Goal: Feedback & Contribution: Leave review/rating

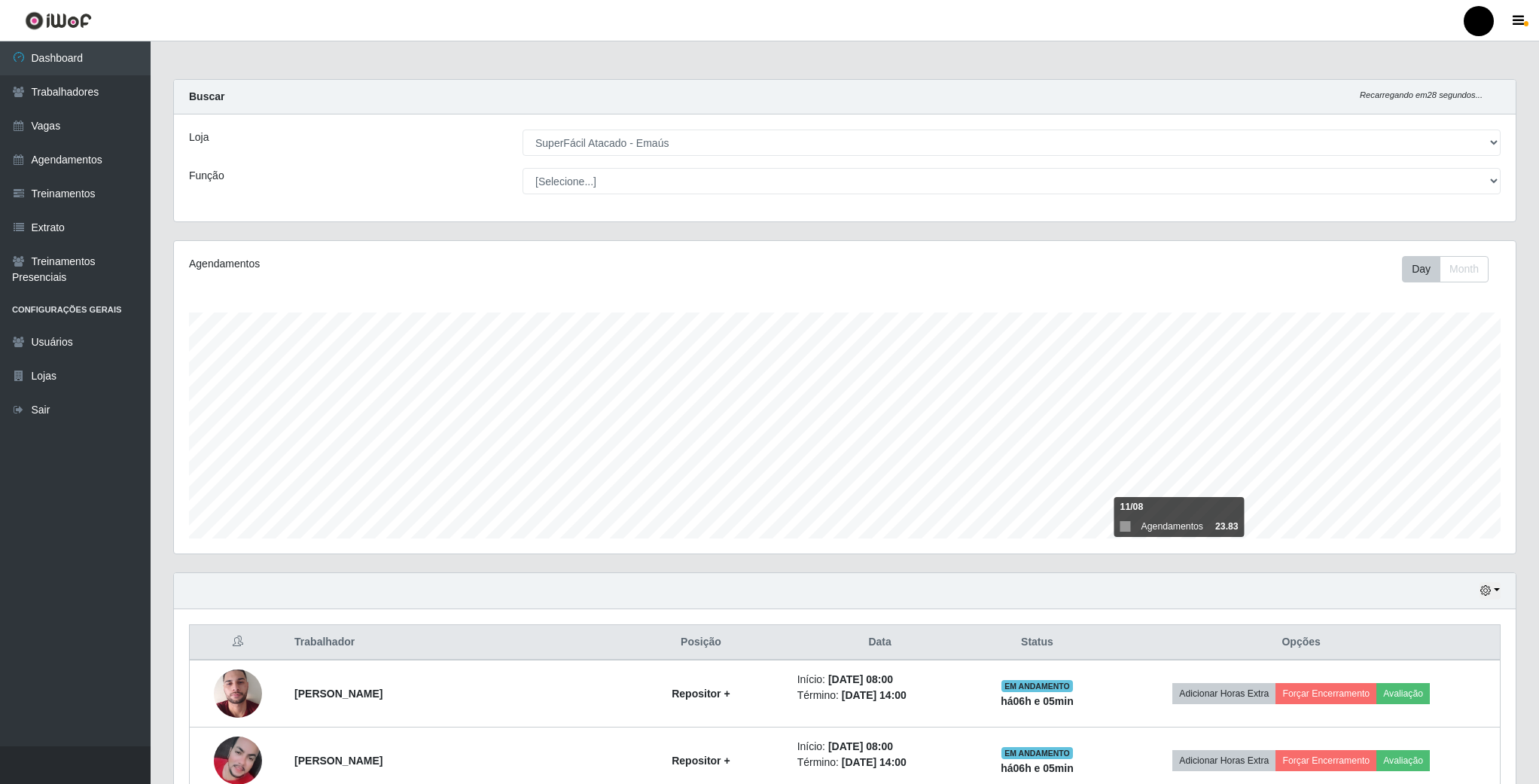
select select "407"
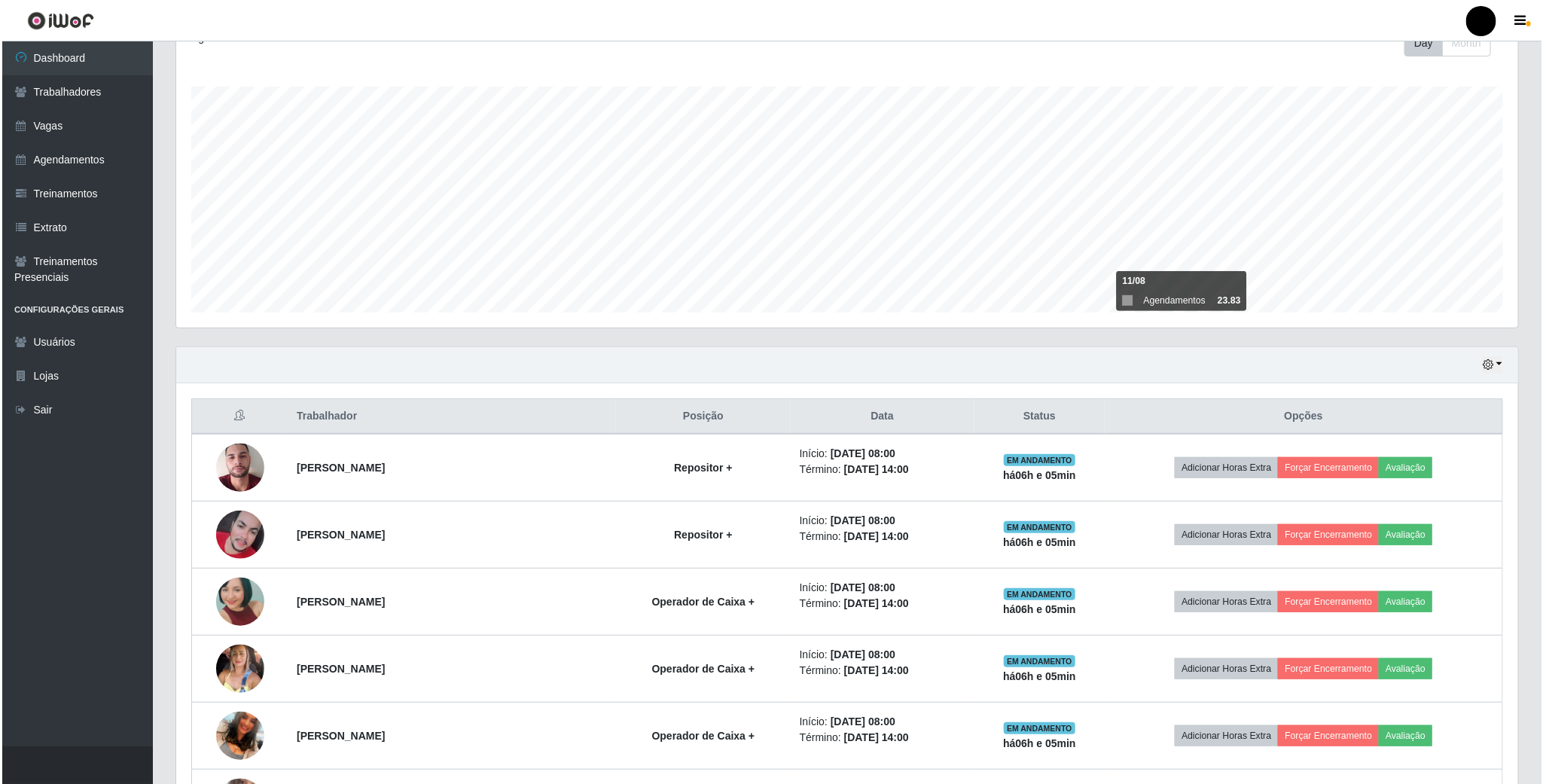
scroll to position [314, 1340]
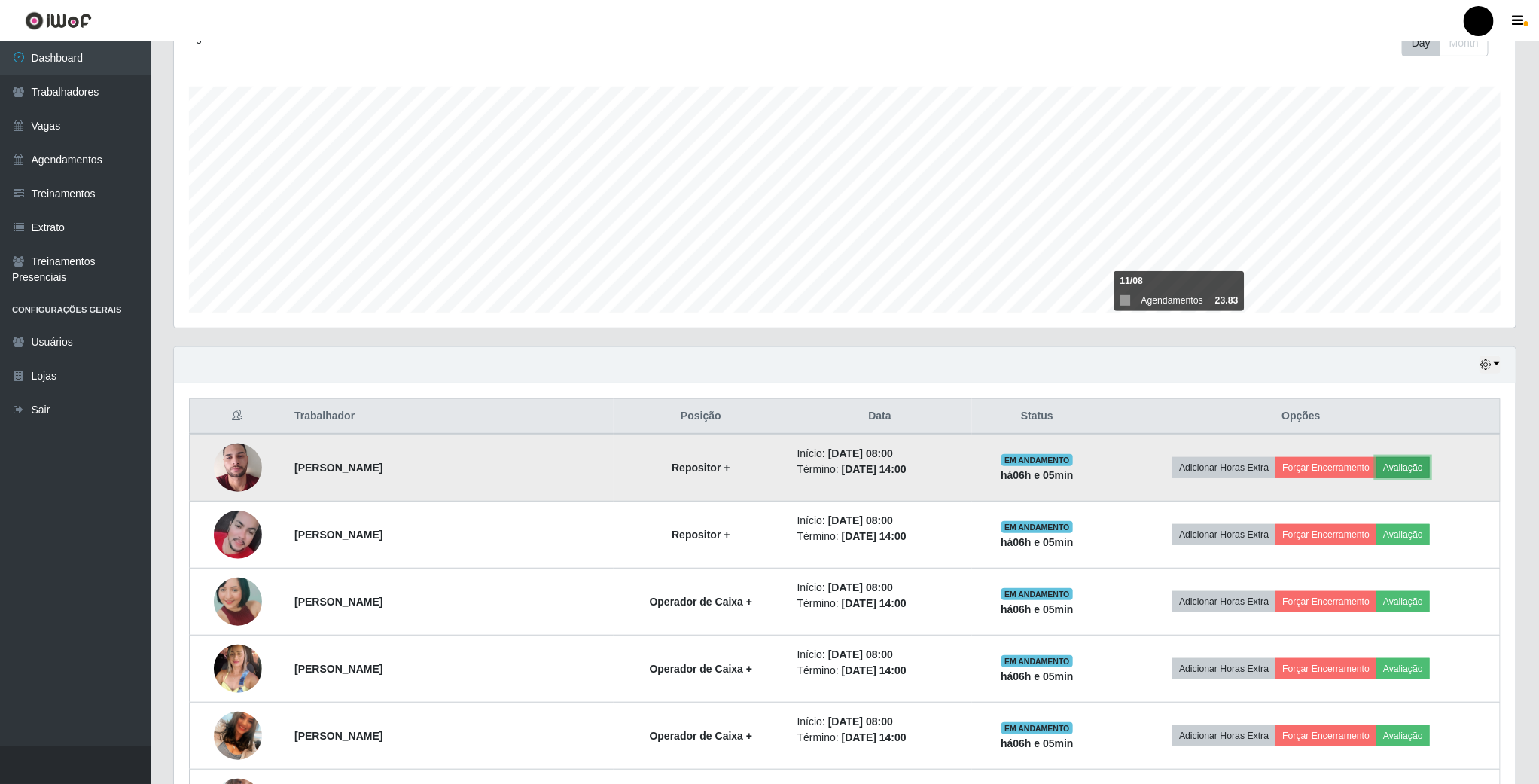
click at [1391, 472] on button "Avaliação" at bounding box center [1403, 467] width 53 height 21
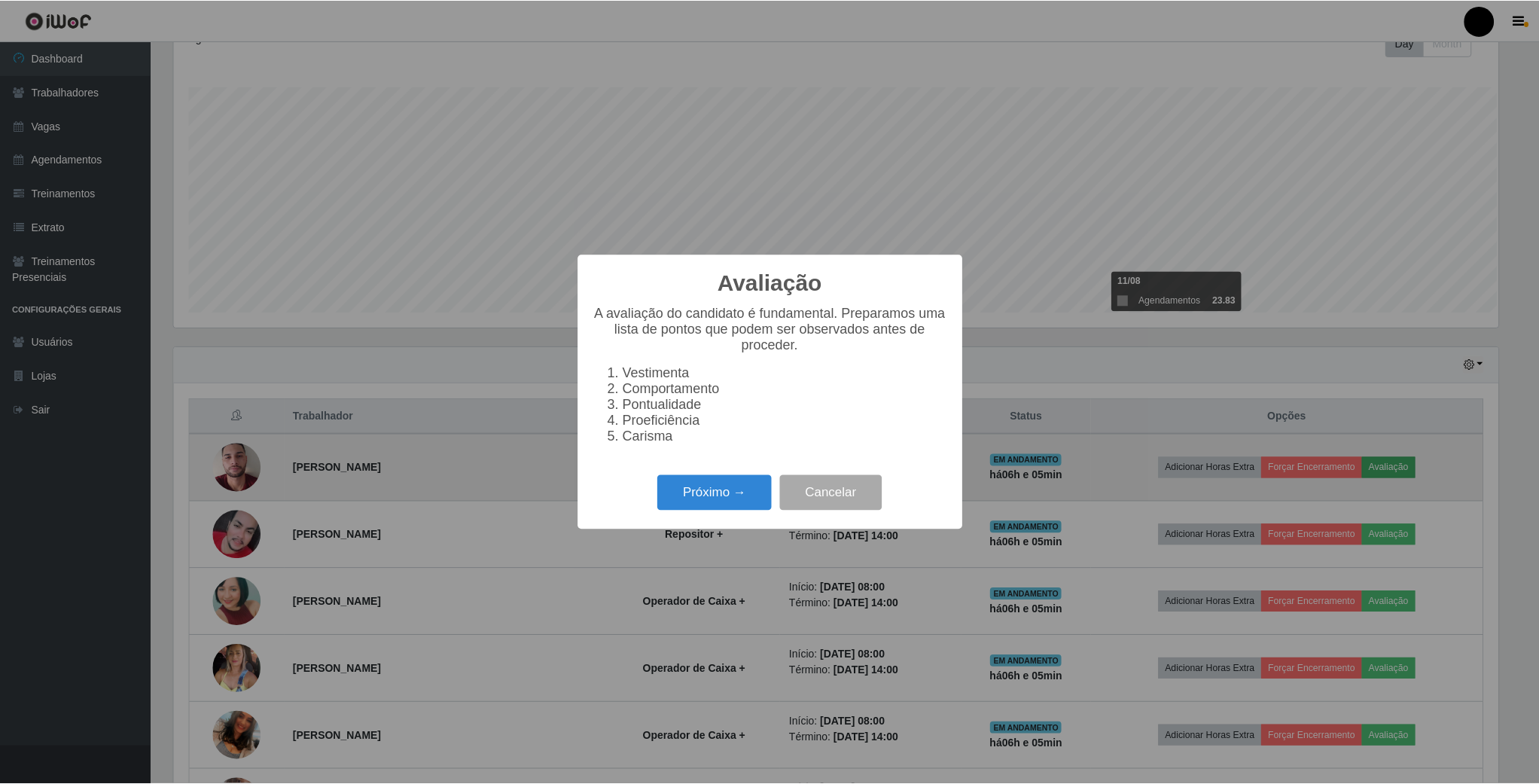
scroll to position [314, 1328]
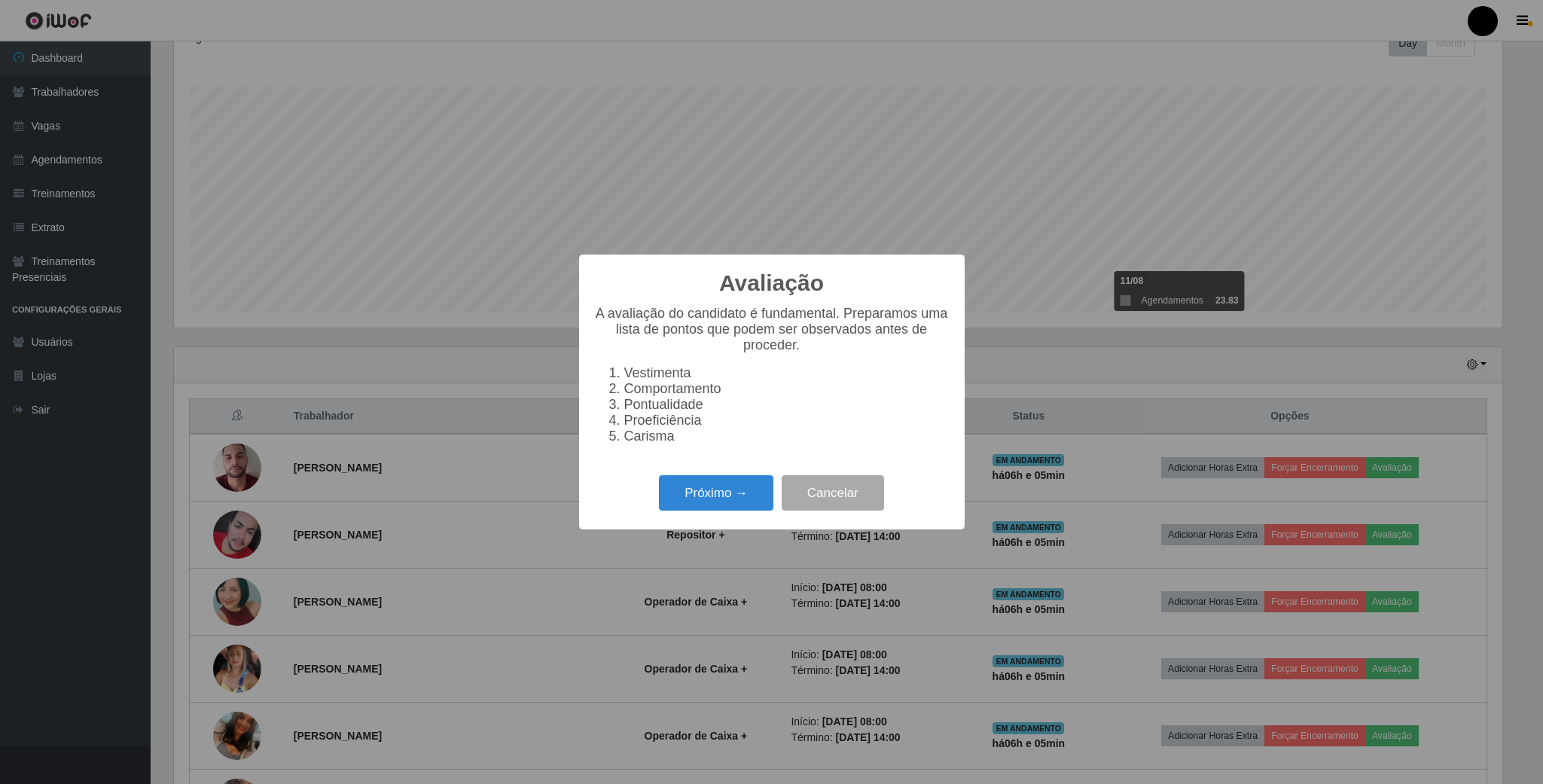
click at [1335, 475] on div "Avaliação × A avaliação do candidato é fundamental. Preparamos uma lista de pon…" at bounding box center [772, 392] width 1543 height 784
click at [826, 502] on button "Cancelar" at bounding box center [832, 492] width 102 height 35
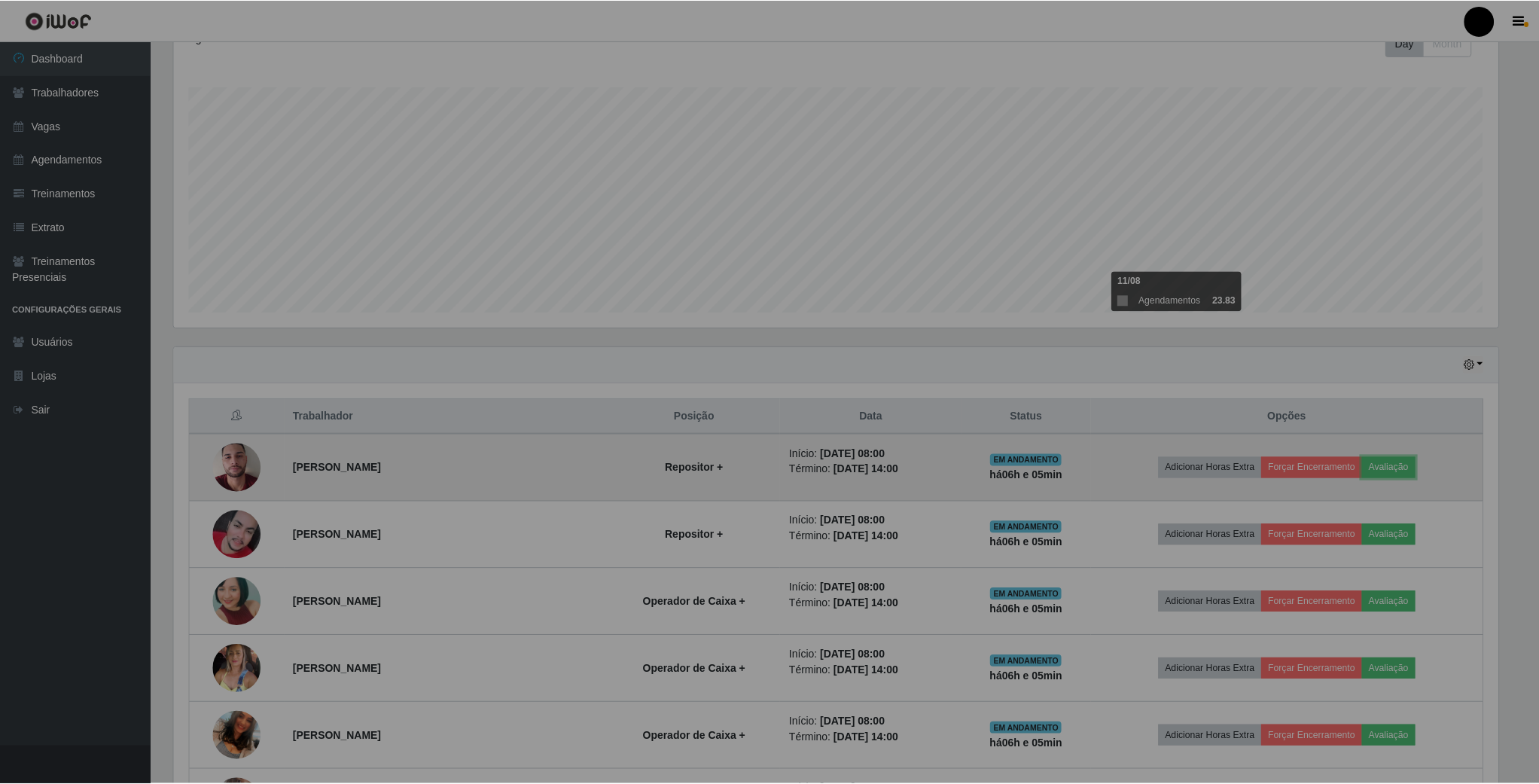
scroll to position [314, 1340]
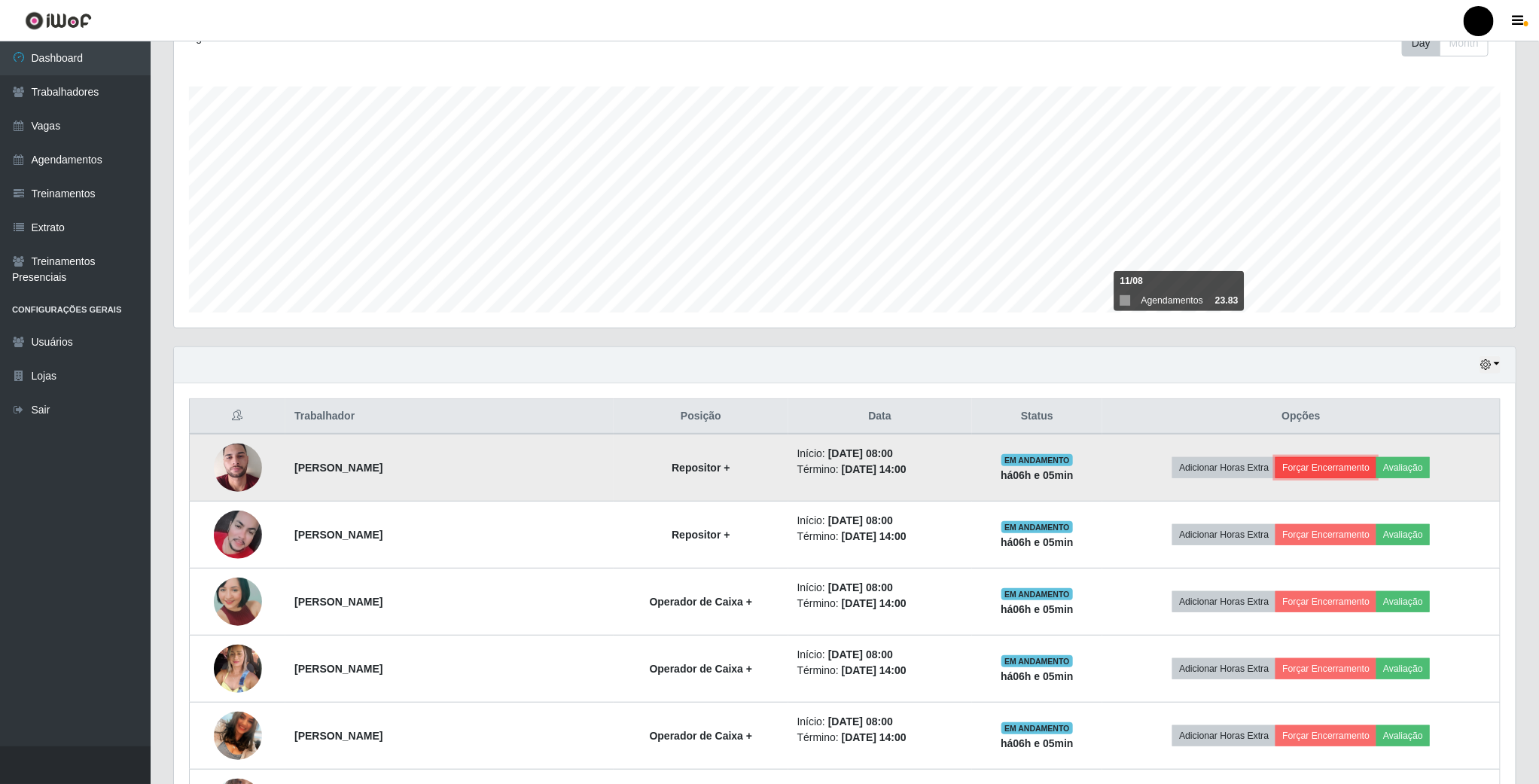
click at [1302, 473] on button "Forçar Encerramento" at bounding box center [1326, 467] width 101 height 21
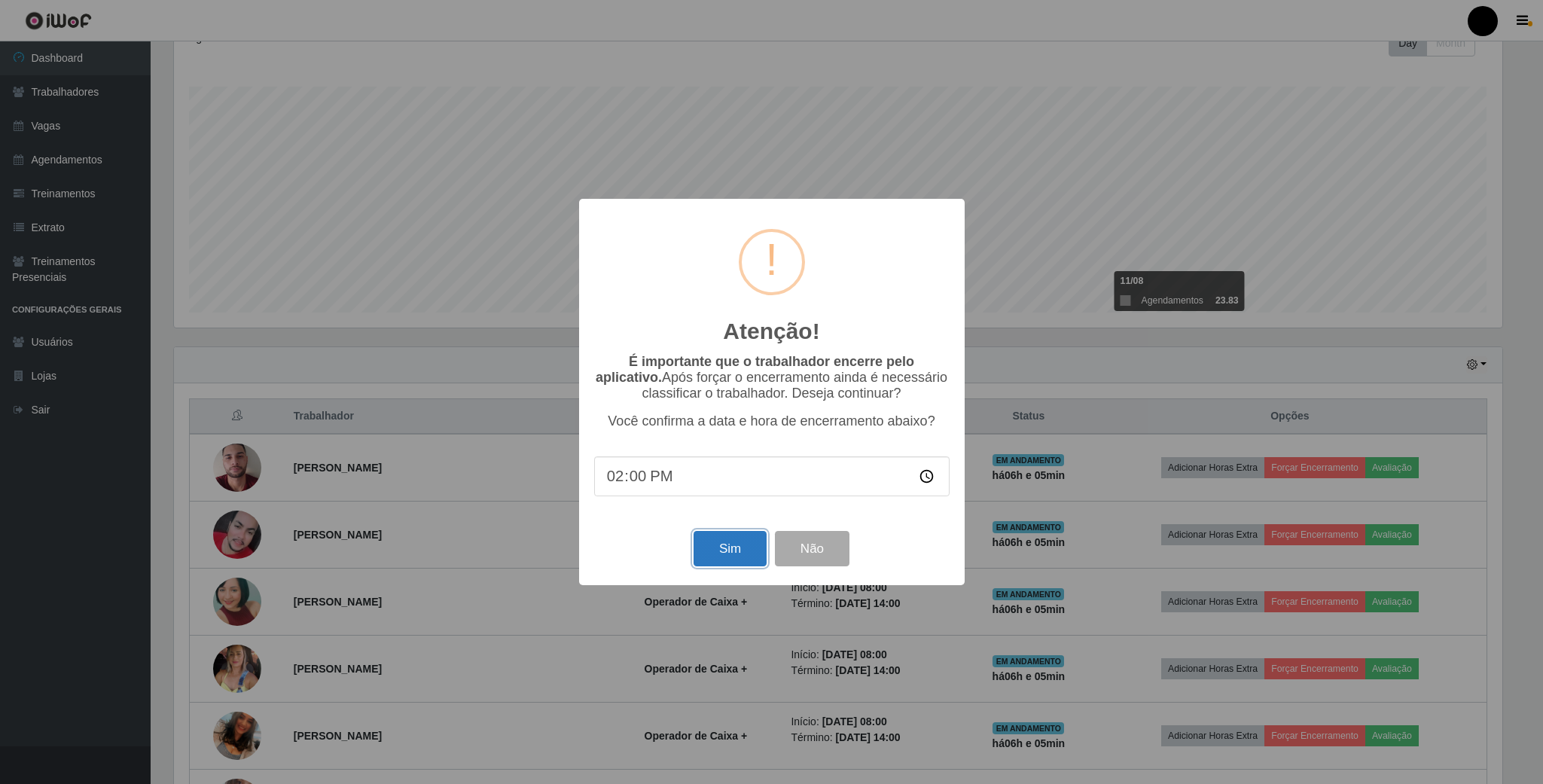
click at [742, 543] on button "Sim" at bounding box center [729, 548] width 73 height 35
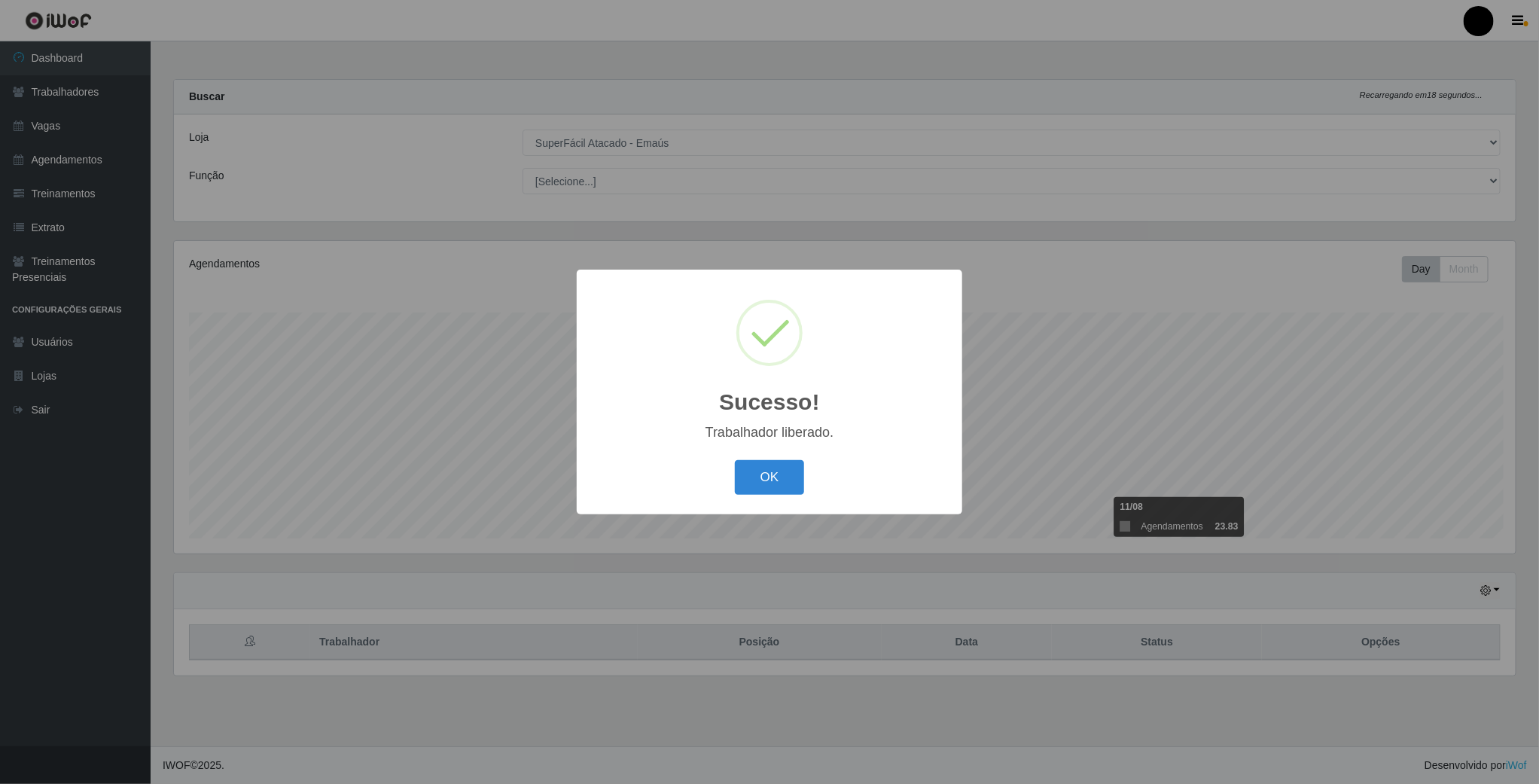
scroll to position [314, 1344]
click at [796, 471] on button "OK" at bounding box center [771, 477] width 70 height 35
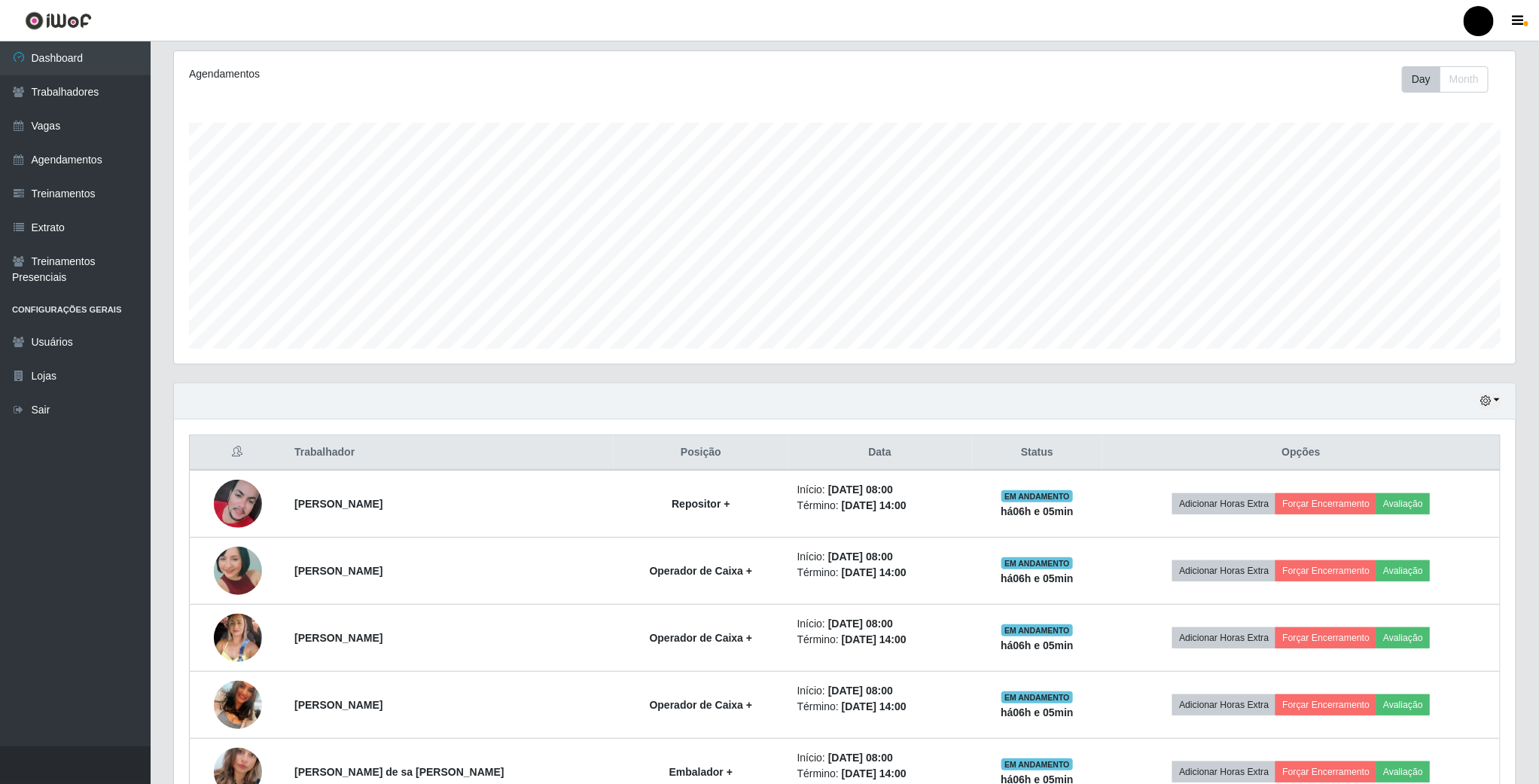
scroll to position [226, 0]
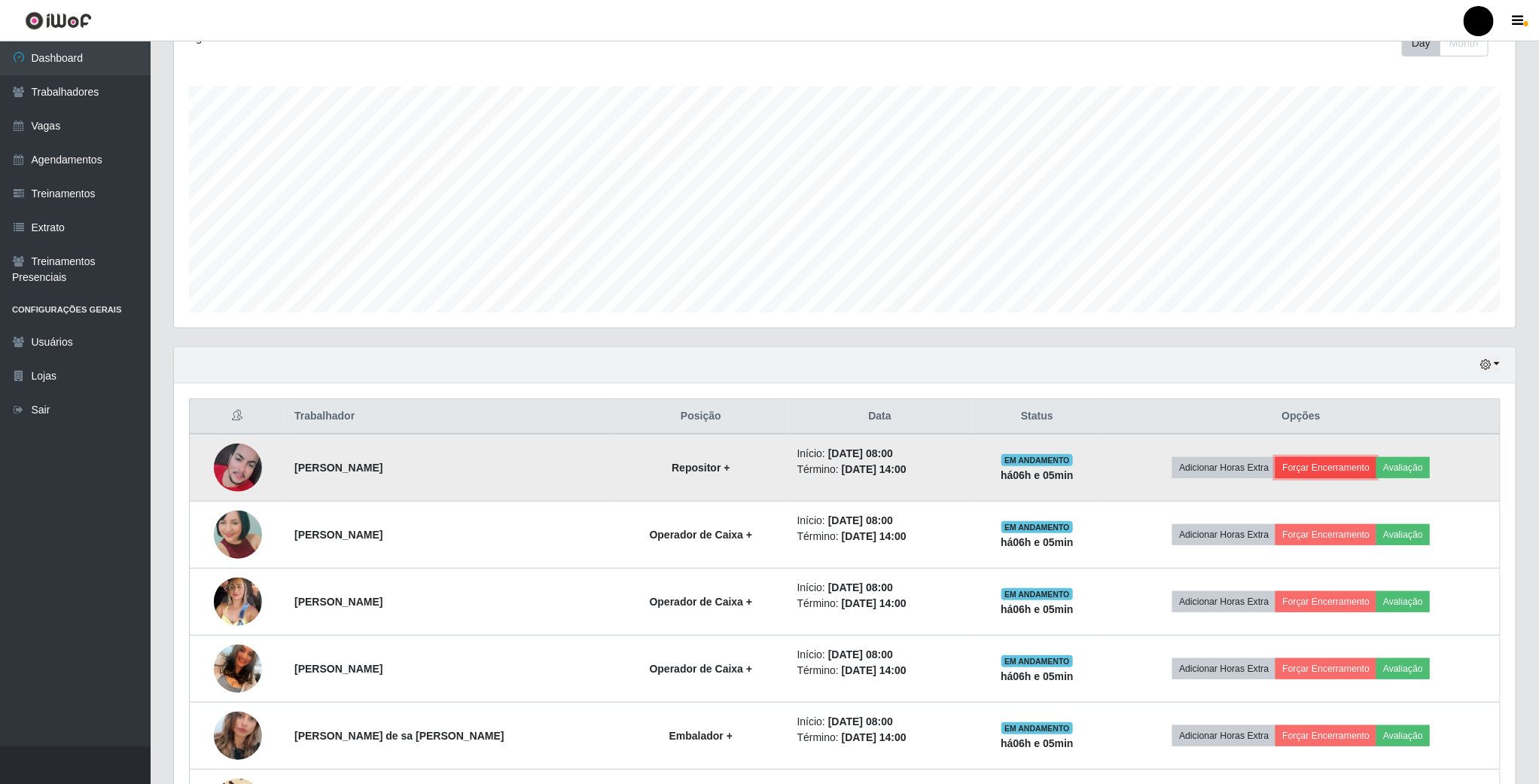
click at [1307, 478] on button "Forçar Encerramento" at bounding box center [1326, 467] width 101 height 21
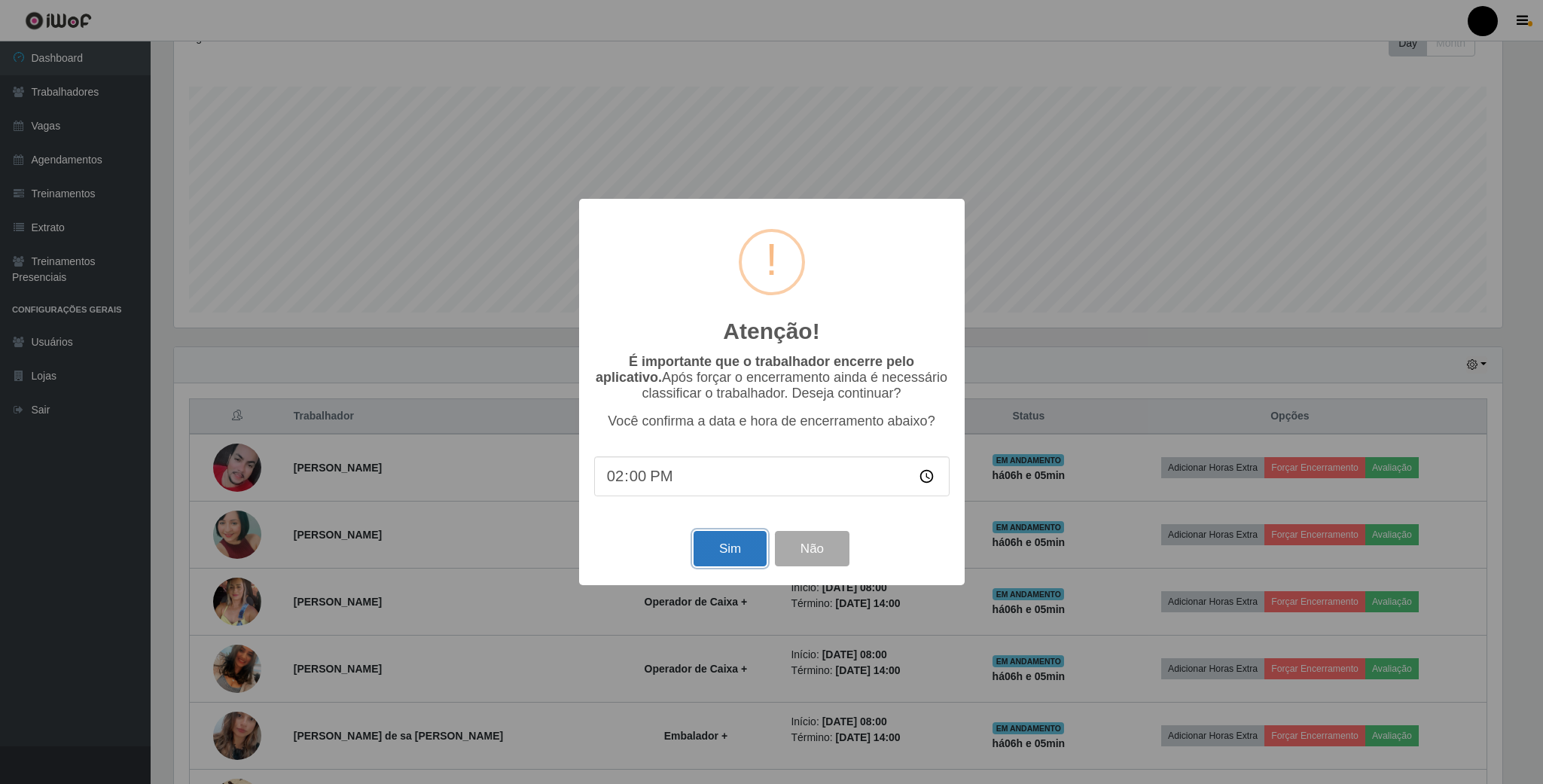
click at [711, 552] on button "Sim" at bounding box center [729, 548] width 73 height 35
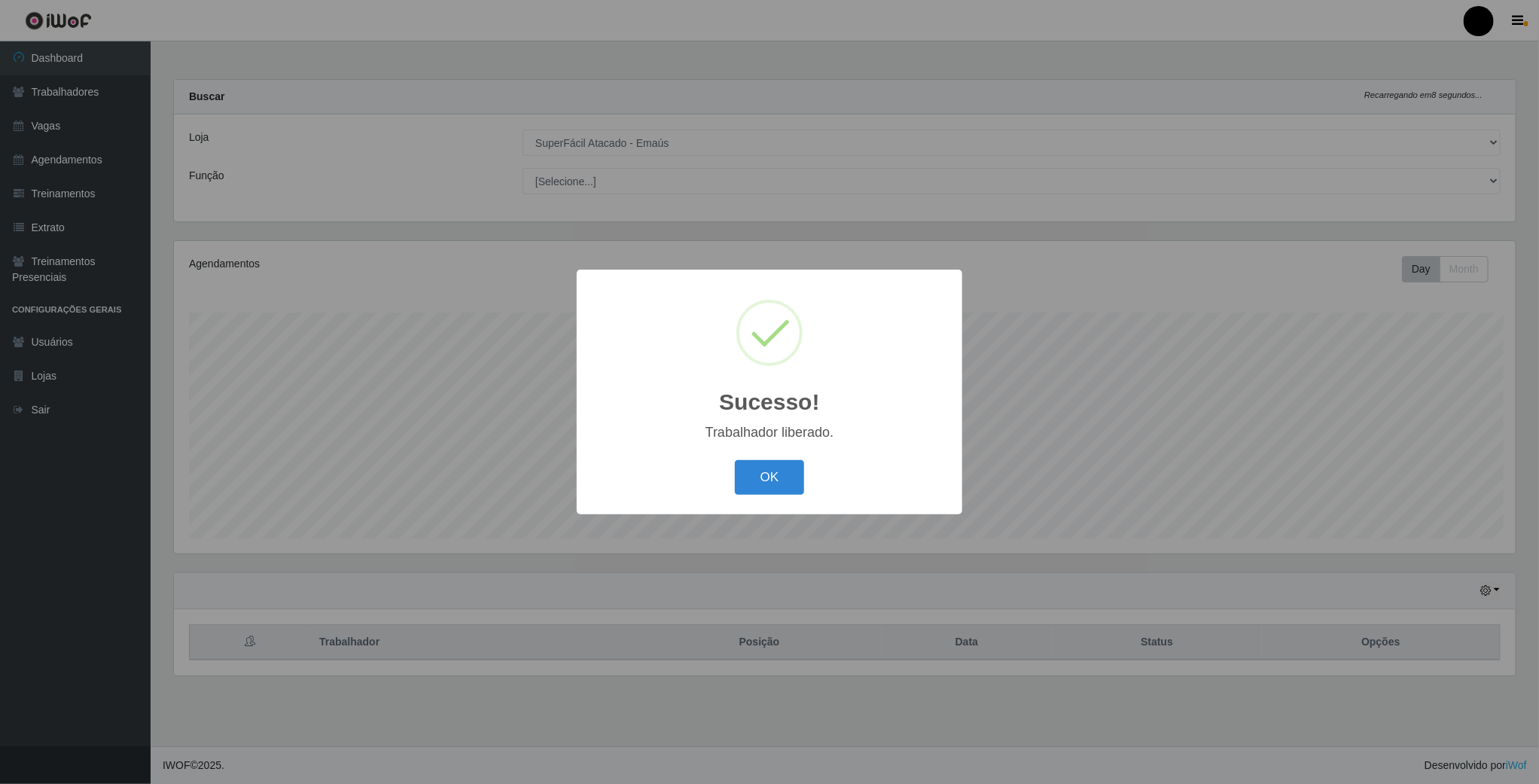
scroll to position [314, 1344]
click at [763, 477] on button "OK" at bounding box center [771, 477] width 70 height 35
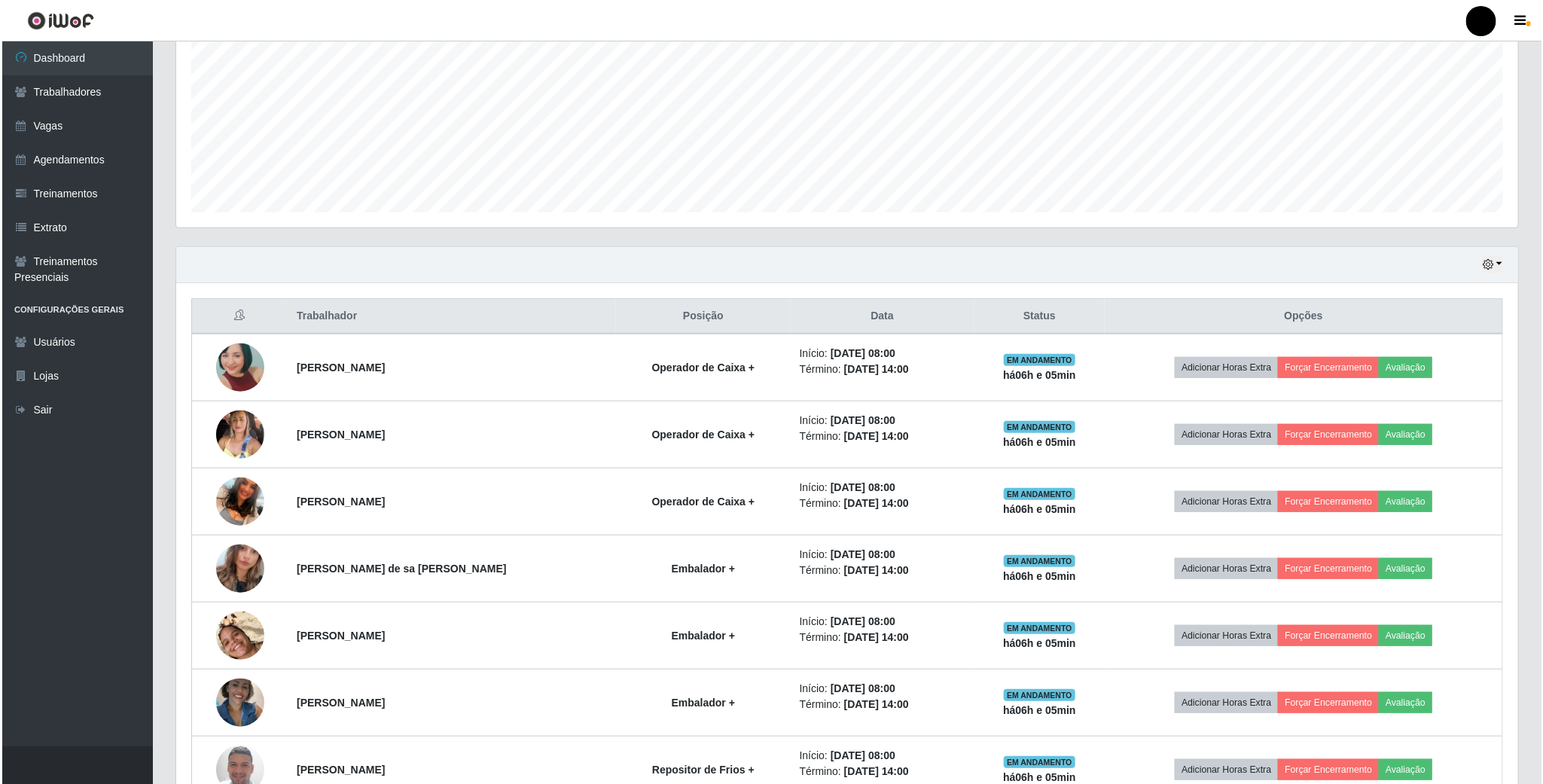
scroll to position [339, 0]
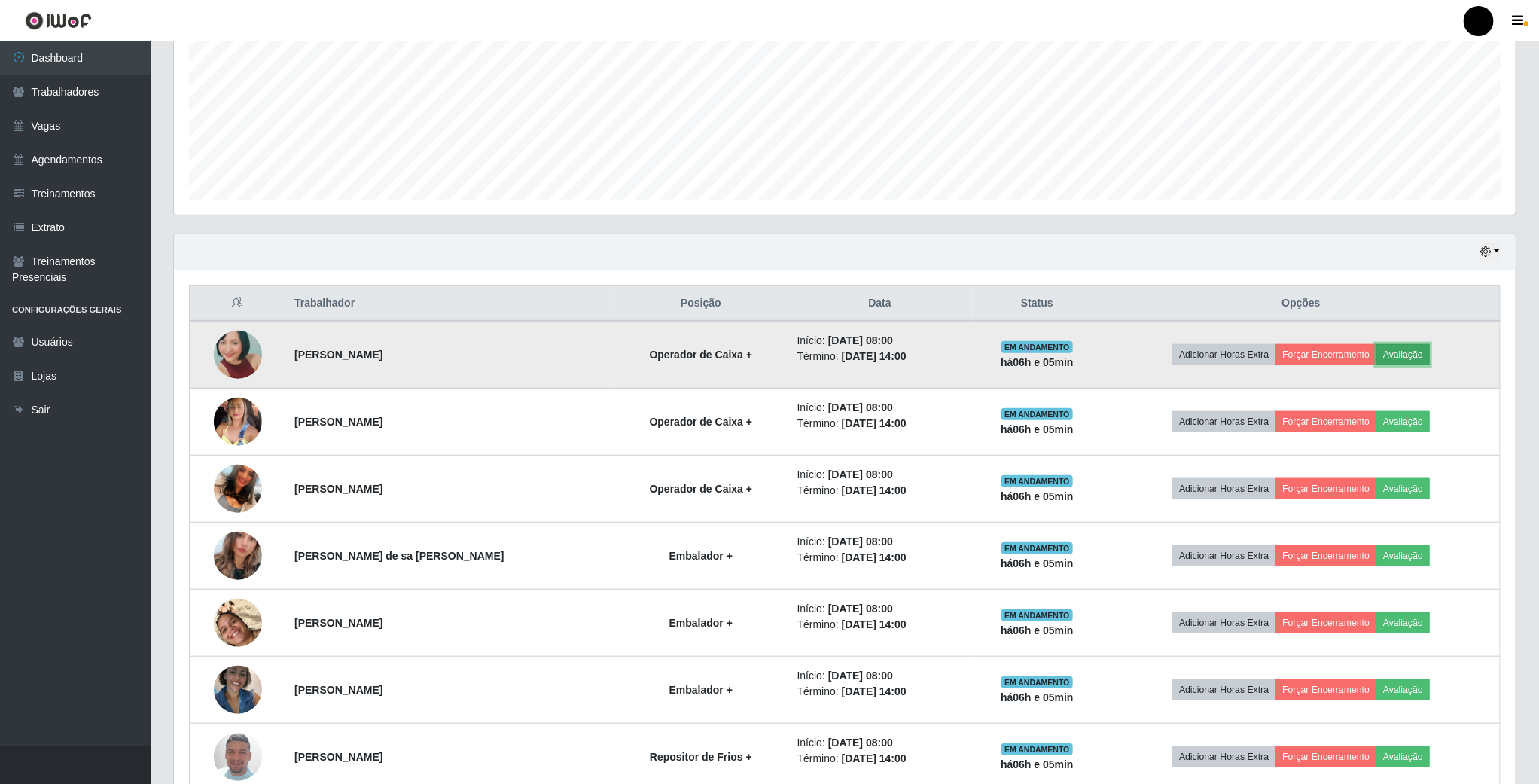
click at [1401, 354] on button "Avaliação" at bounding box center [1403, 354] width 53 height 21
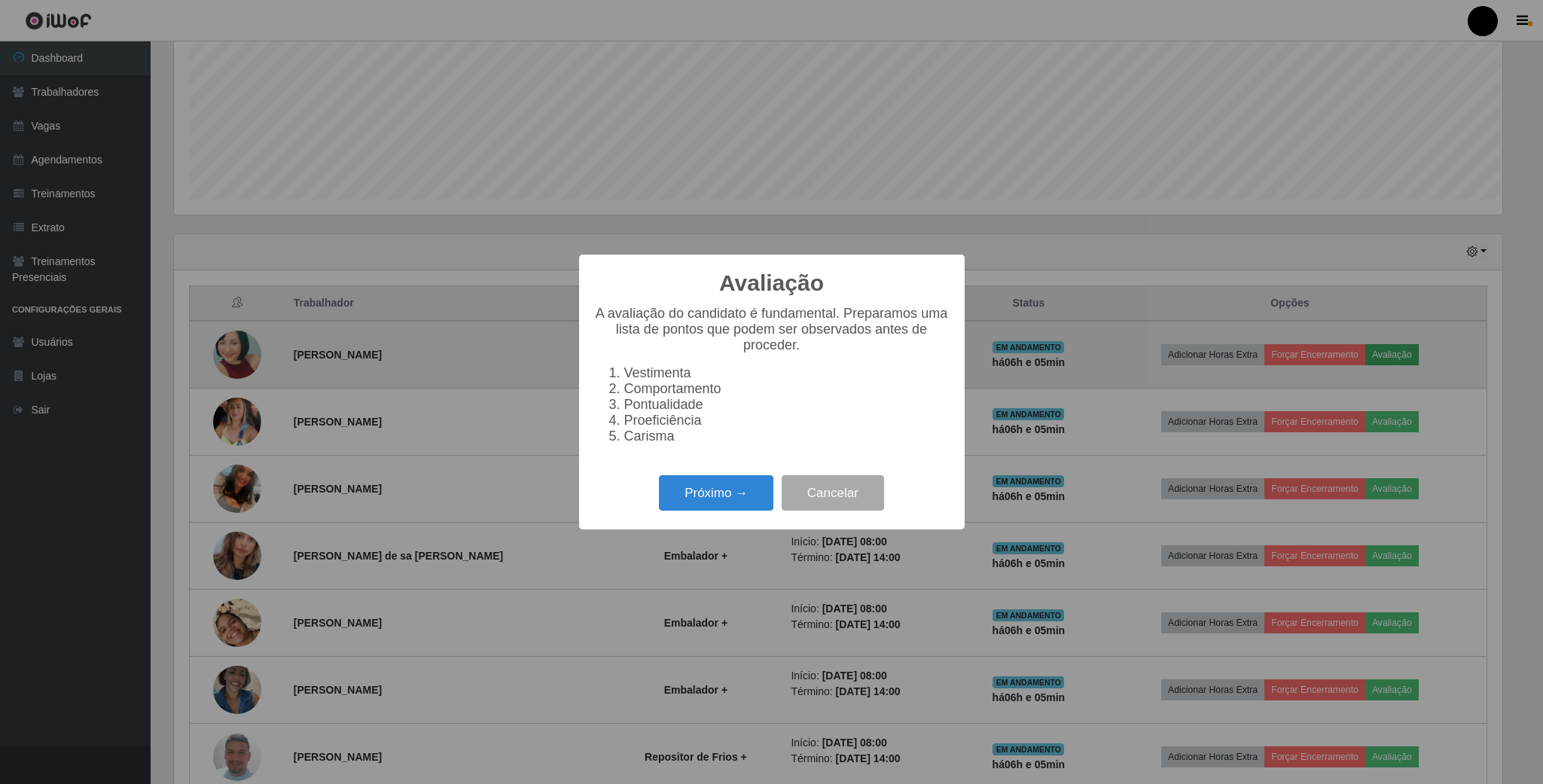
scroll to position [314, 1328]
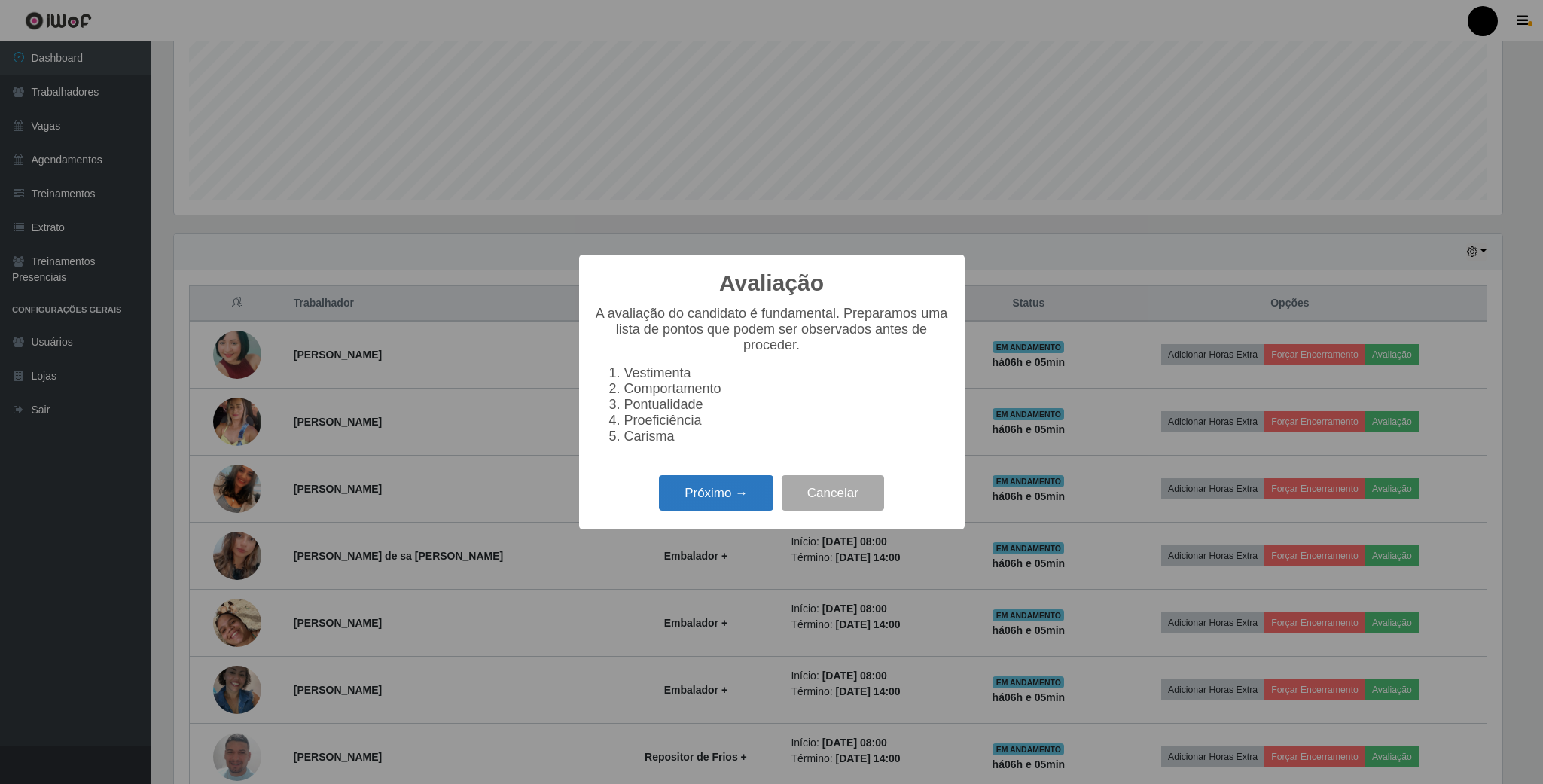
click at [733, 499] on button "Próximo →" at bounding box center [716, 492] width 114 height 35
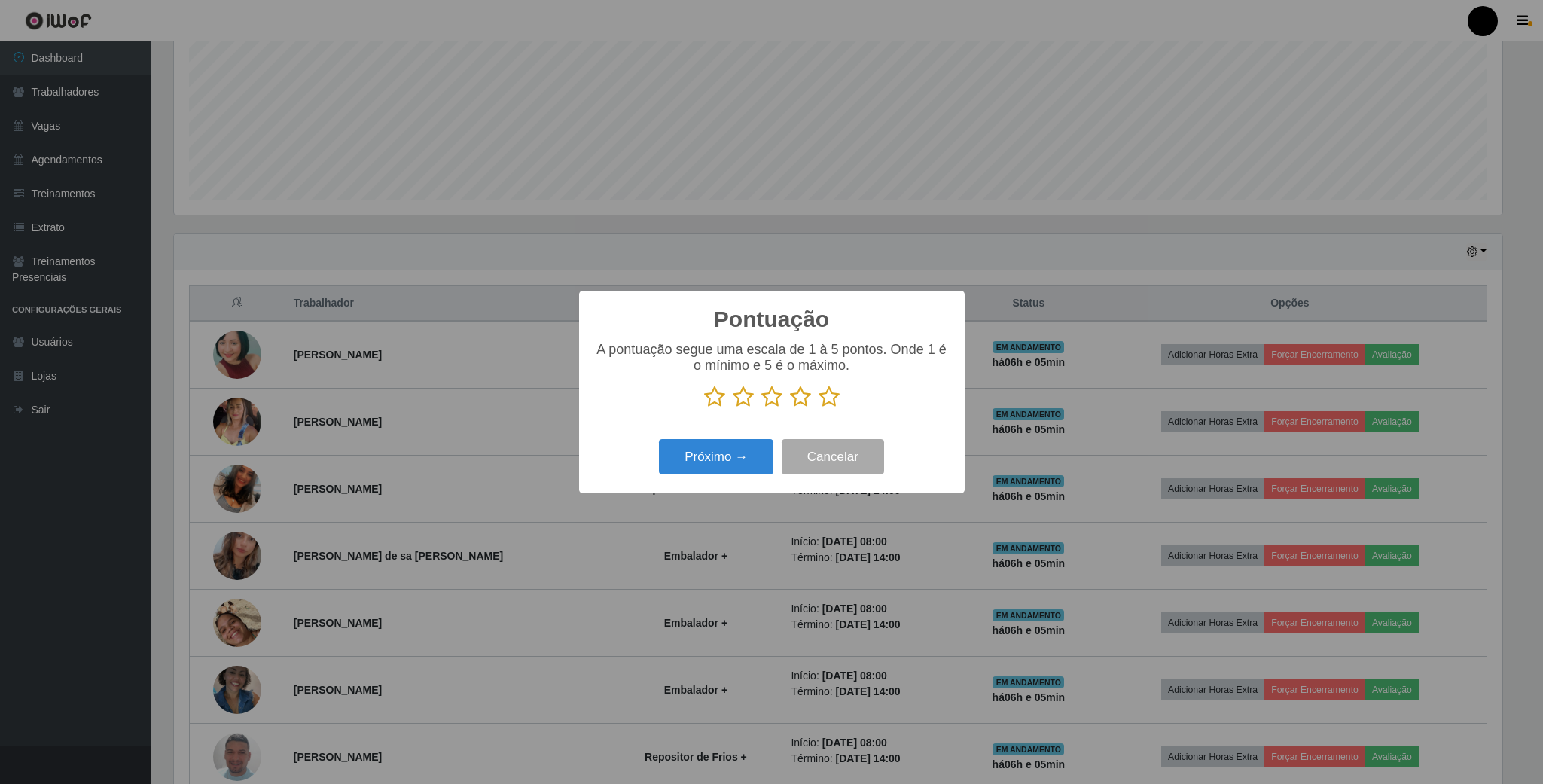
scroll to position [752568, 751911]
click at [769, 404] on icon at bounding box center [772, 396] width 21 height 22
click at [761, 408] on input "radio" at bounding box center [761, 408] width 0 height 0
click at [748, 457] on button "Próximo →" at bounding box center [716, 456] width 114 height 35
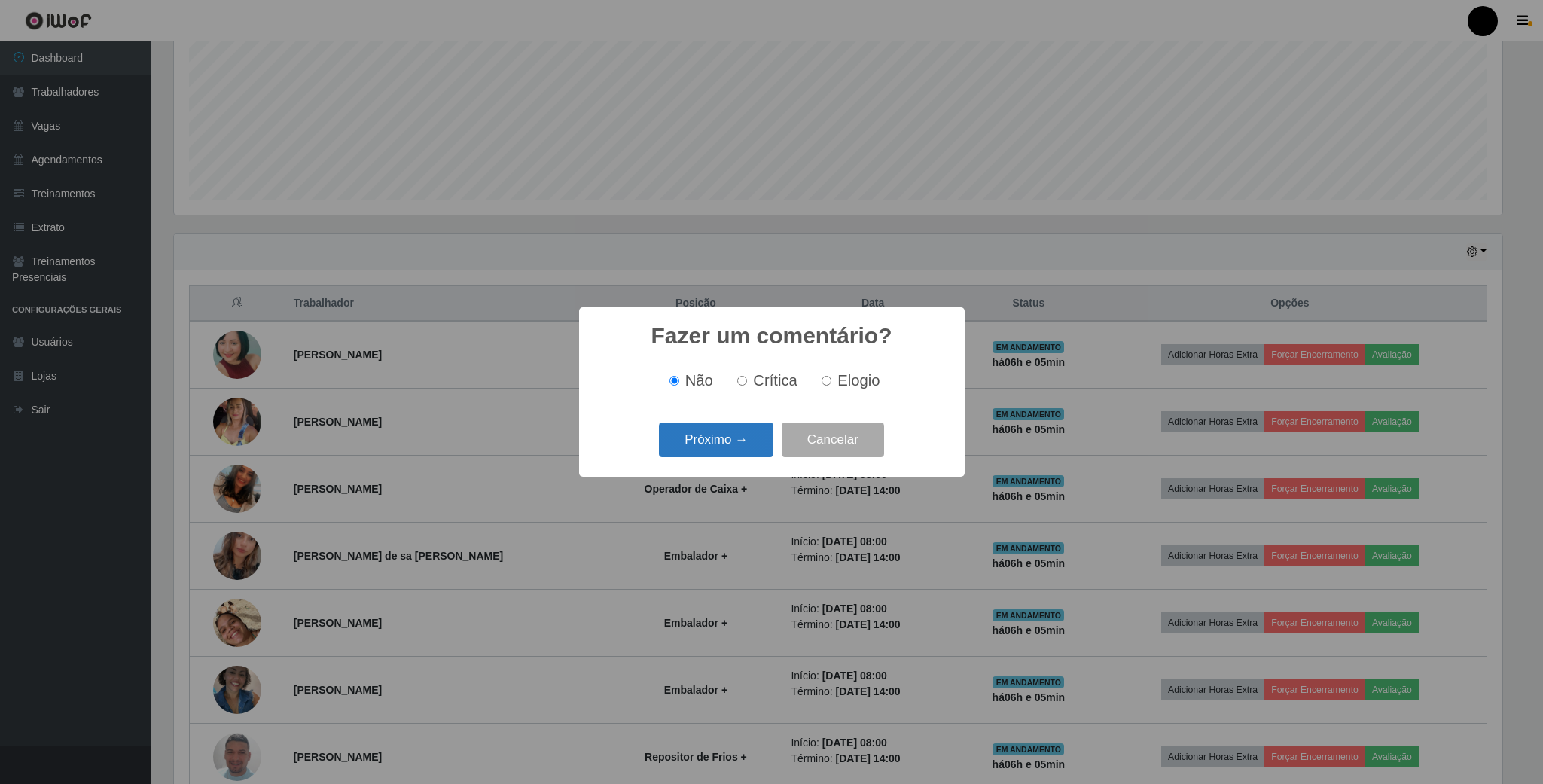
click at [748, 448] on button "Próximo →" at bounding box center [716, 439] width 114 height 35
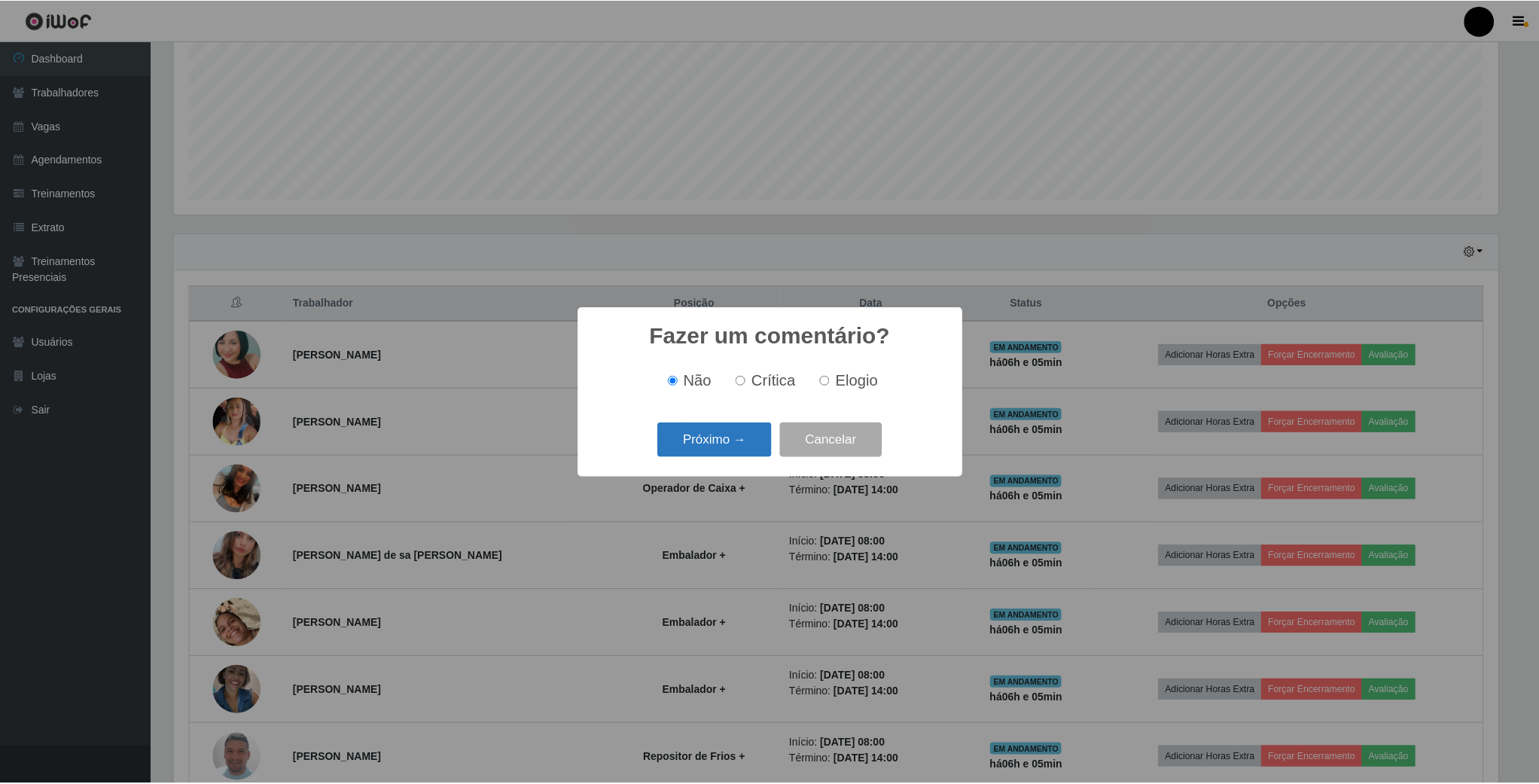
scroll to position [0, 0]
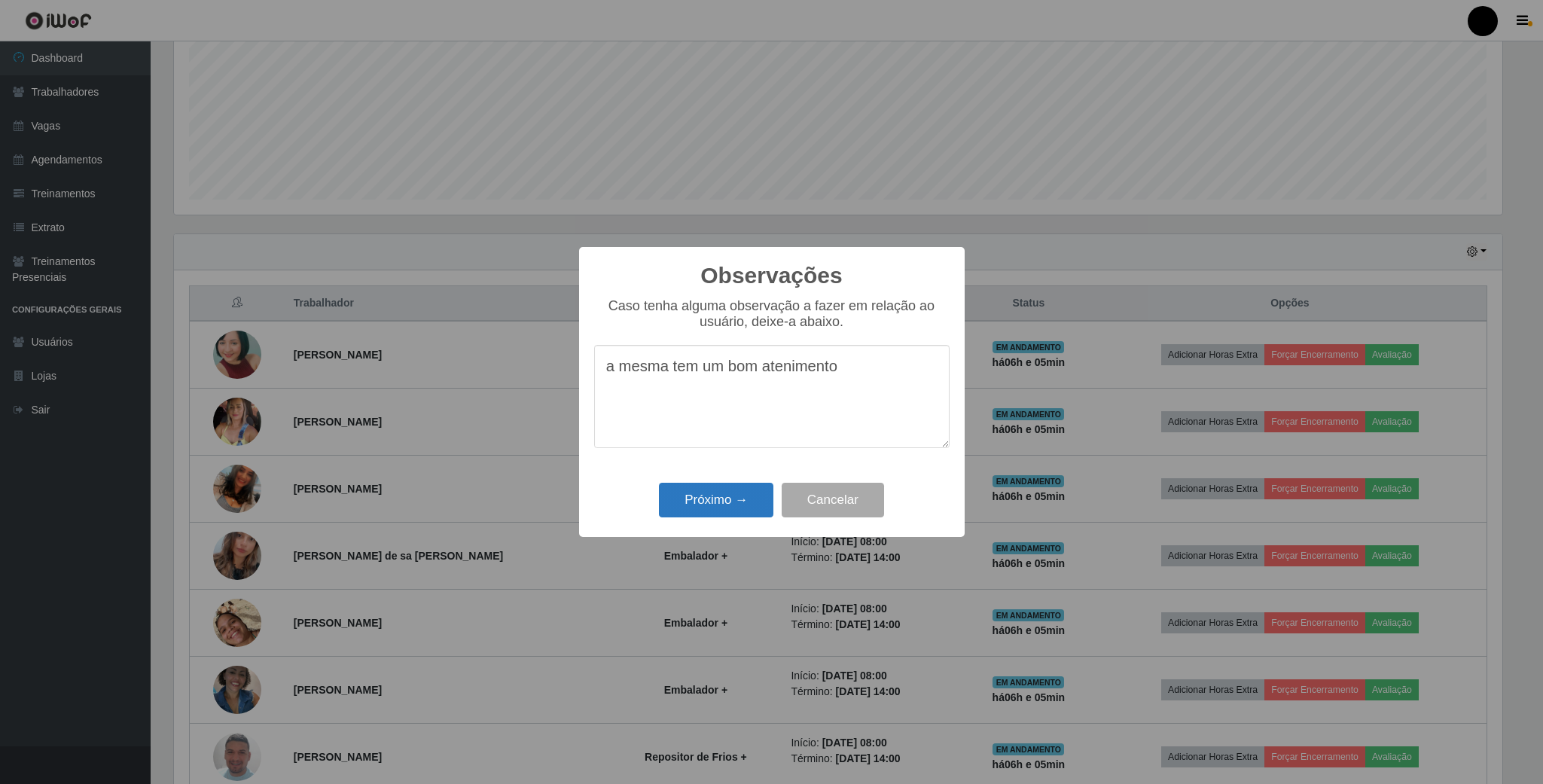
type textarea "a mesma tem um bom atenimento"
click at [725, 518] on button "Próximo →" at bounding box center [716, 500] width 114 height 35
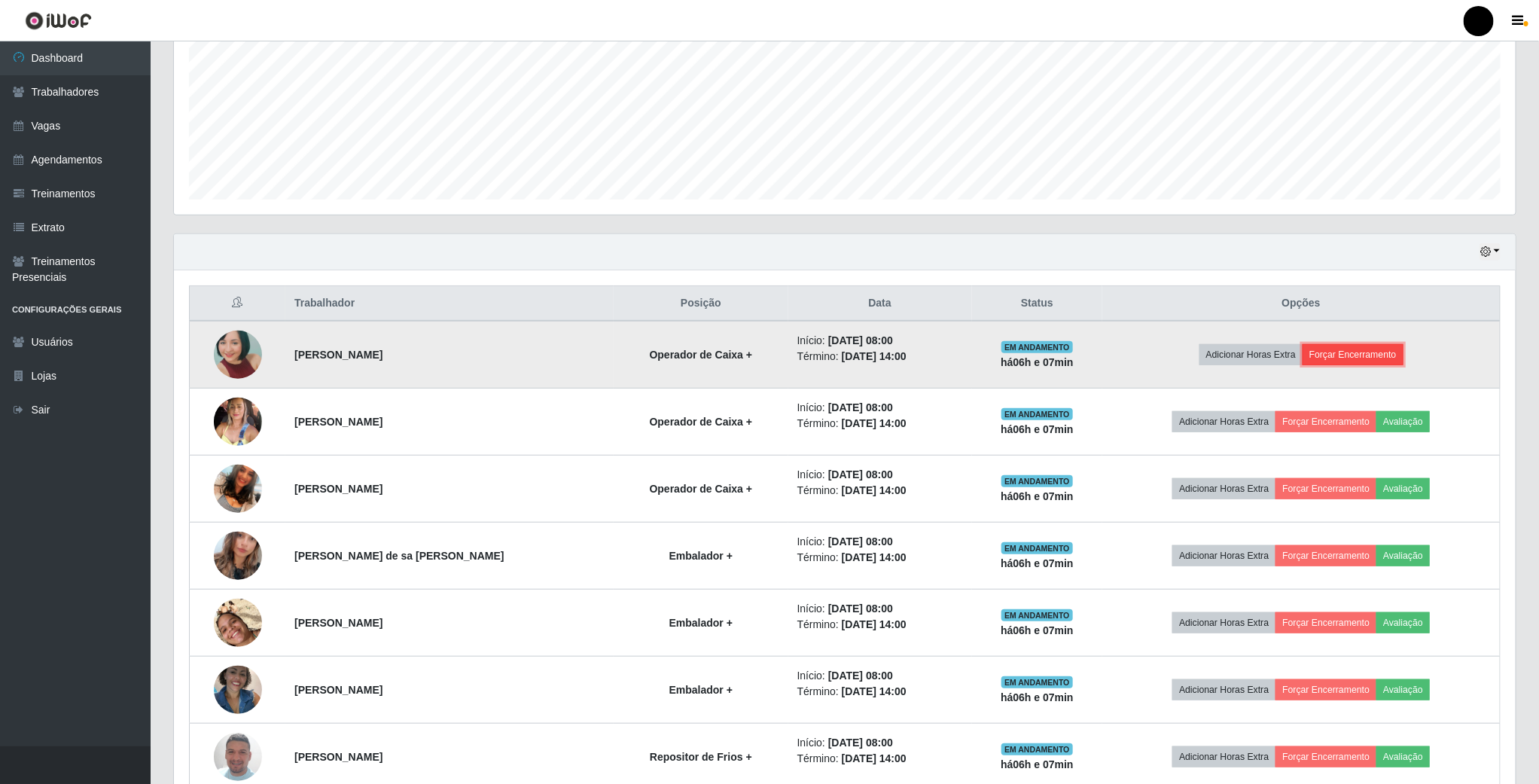
click at [1371, 360] on button "Forçar Encerramento" at bounding box center [1353, 354] width 101 height 21
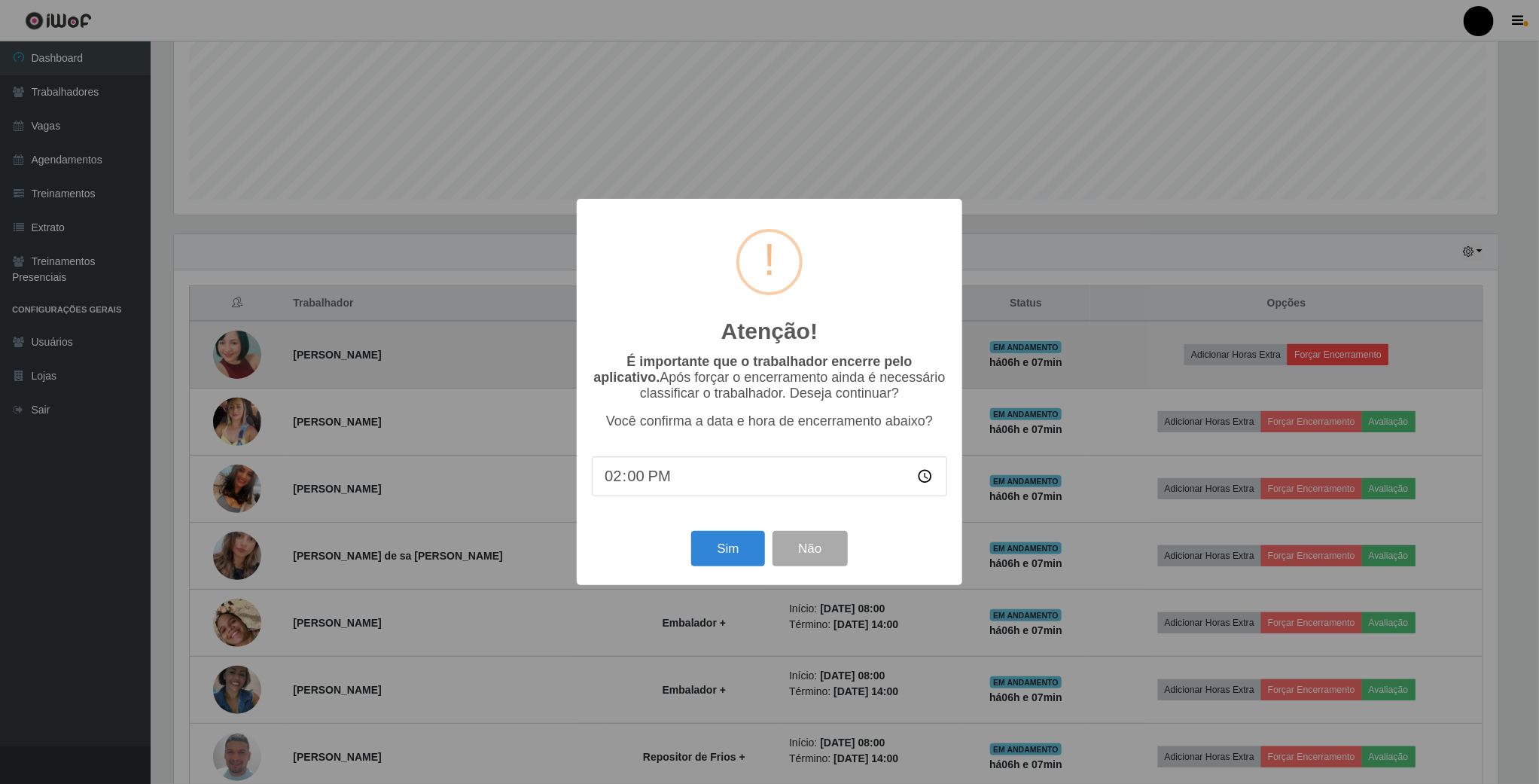
scroll to position [314, 1328]
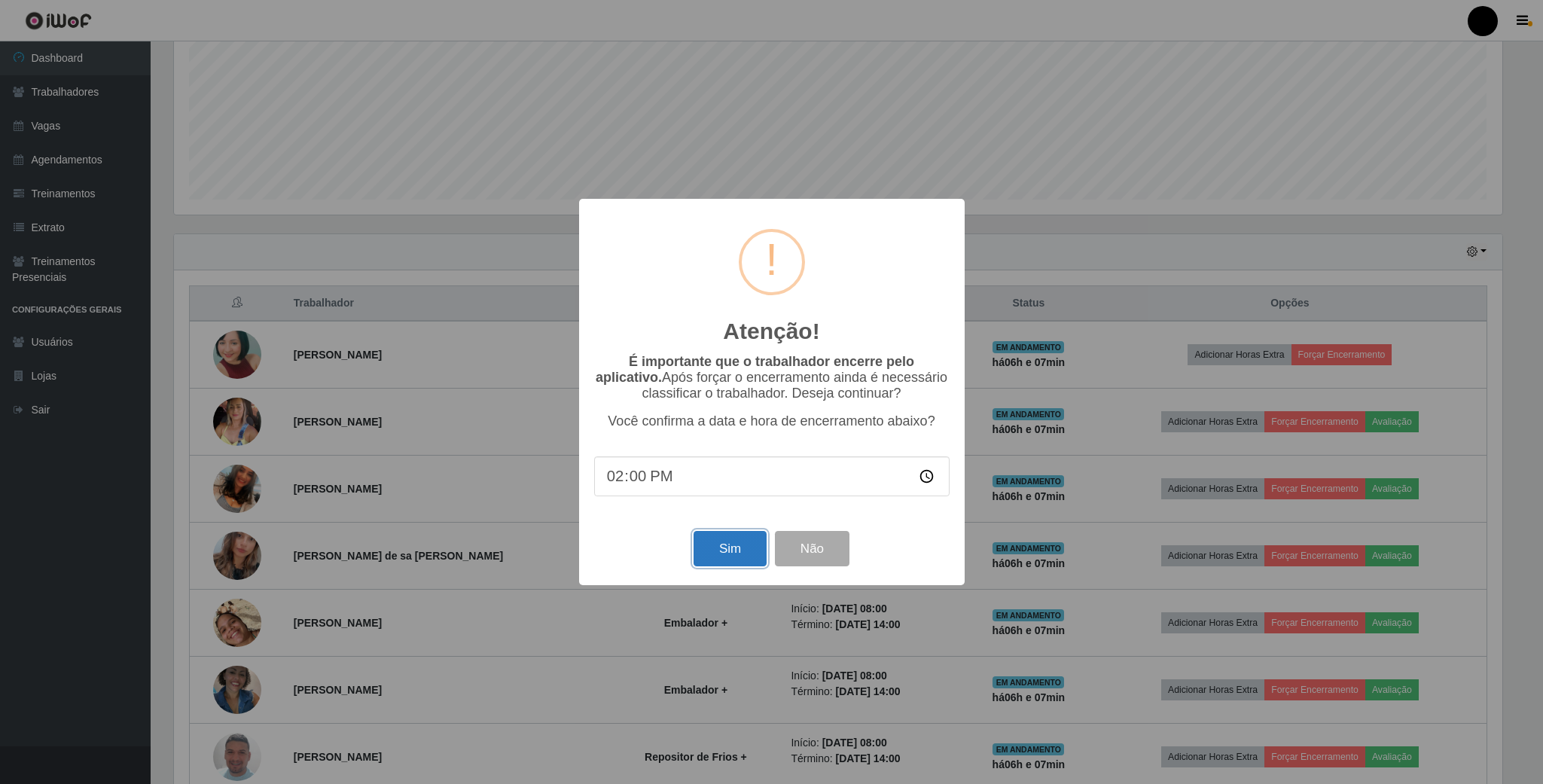
click at [730, 545] on button "Sim" at bounding box center [729, 548] width 73 height 35
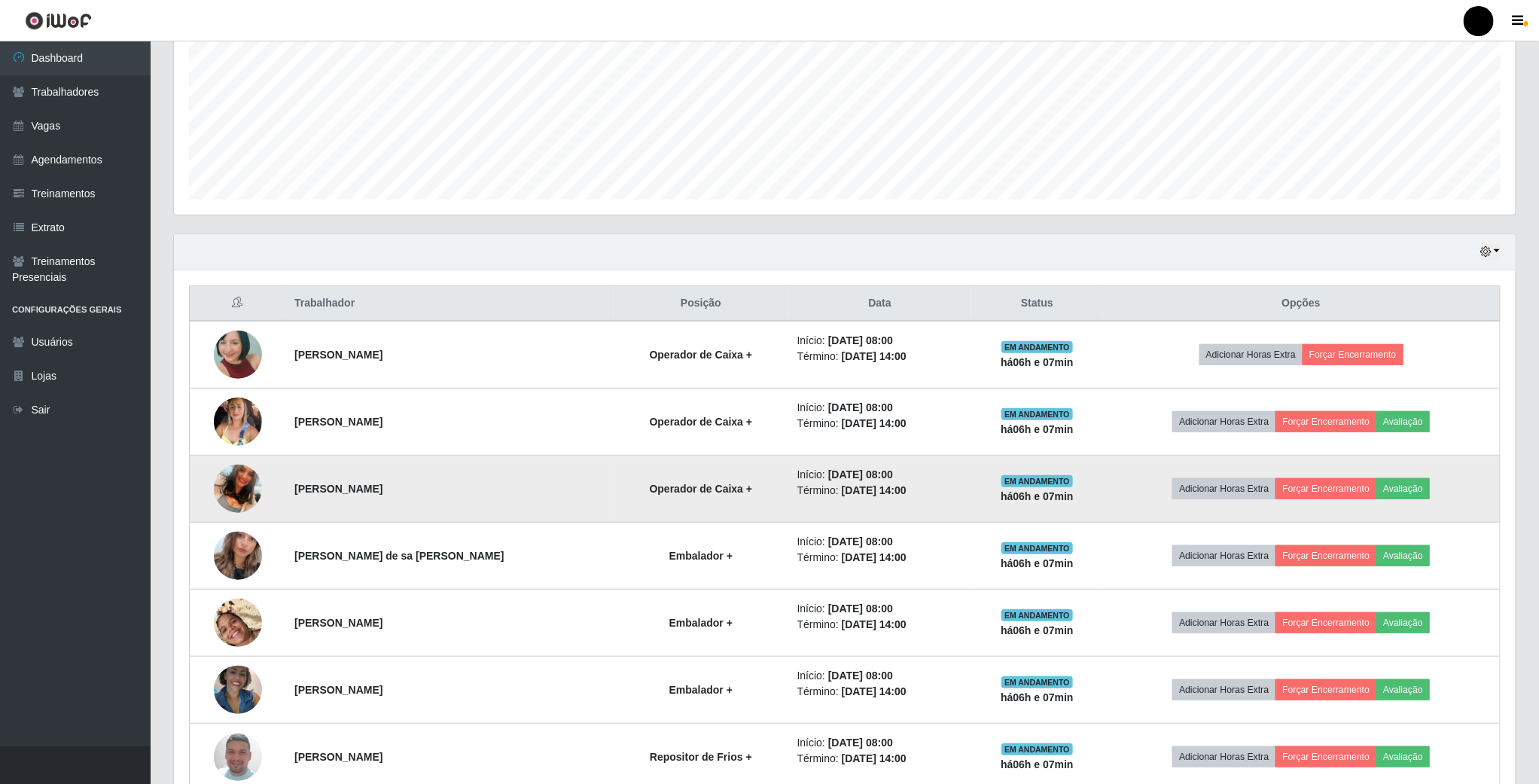
scroll to position [314, 1344]
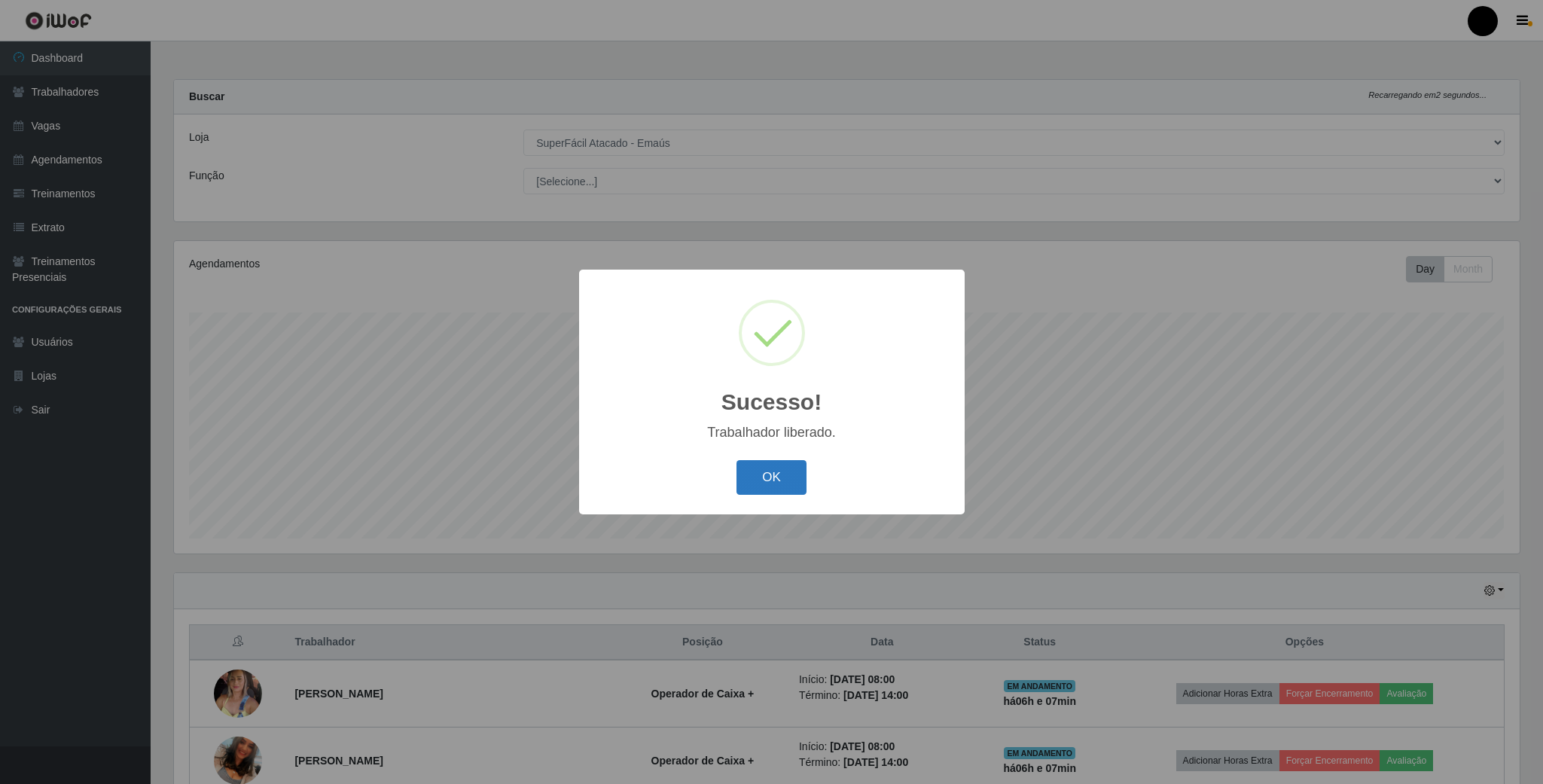
click at [782, 471] on button "OK" at bounding box center [772, 477] width 70 height 35
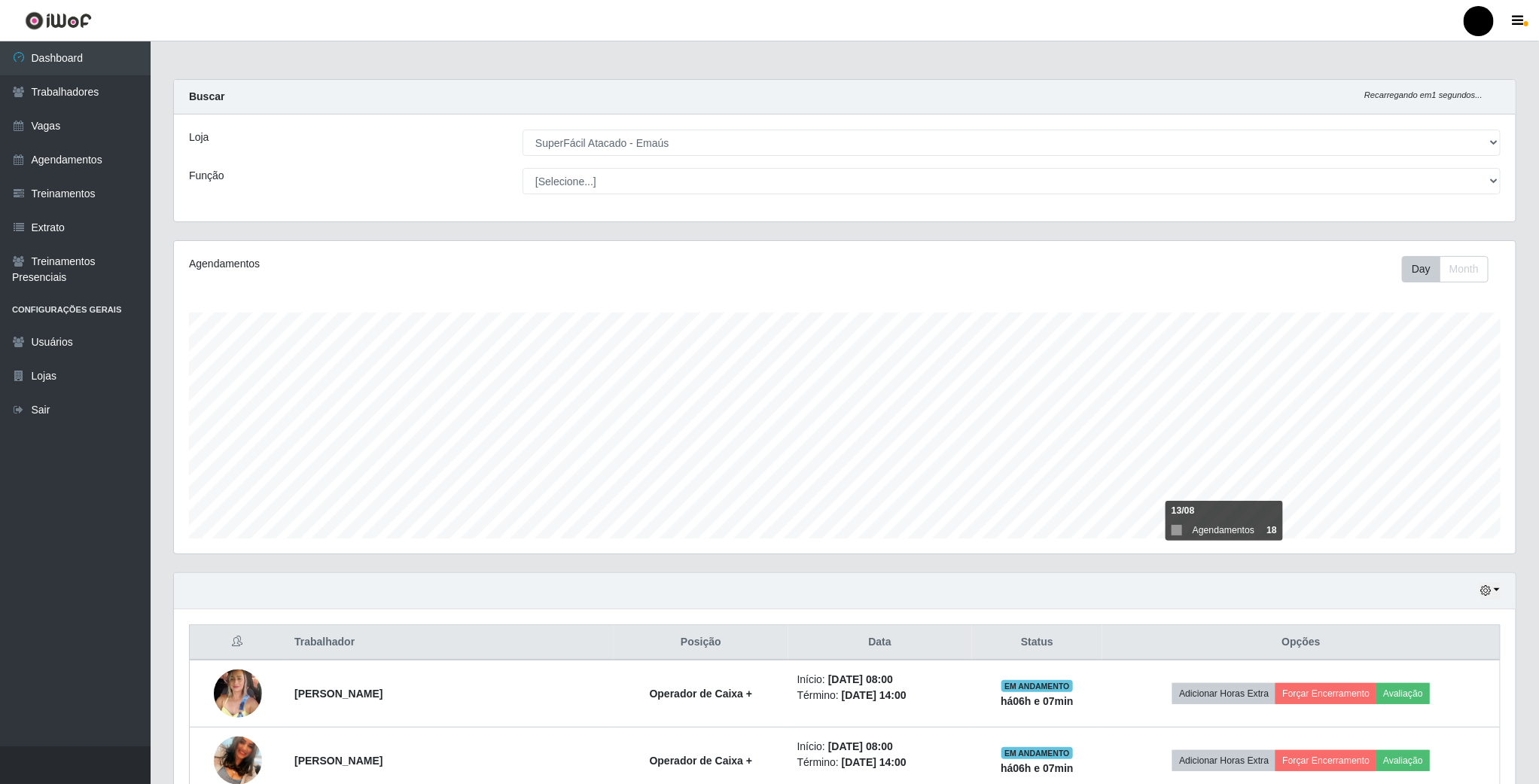
scroll to position [226, 0]
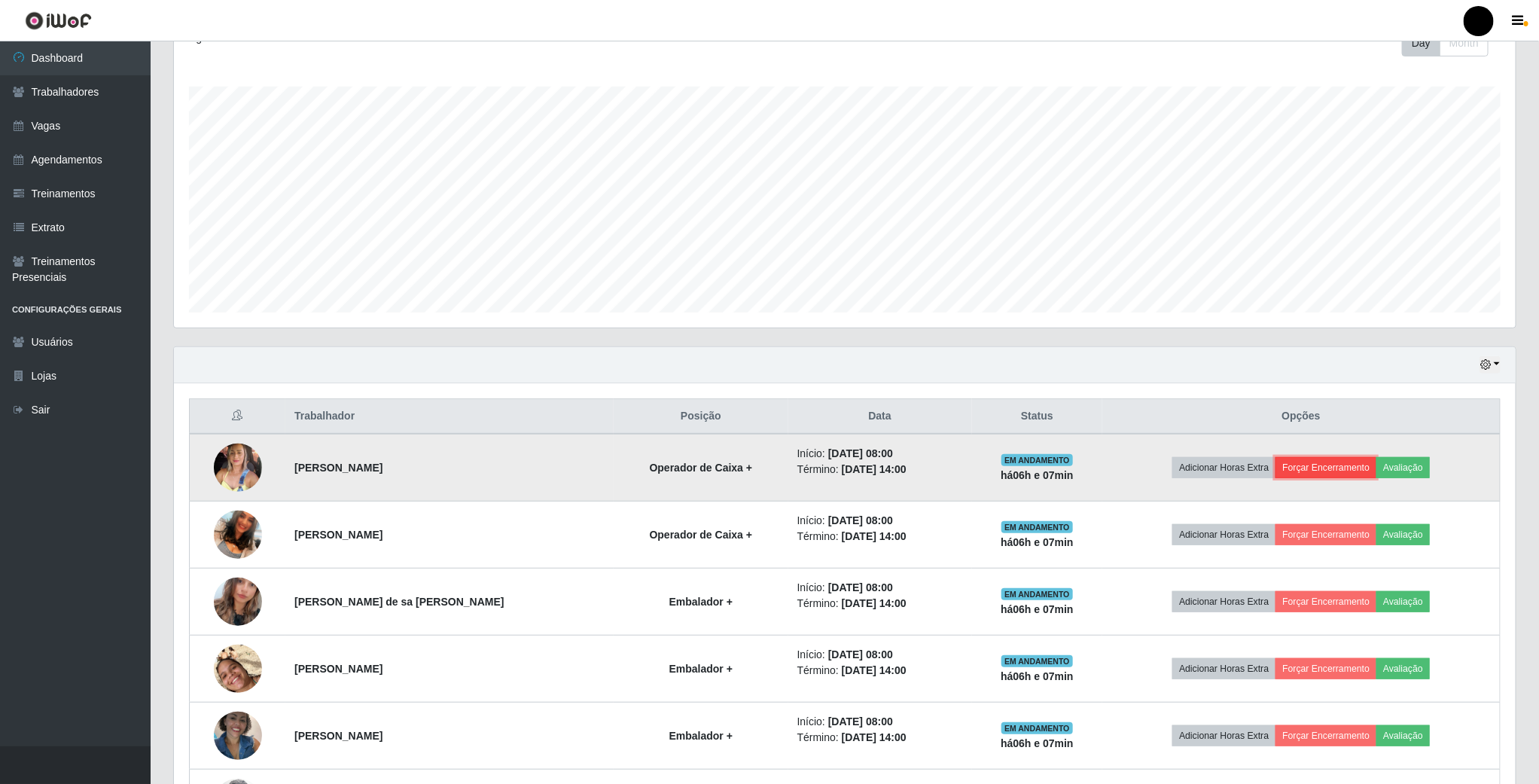
click at [1345, 468] on button "Forçar Encerramento" at bounding box center [1326, 467] width 101 height 21
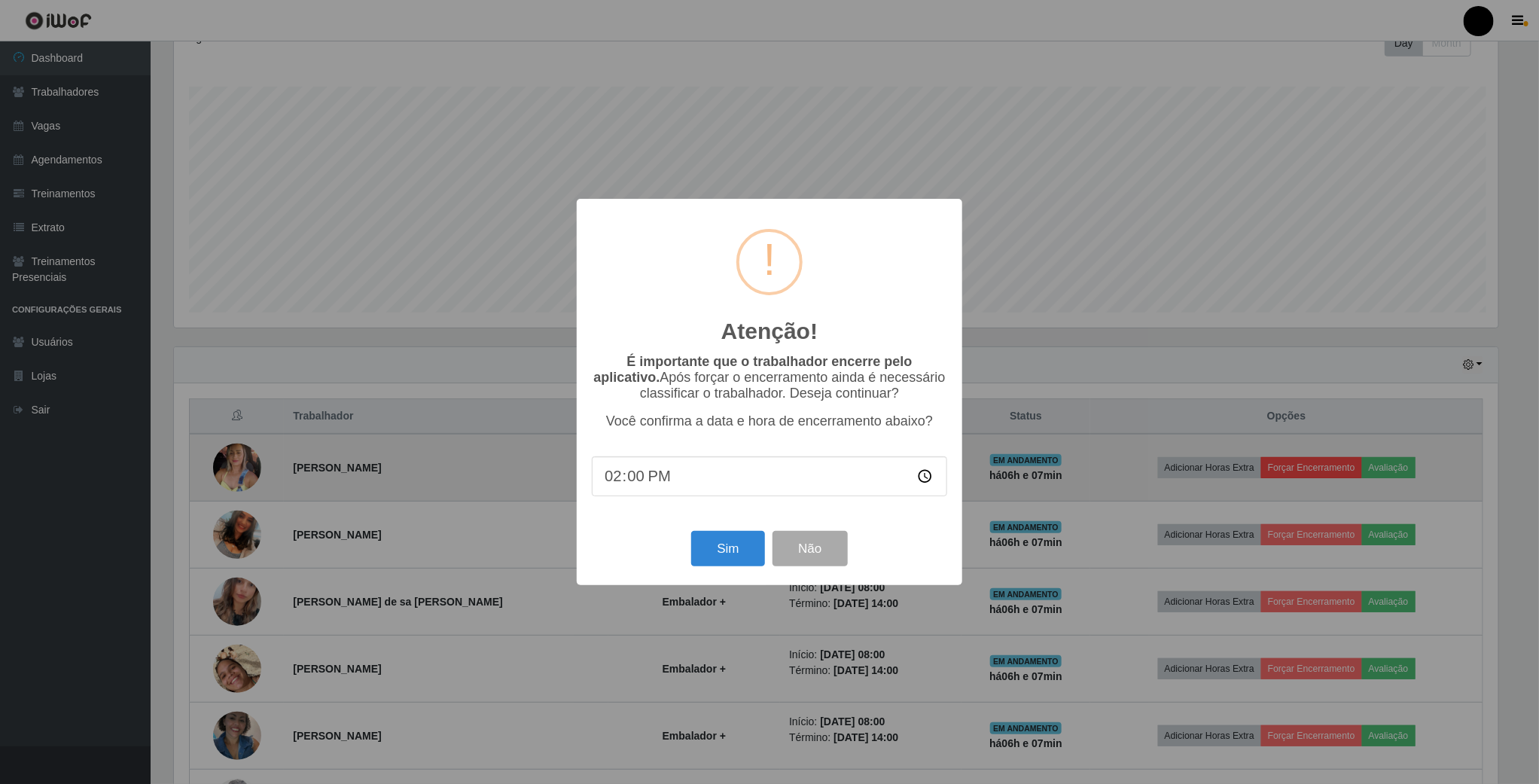
scroll to position [314, 1328]
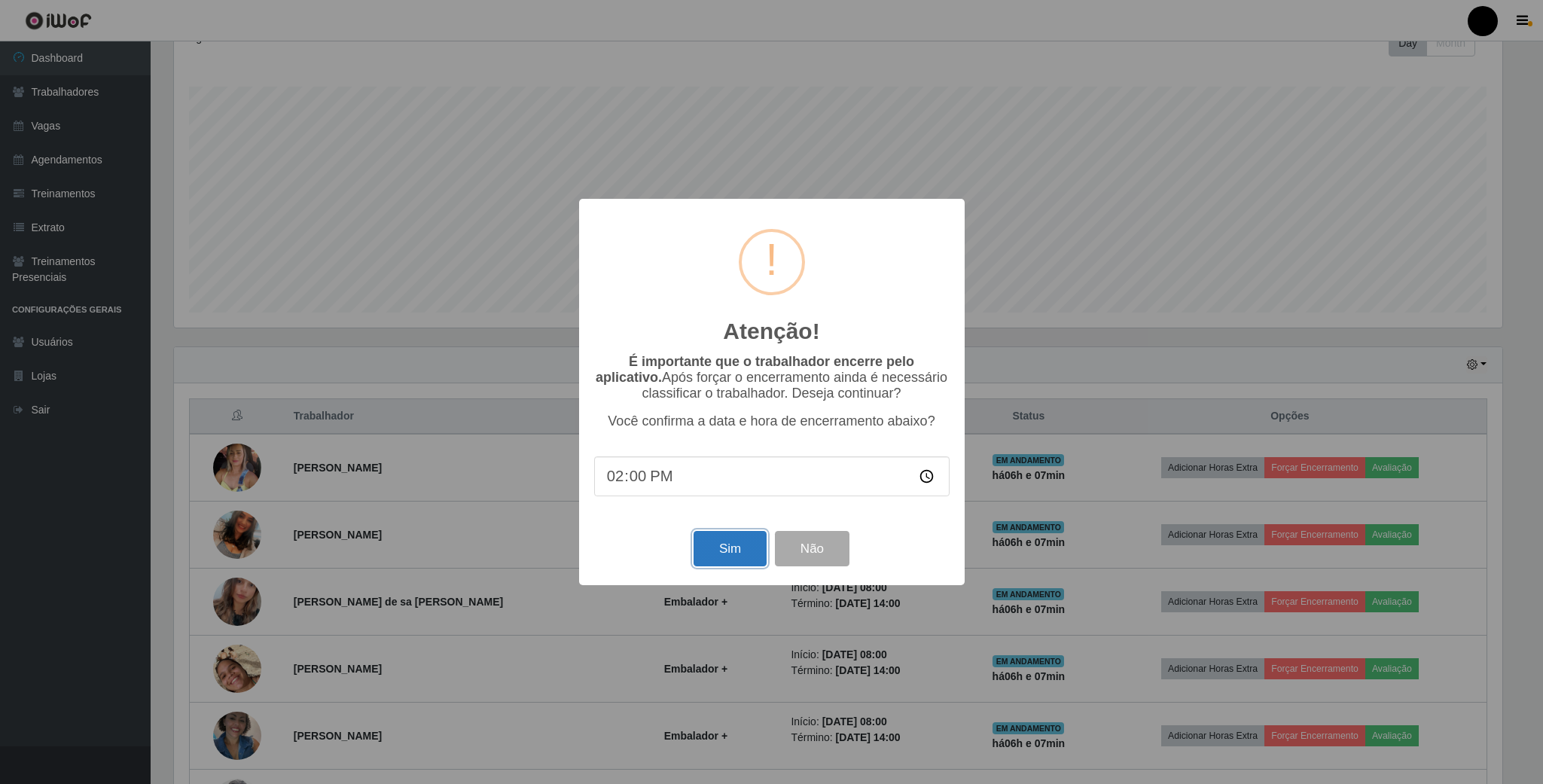
click at [751, 552] on button "Sim" at bounding box center [729, 548] width 73 height 35
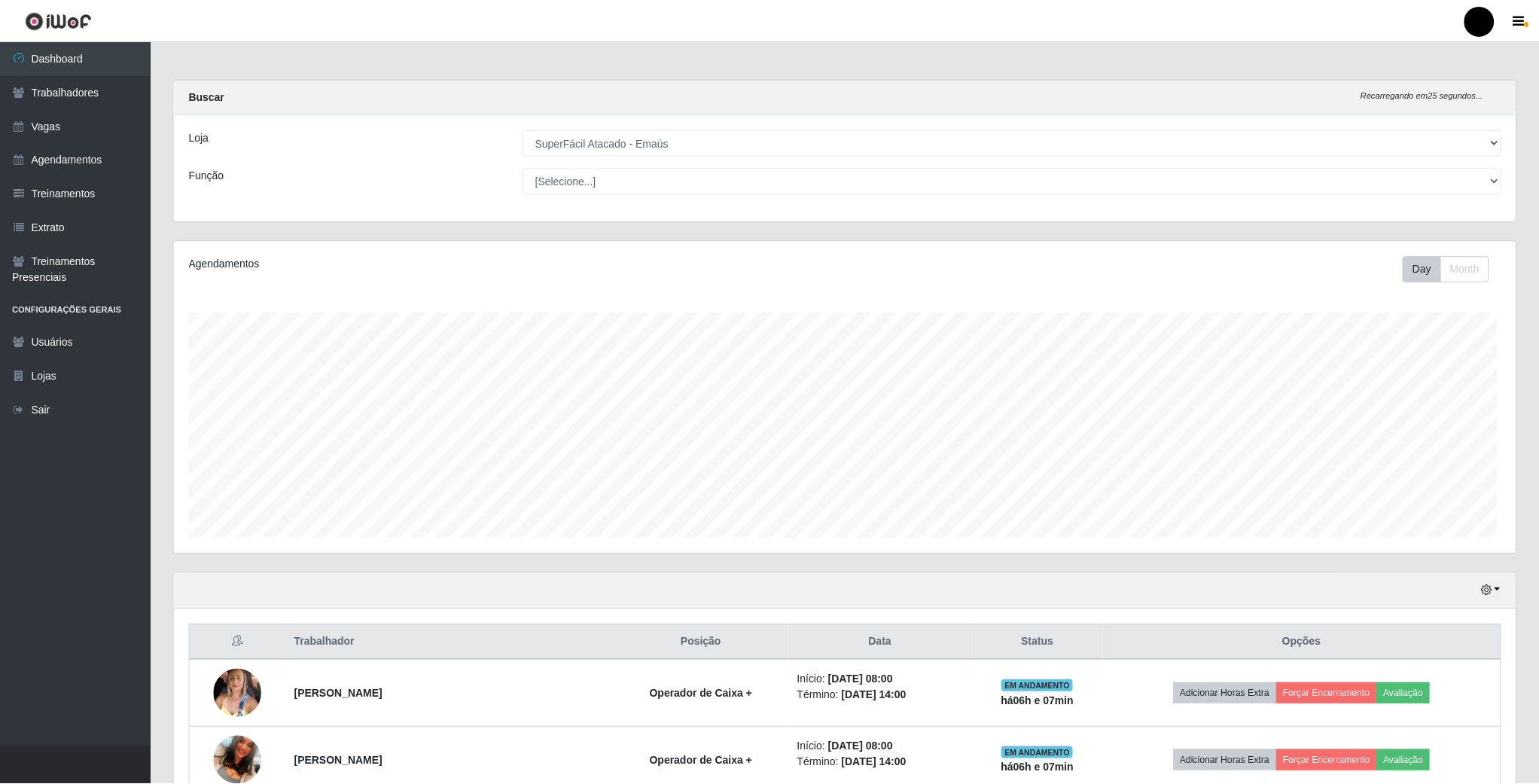
scroll to position [314, 1344]
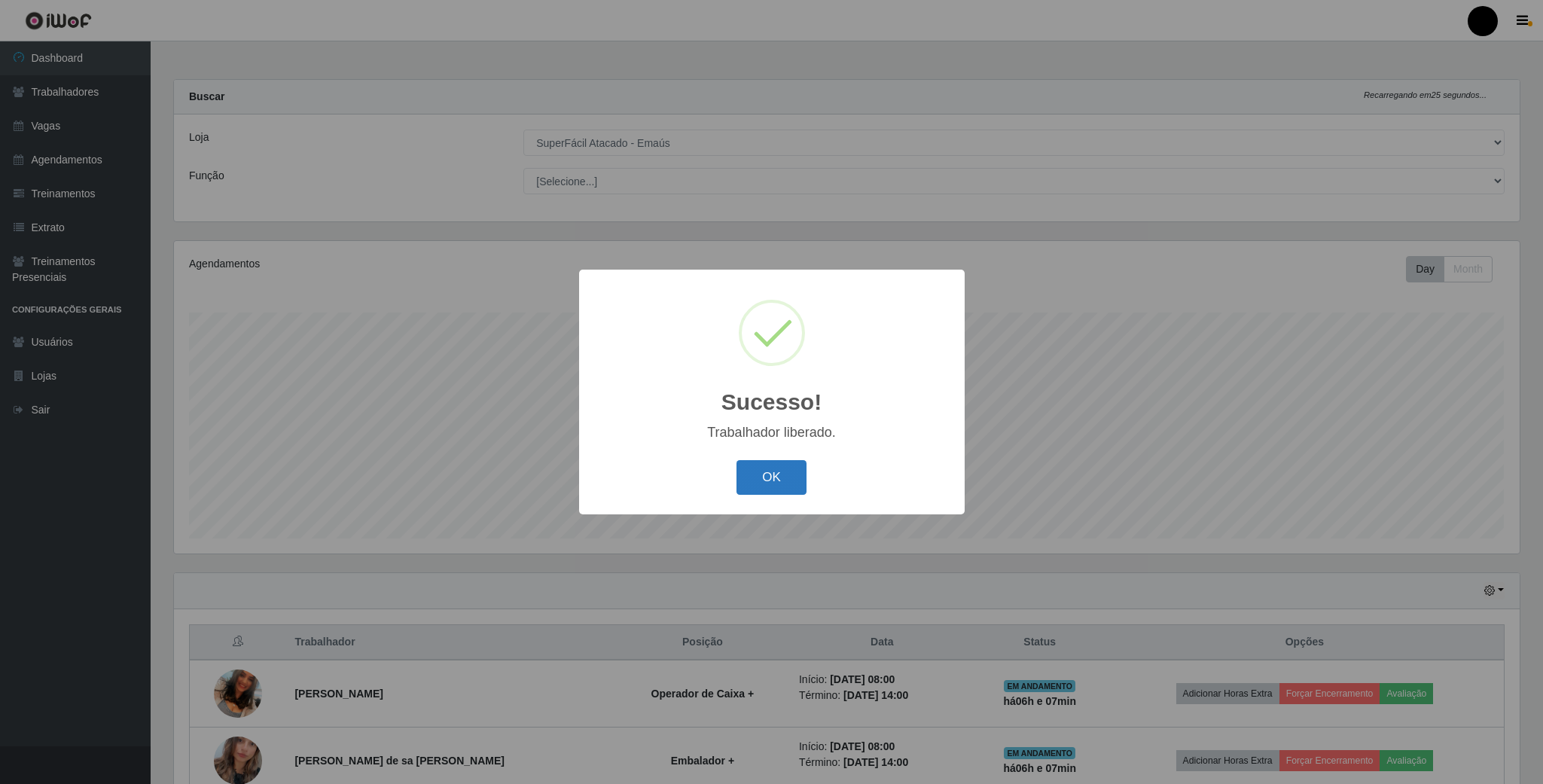
click at [768, 470] on button "OK" at bounding box center [772, 477] width 70 height 35
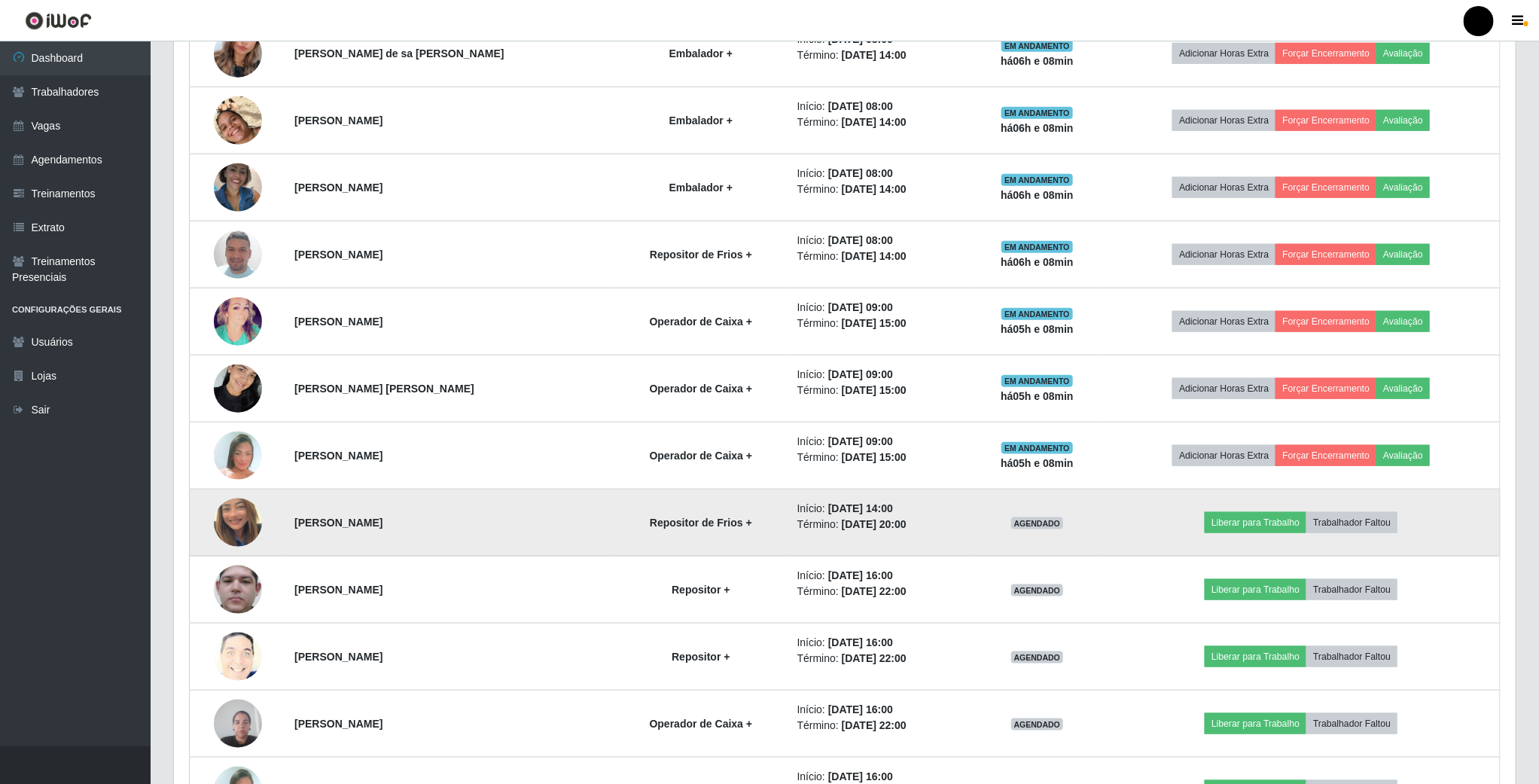
scroll to position [667, 0]
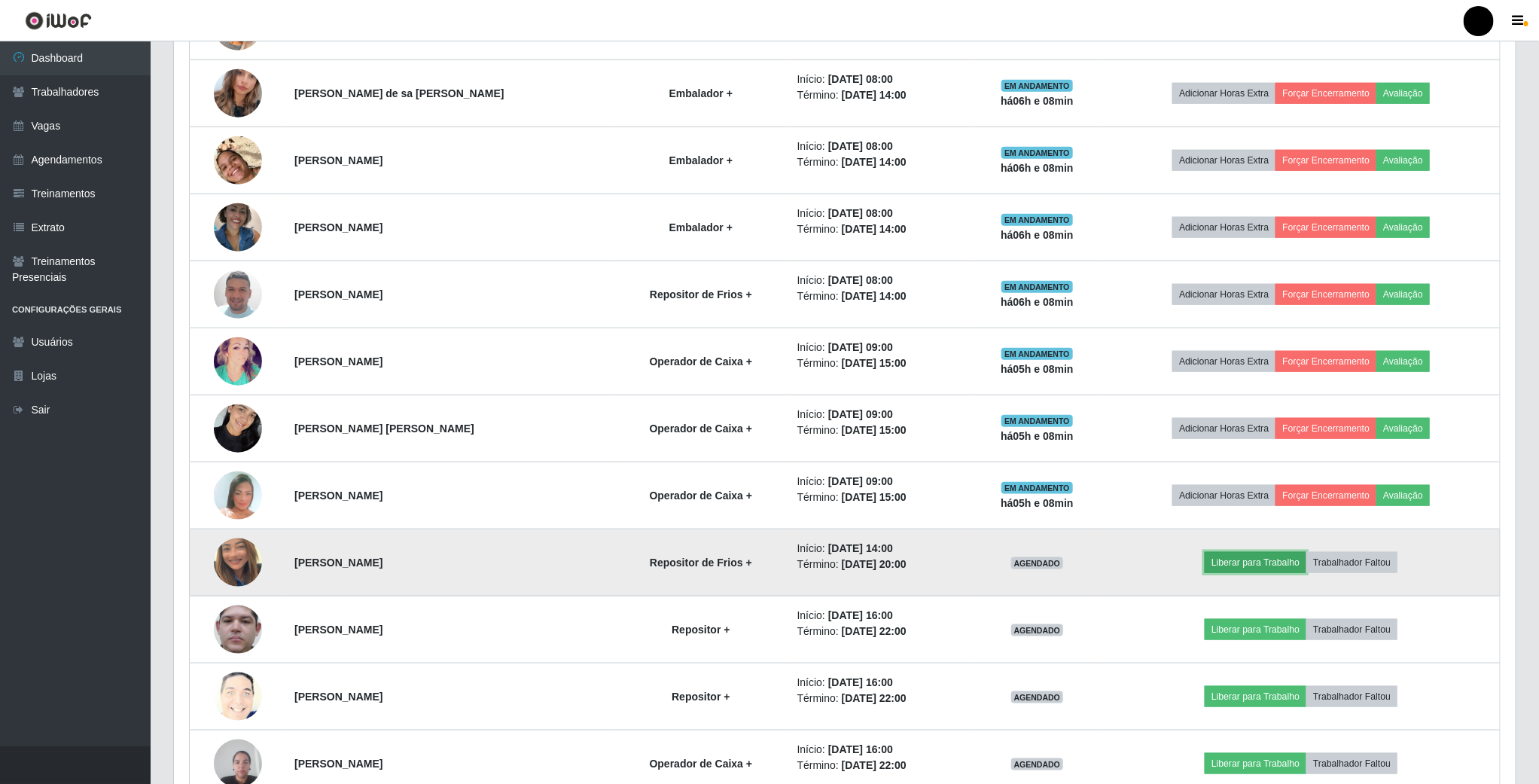
click at [1236, 570] on button "Liberar para Trabalho" at bounding box center [1255, 562] width 101 height 21
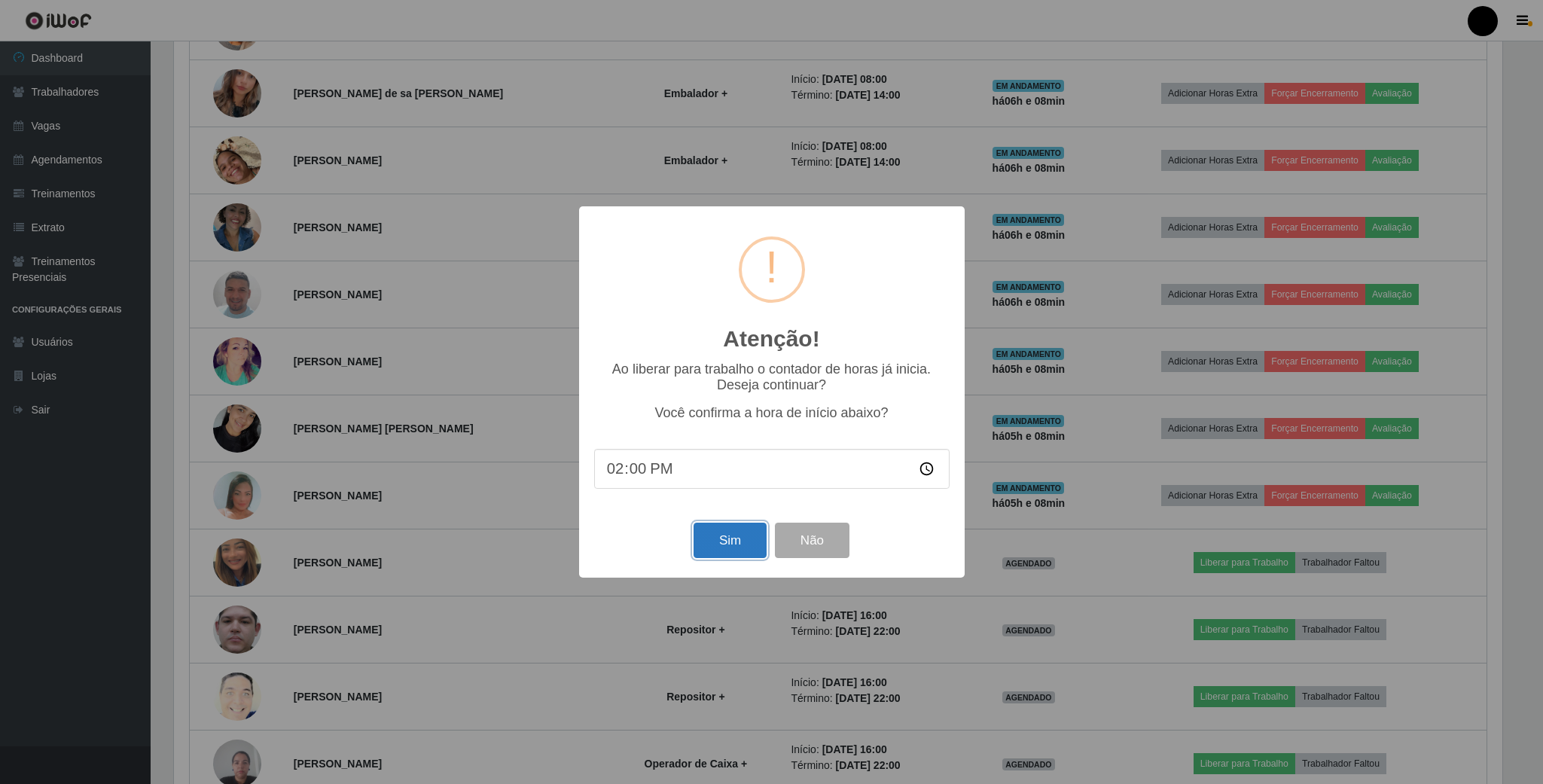
click at [740, 545] on button "Sim" at bounding box center [729, 540] width 73 height 35
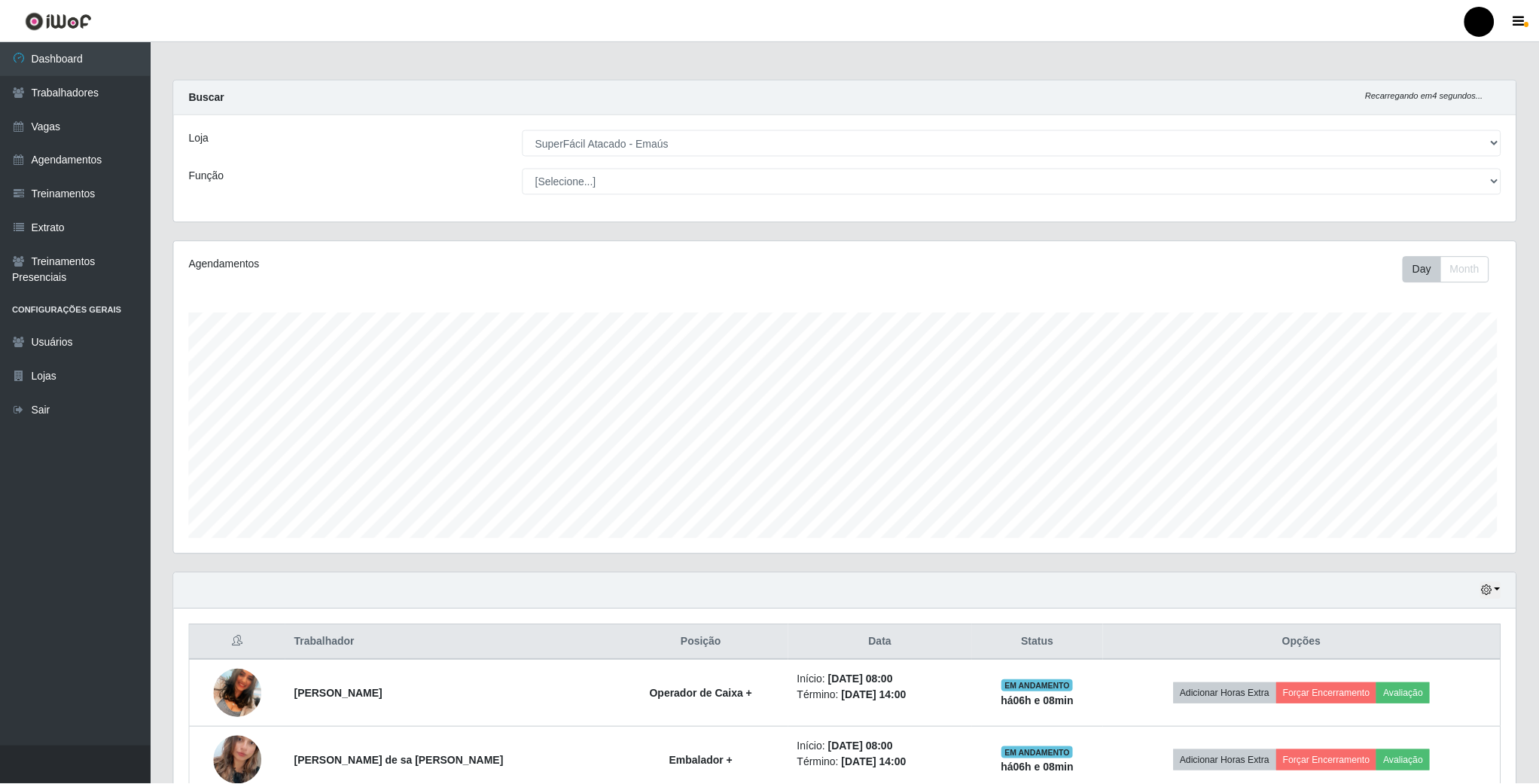
scroll to position [314, 1344]
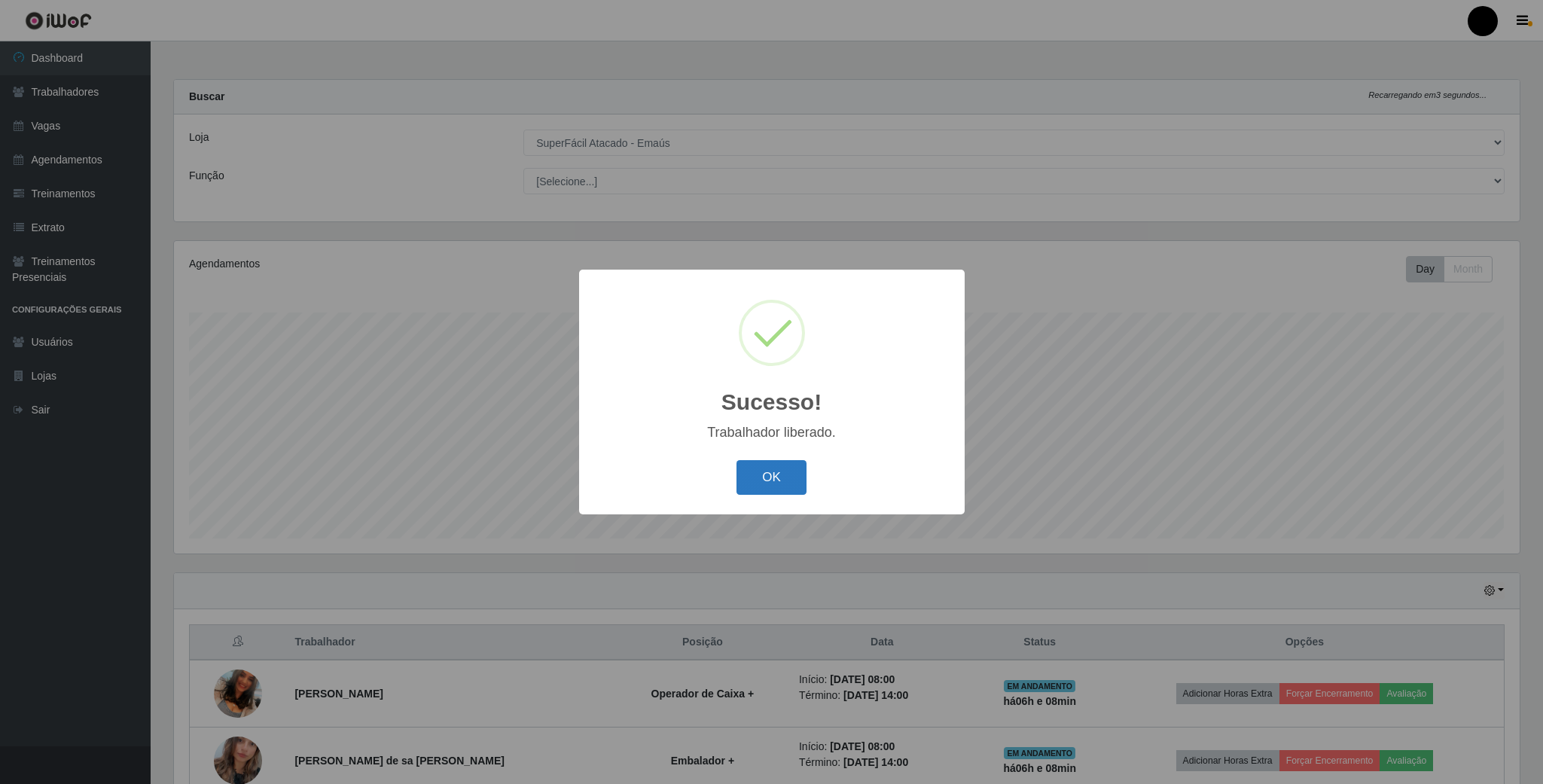
click at [782, 465] on button "OK" at bounding box center [772, 477] width 70 height 35
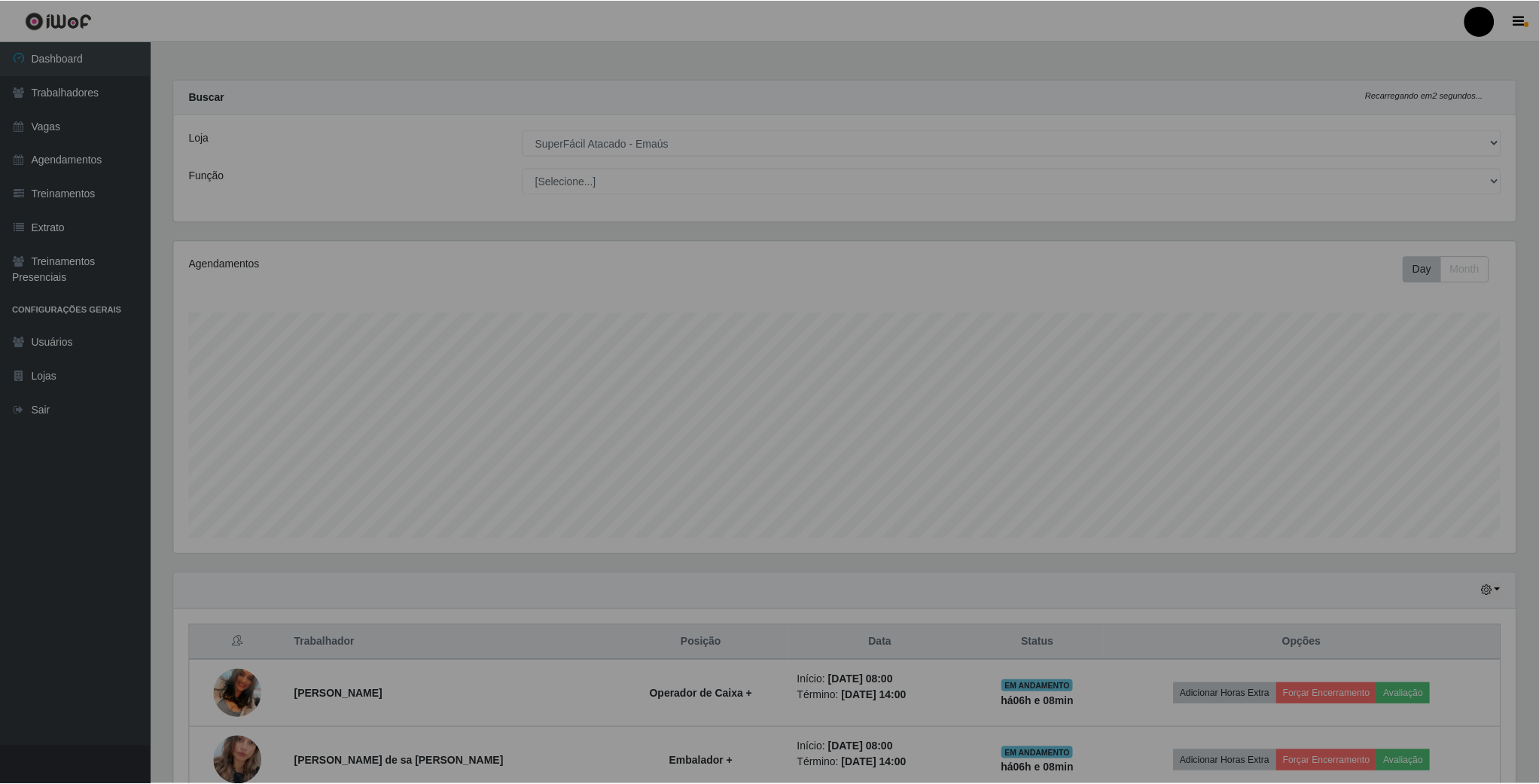
scroll to position [752568, 751619]
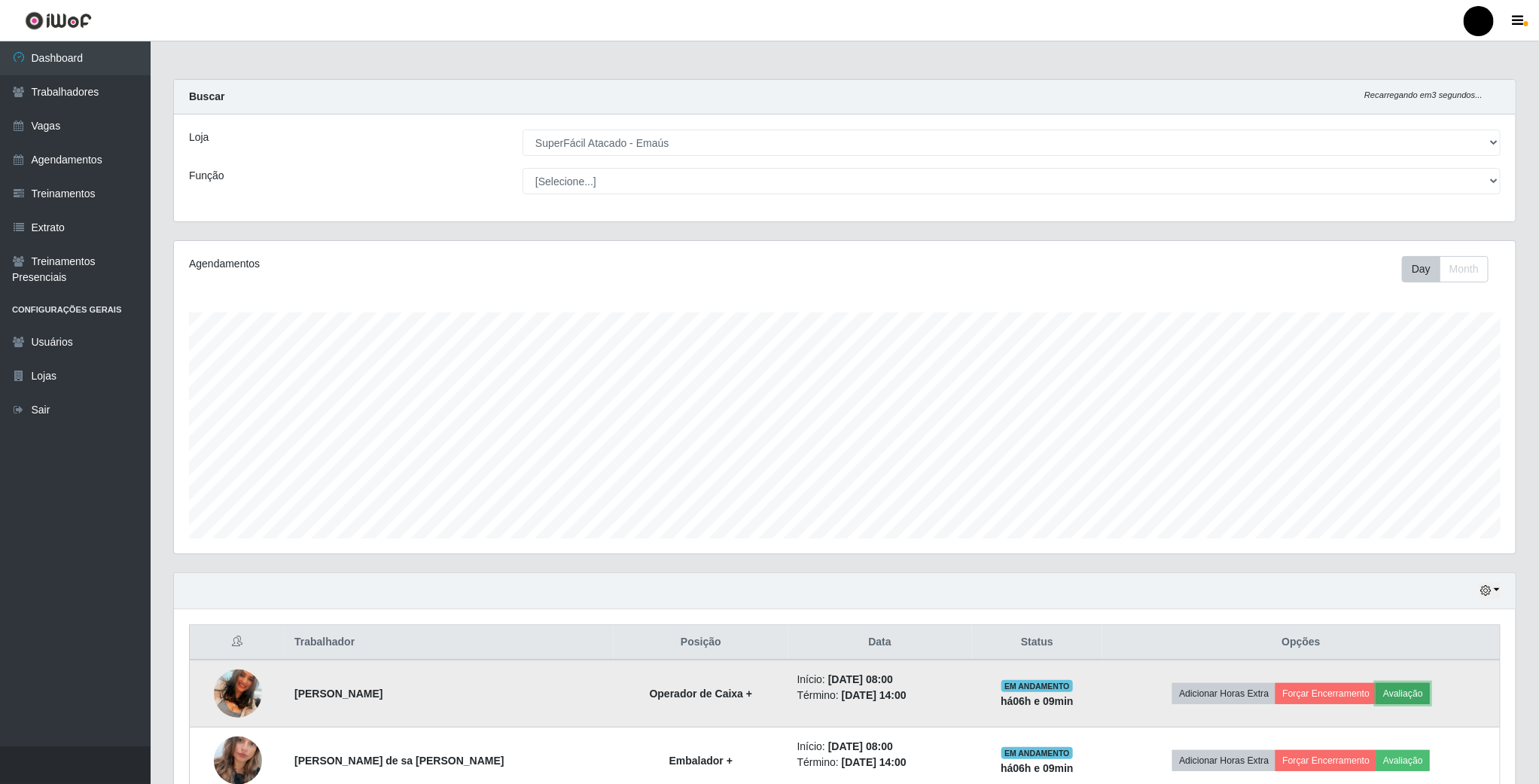
click at [1399, 692] on button "Avaliação" at bounding box center [1403, 693] width 53 height 21
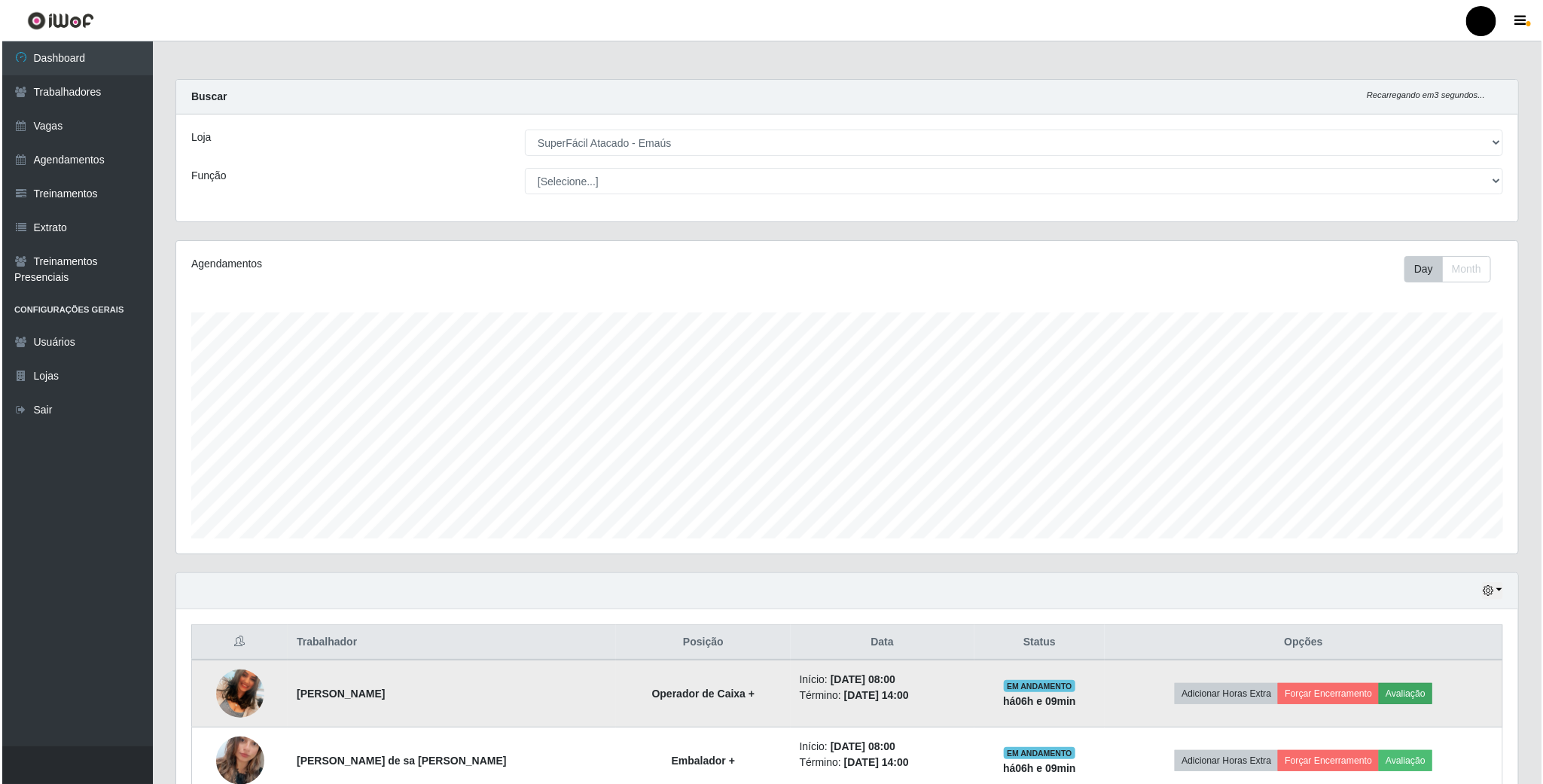
scroll to position [314, 1328]
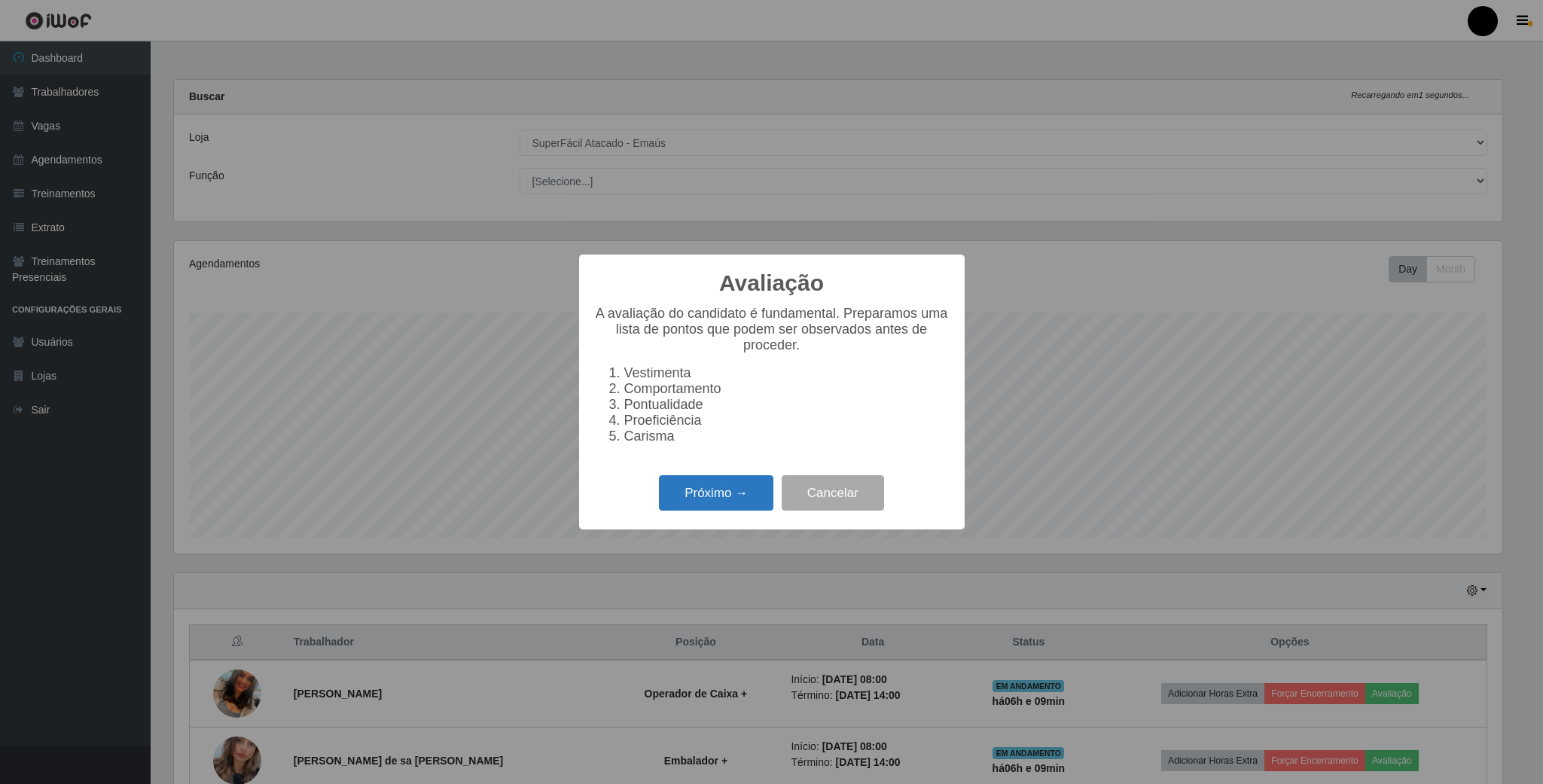
click at [708, 497] on button "Próximo →" at bounding box center [716, 492] width 114 height 35
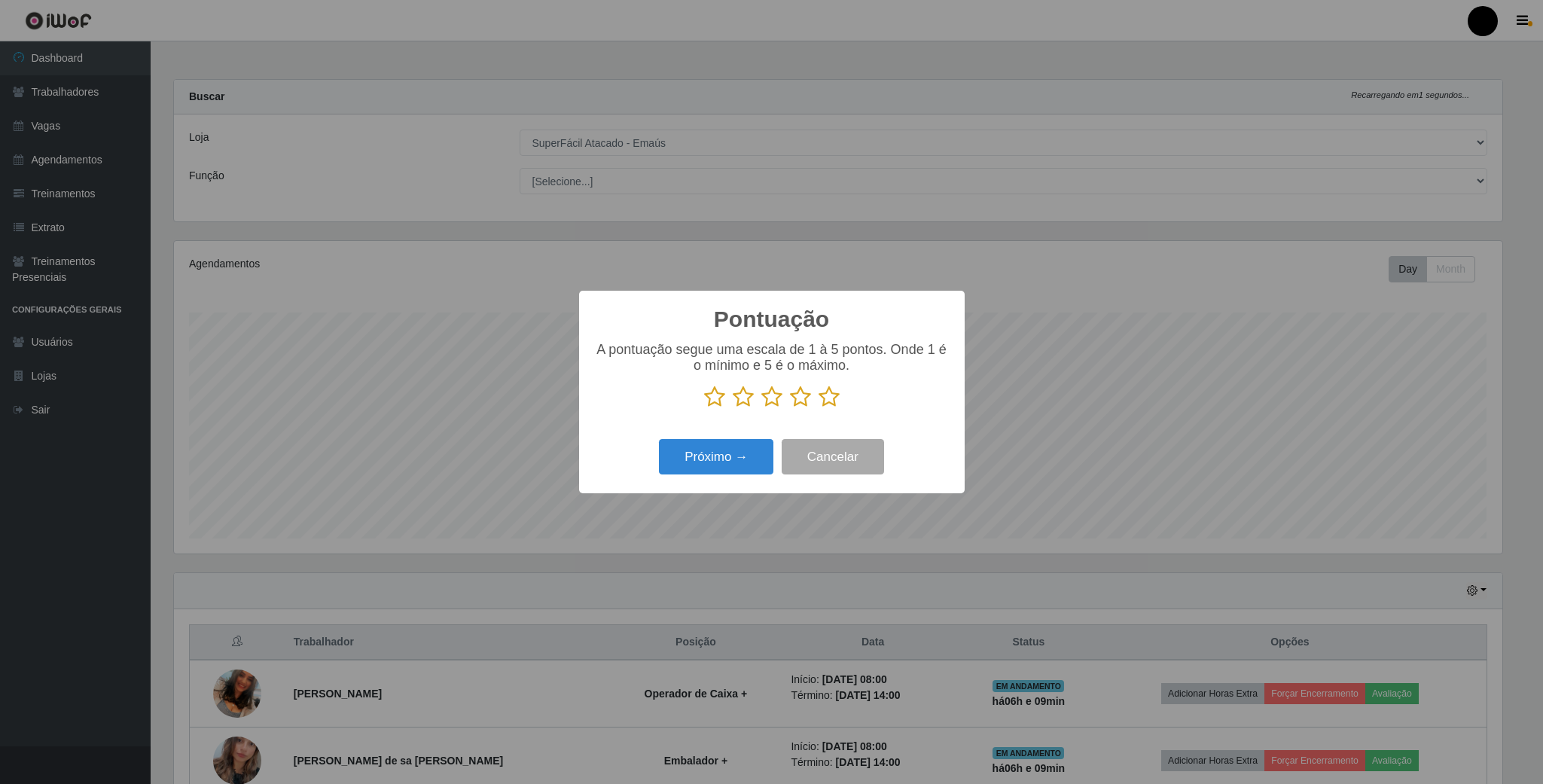
scroll to position [752568, 751911]
click at [825, 397] on icon at bounding box center [829, 396] width 21 height 22
click at [819, 408] on input "radio" at bounding box center [819, 408] width 0 height 0
click at [681, 457] on button "Próximo →" at bounding box center [716, 456] width 114 height 35
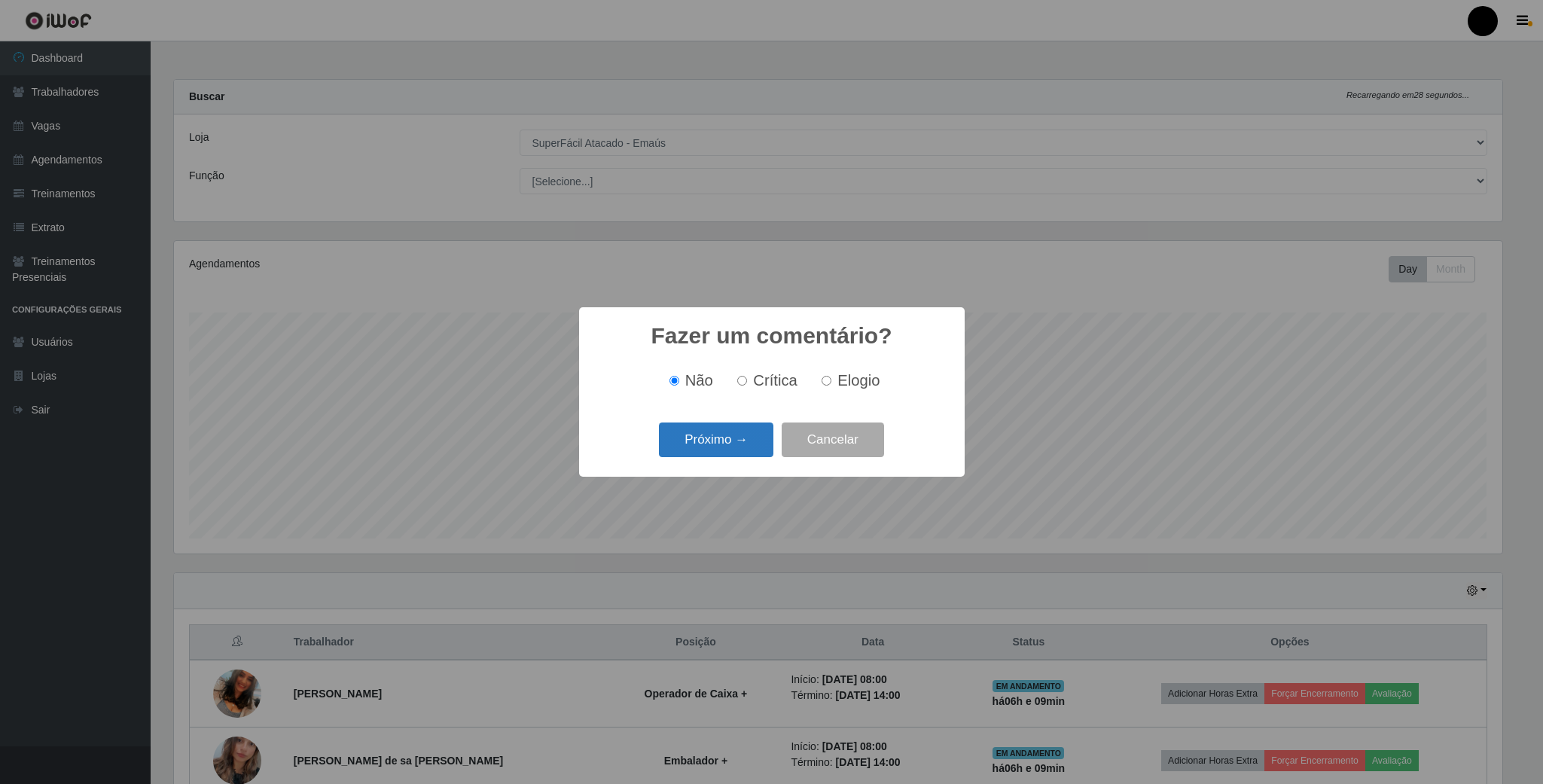
click at [748, 437] on button "Próximo →" at bounding box center [716, 439] width 114 height 35
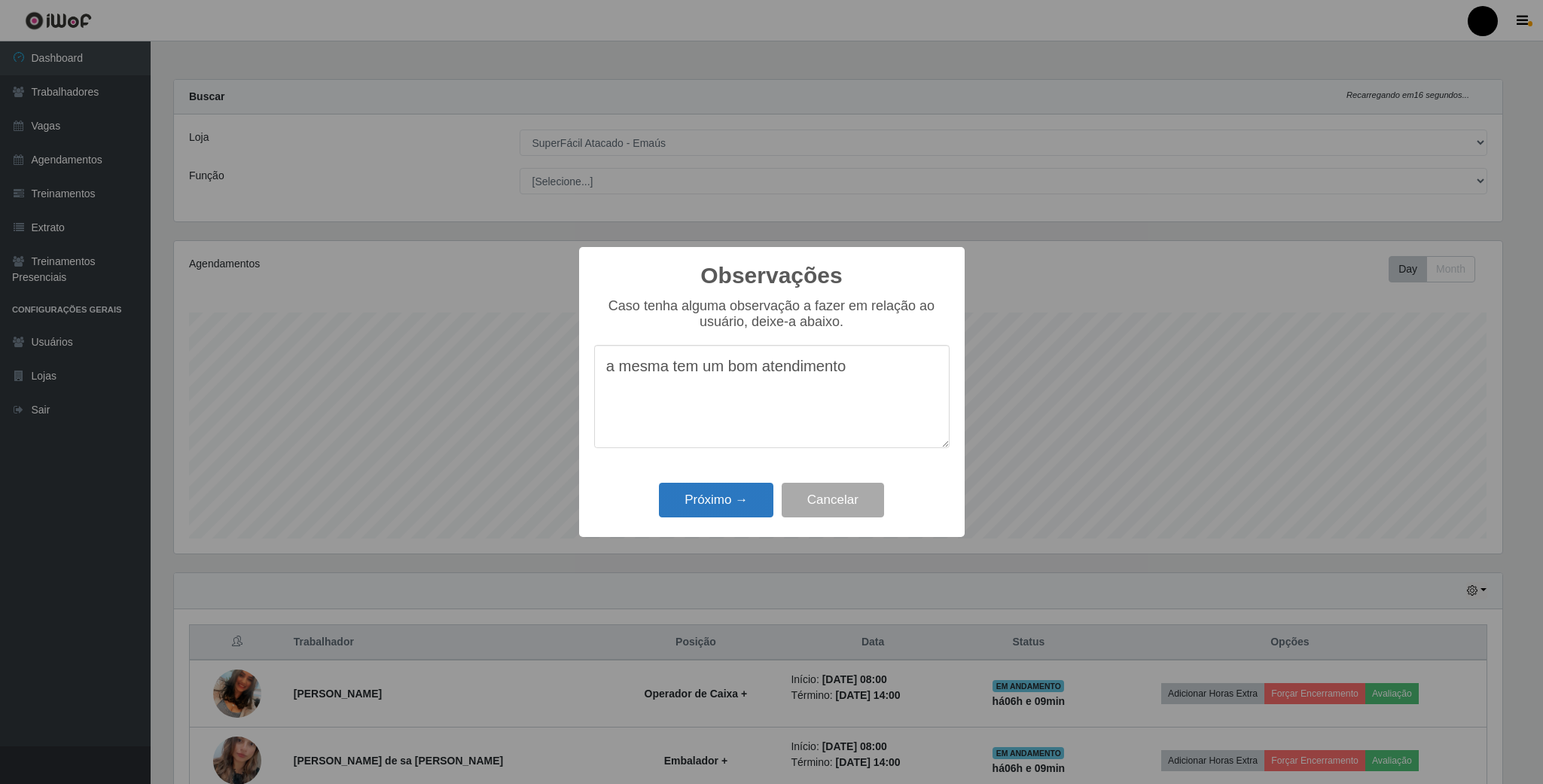
type textarea "a mesma tem um bom atendimento"
click at [748, 513] on button "Próximo →" at bounding box center [716, 500] width 114 height 35
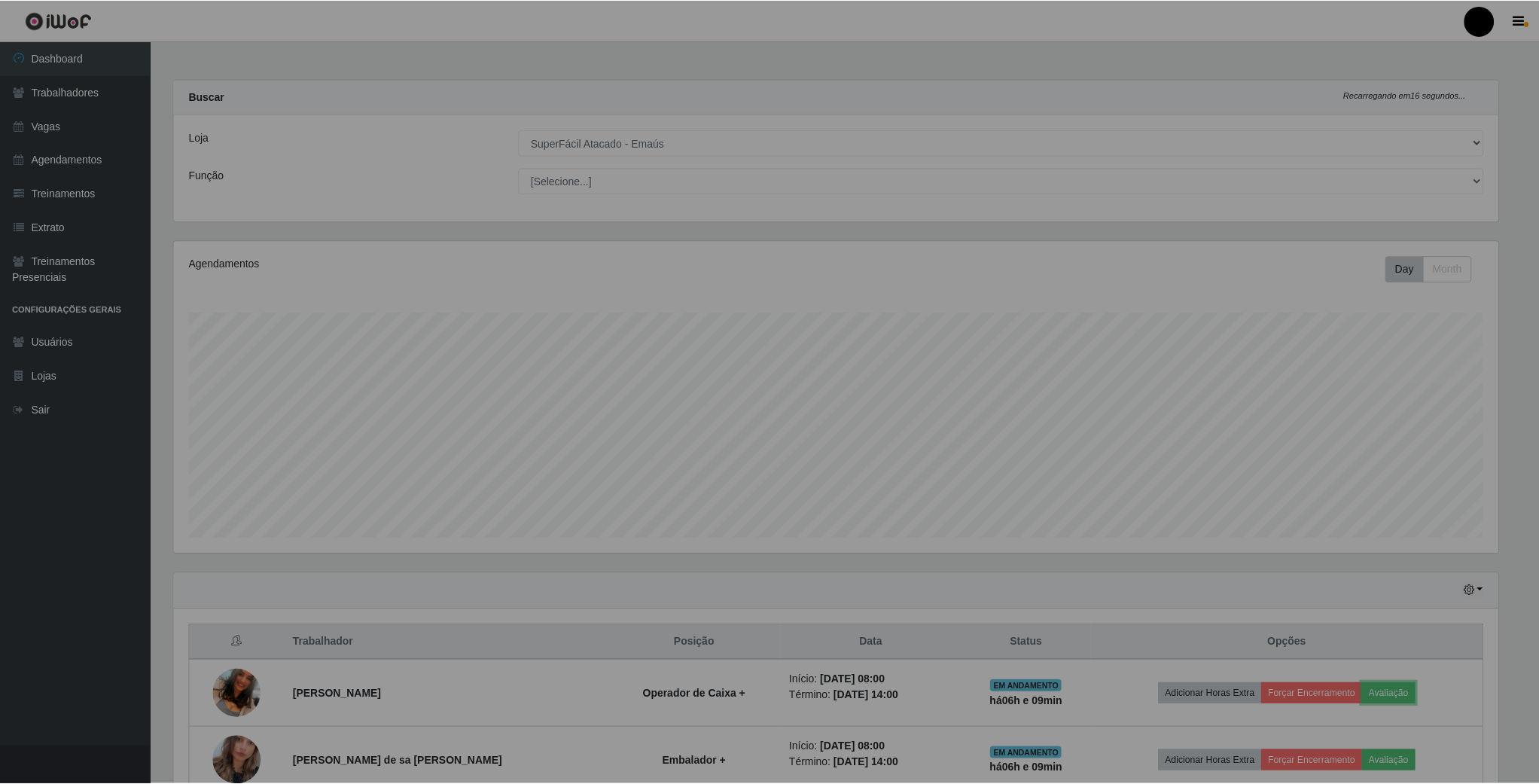
scroll to position [314, 1340]
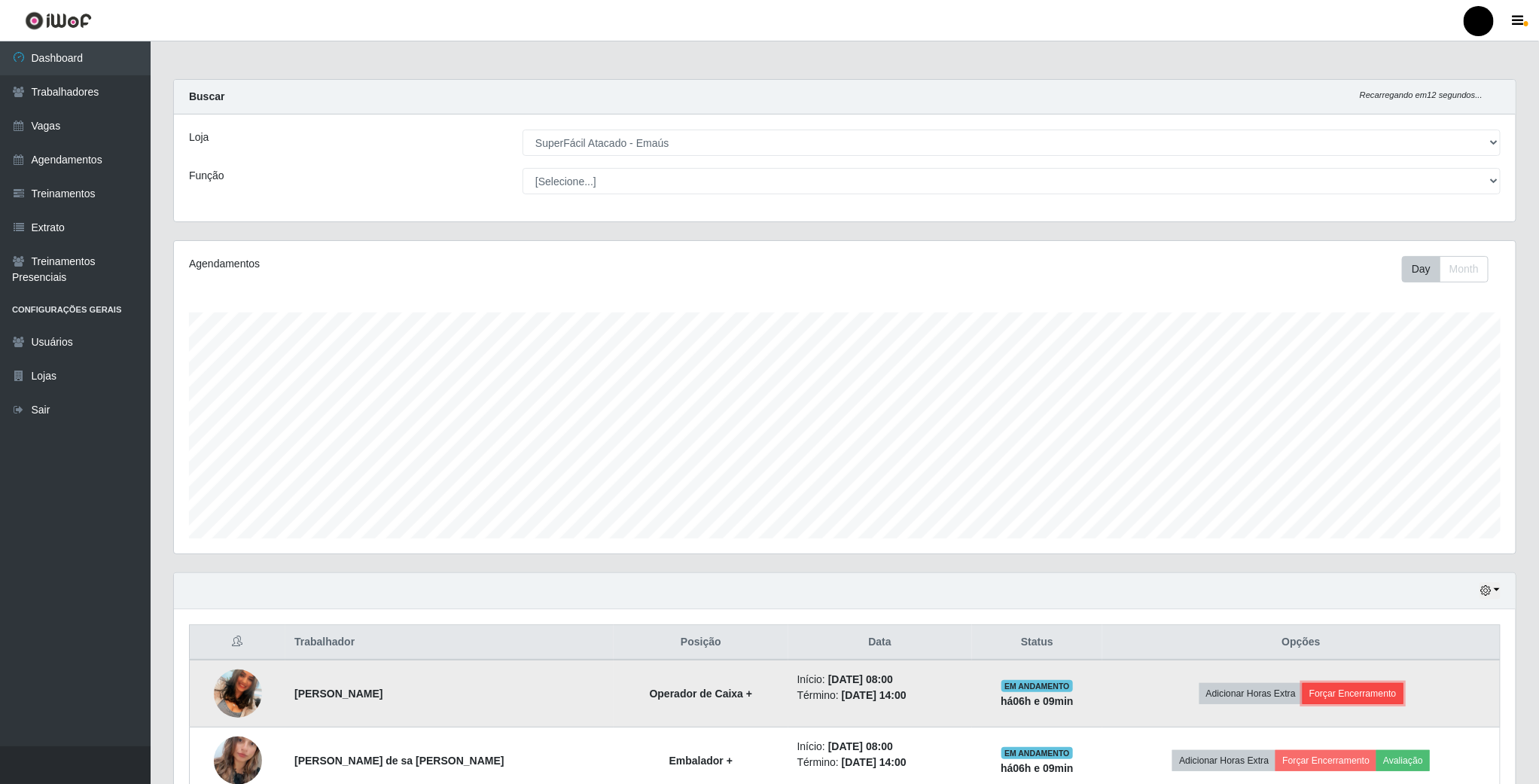
click at [1337, 703] on button "Forçar Encerramento" at bounding box center [1353, 693] width 101 height 21
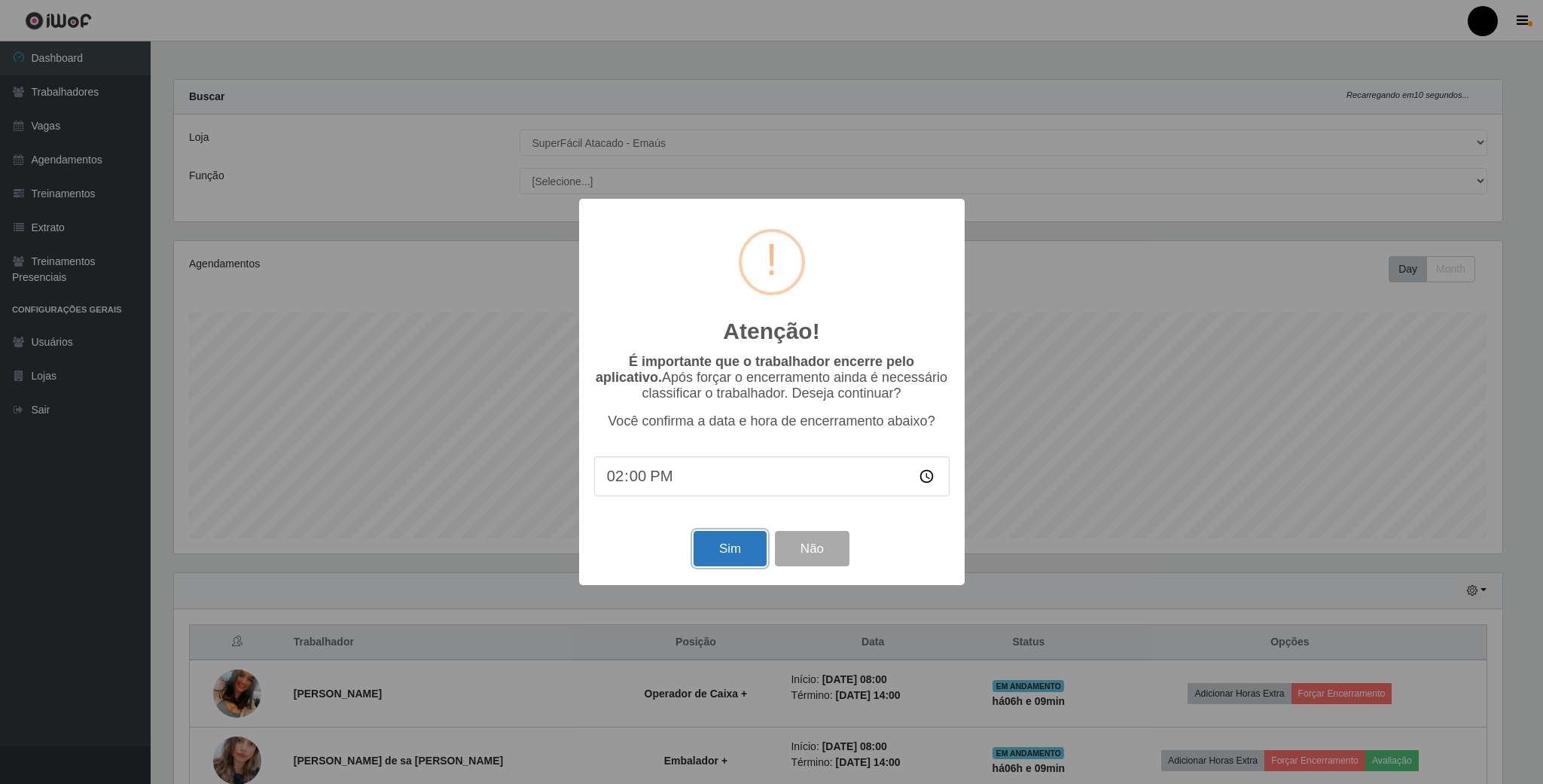
click at [699, 545] on button "Sim" at bounding box center [729, 548] width 73 height 35
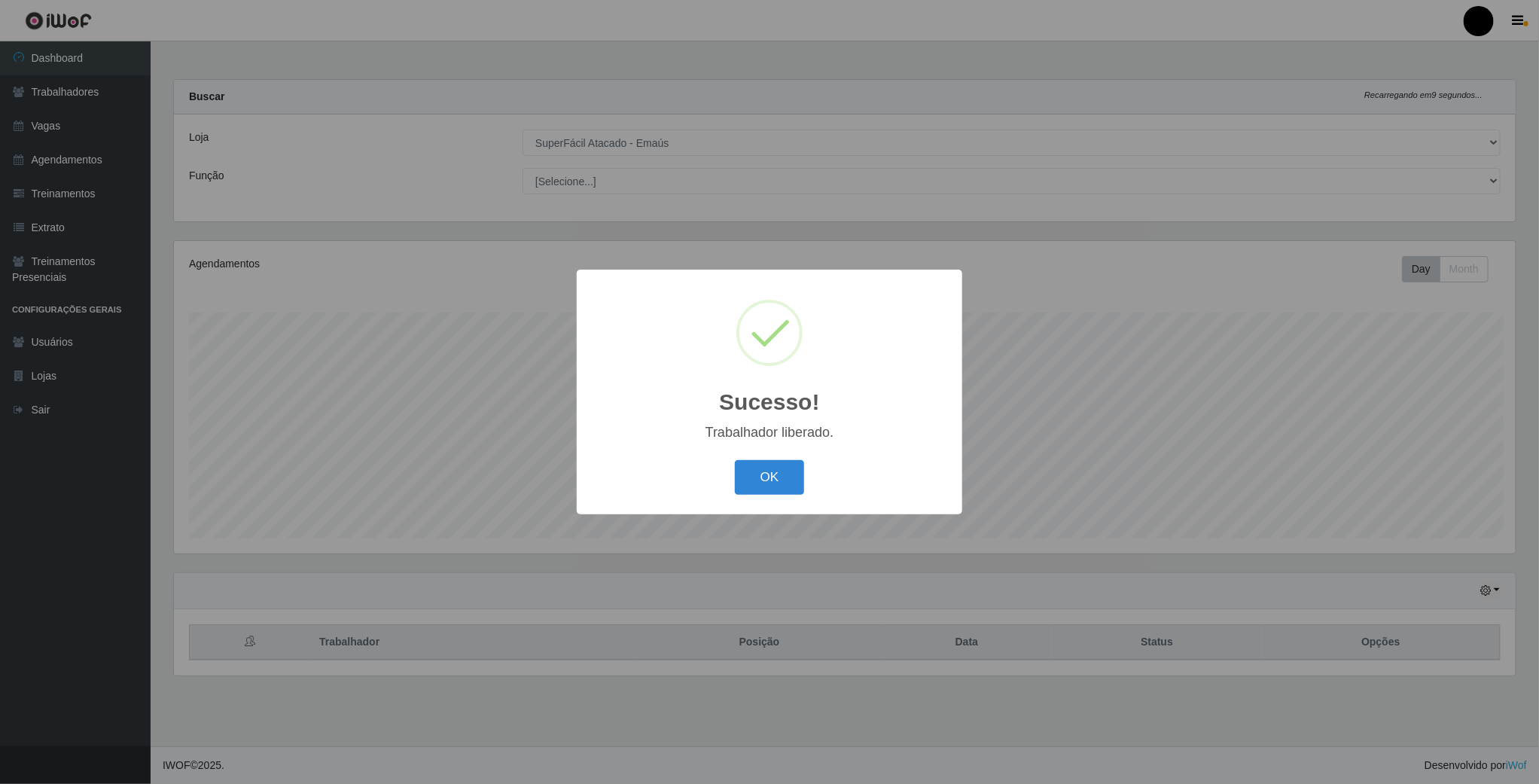
scroll to position [314, 1344]
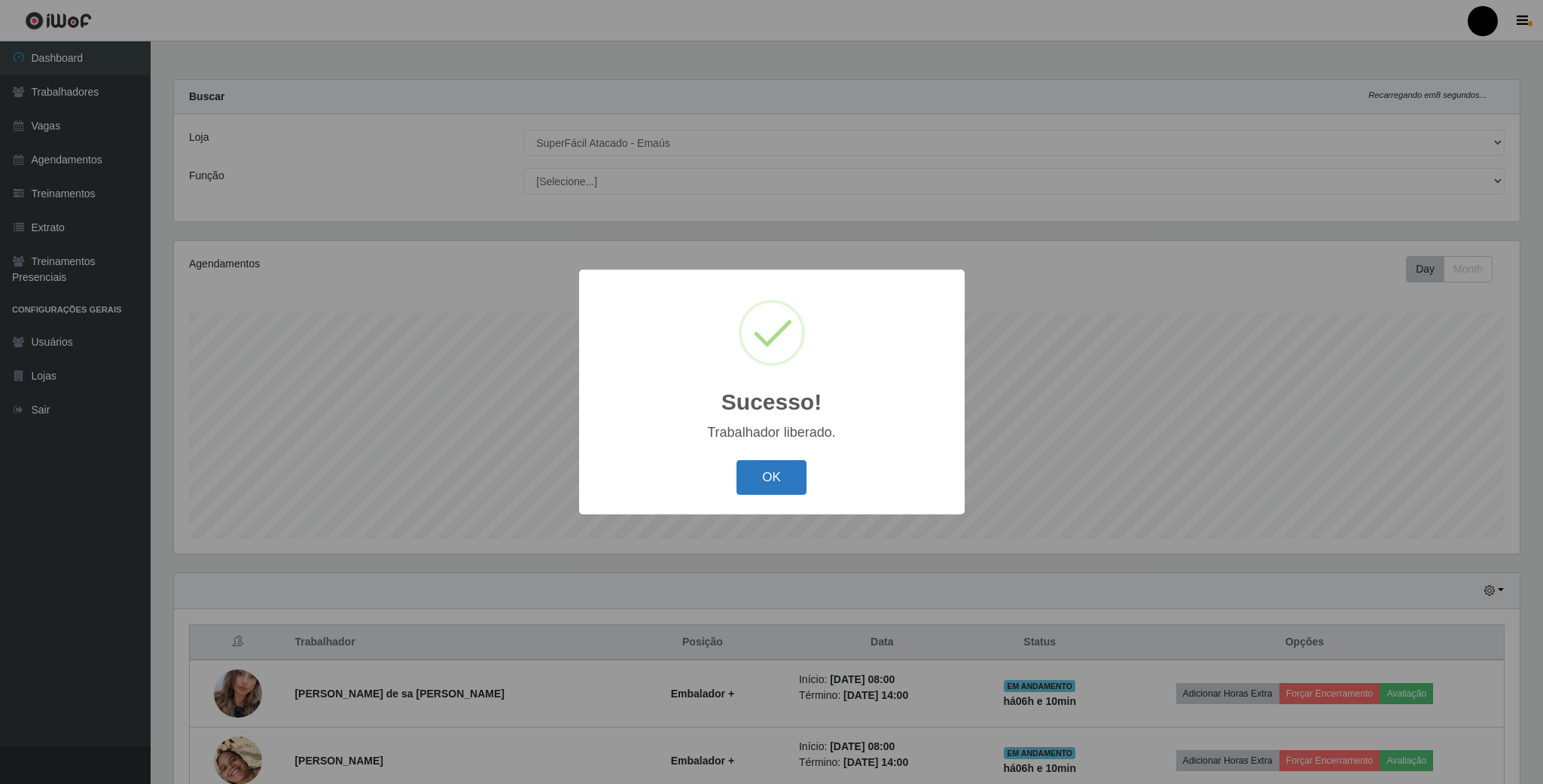
click at [764, 479] on button "OK" at bounding box center [772, 477] width 70 height 35
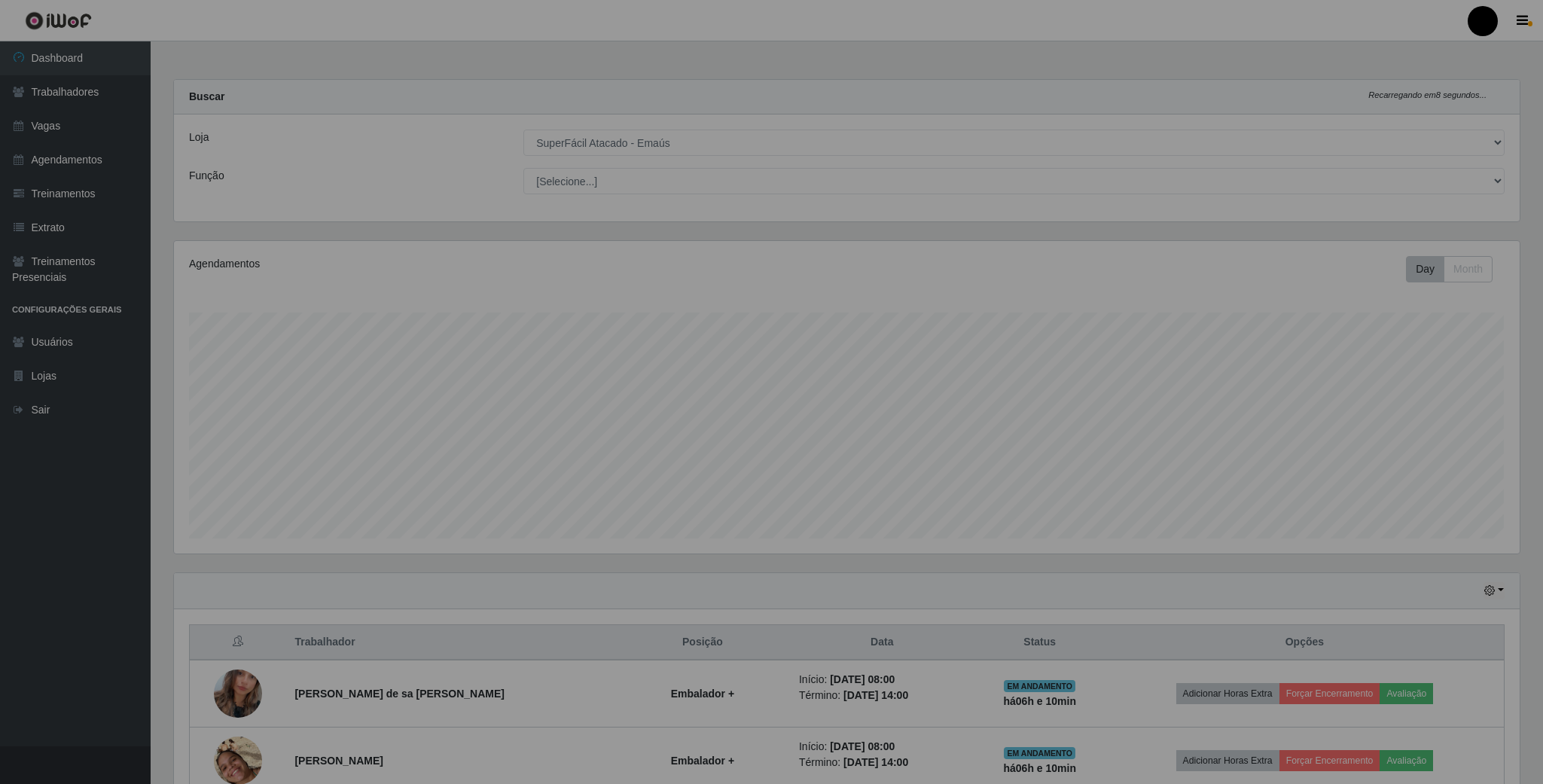
scroll to position [752568, 751896]
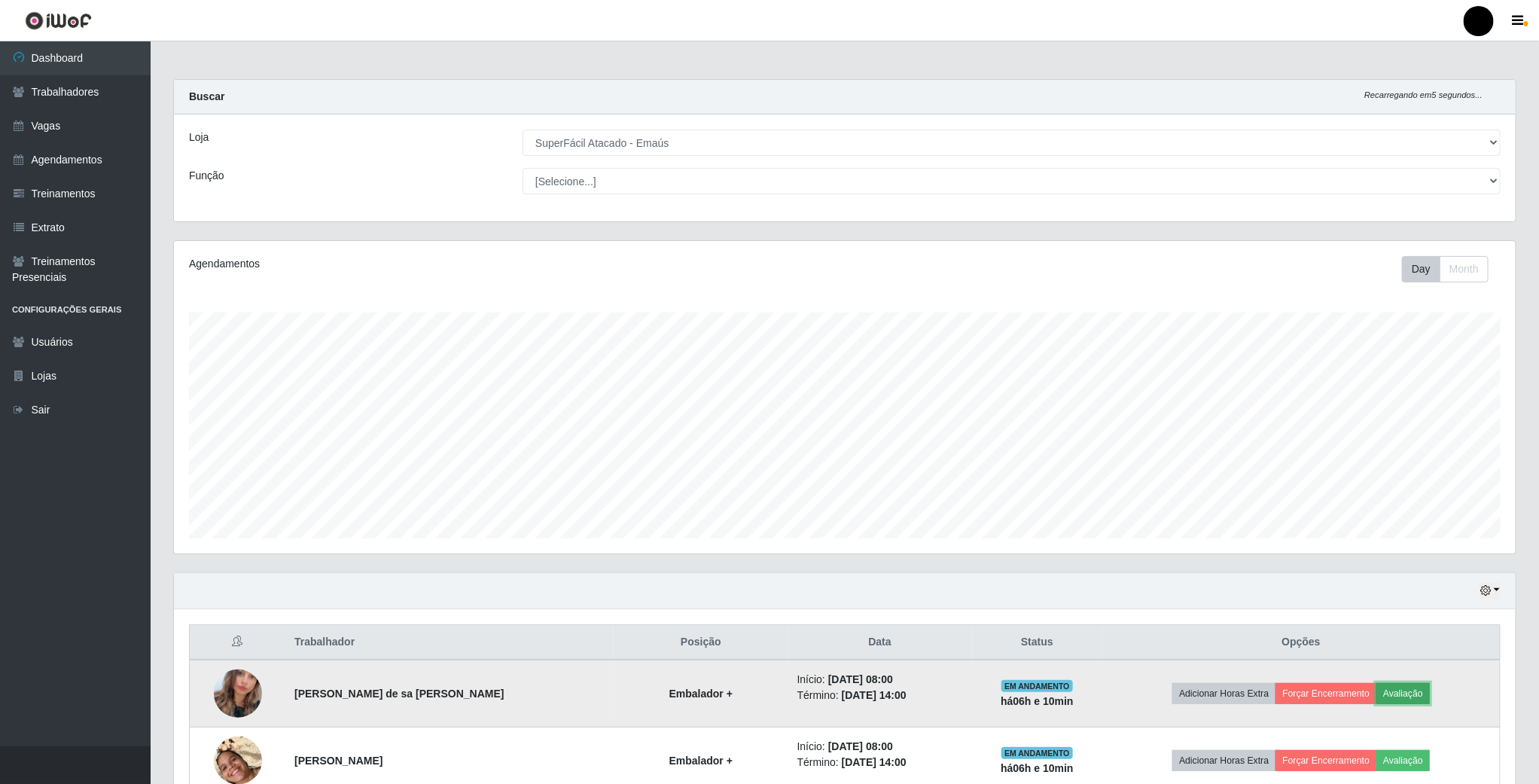
click at [1403, 692] on button "Avaliação" at bounding box center [1403, 693] width 53 height 21
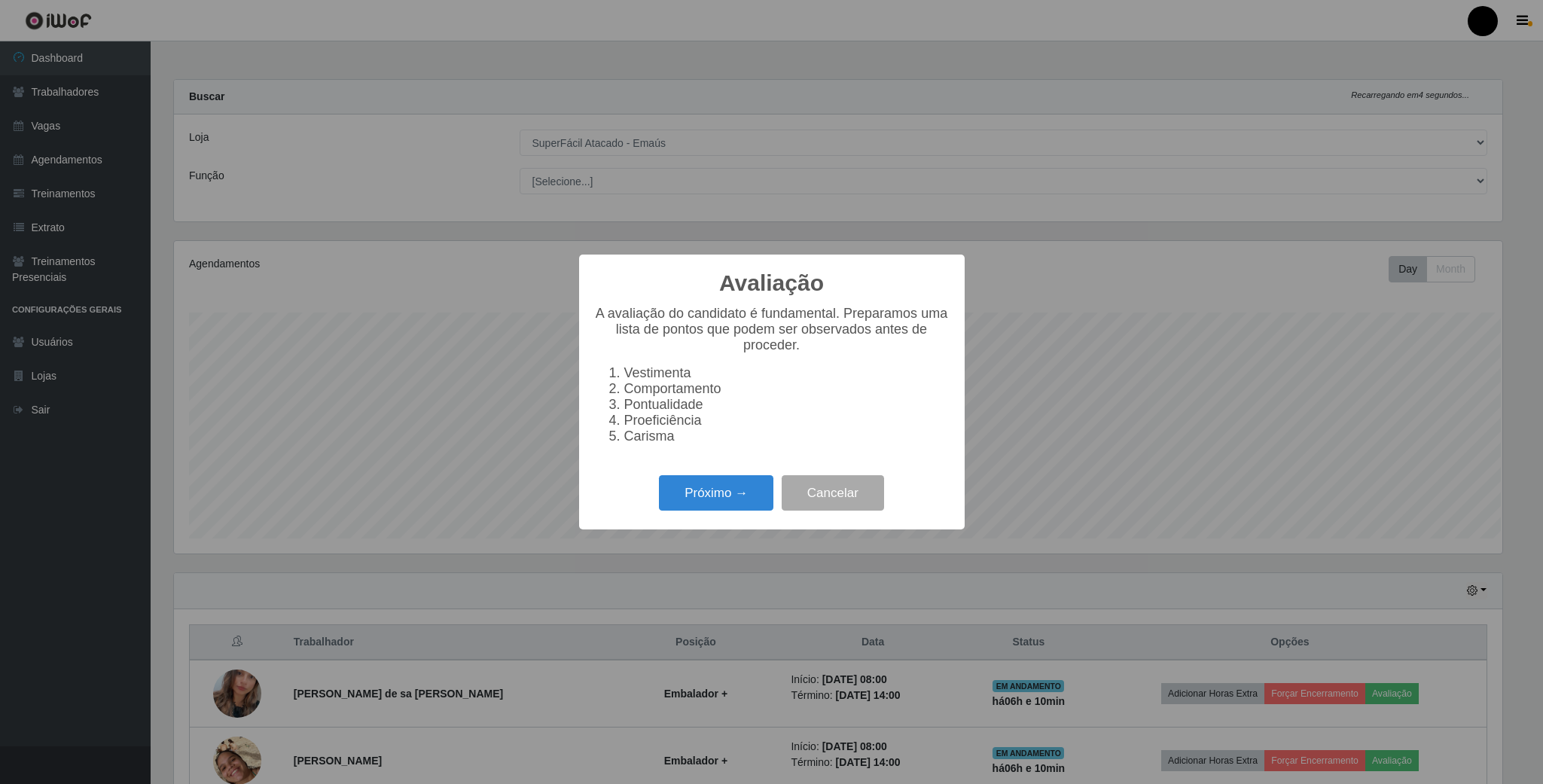
scroll to position [314, 1328]
click at [732, 499] on button "Próximo →" at bounding box center [716, 492] width 114 height 35
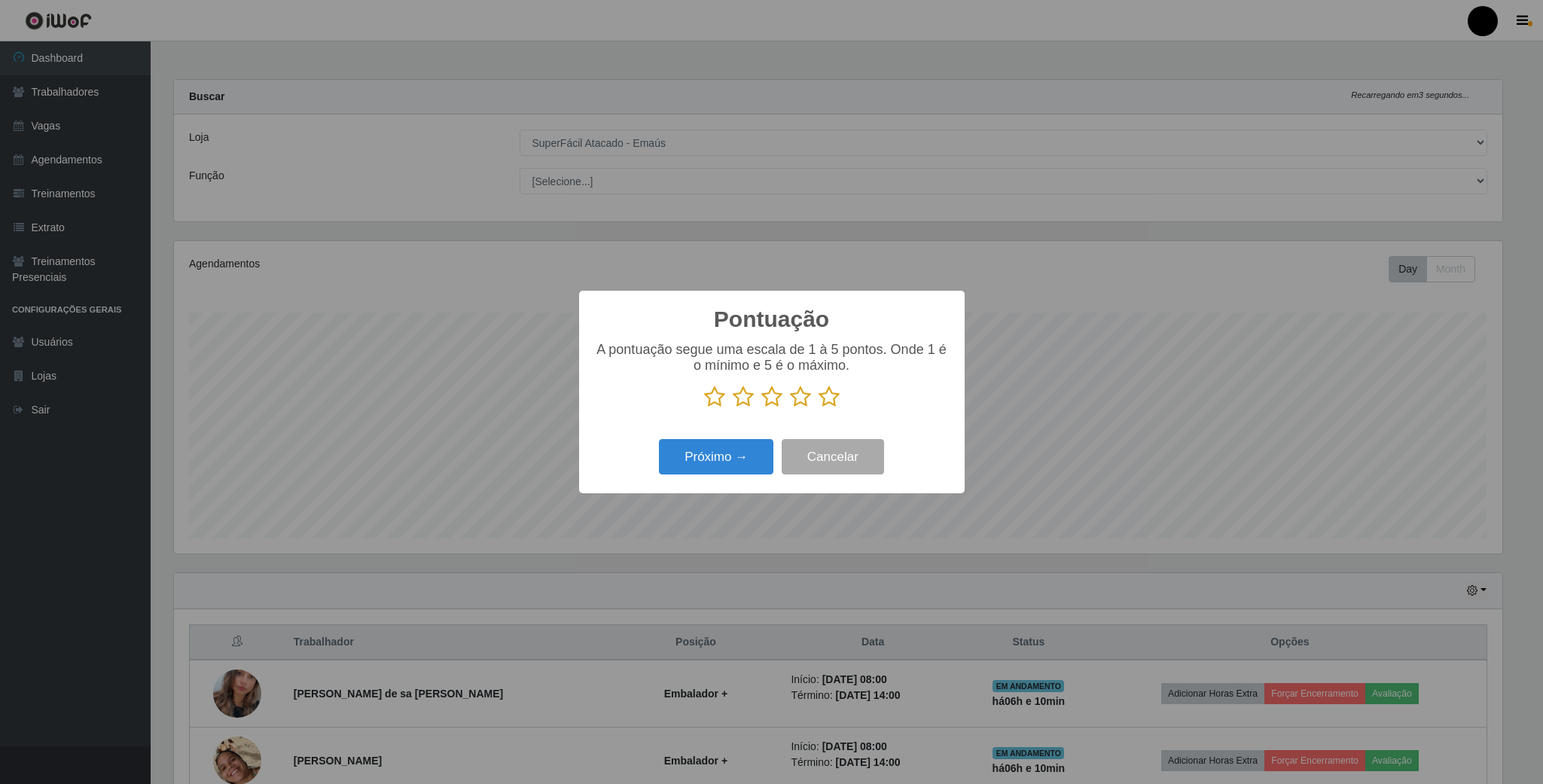
scroll to position [752568, 751911]
click at [825, 395] on icon at bounding box center [829, 396] width 21 height 22
click at [819, 408] on input "radio" at bounding box center [819, 408] width 0 height 0
click at [717, 461] on button "Próximo →" at bounding box center [716, 456] width 114 height 35
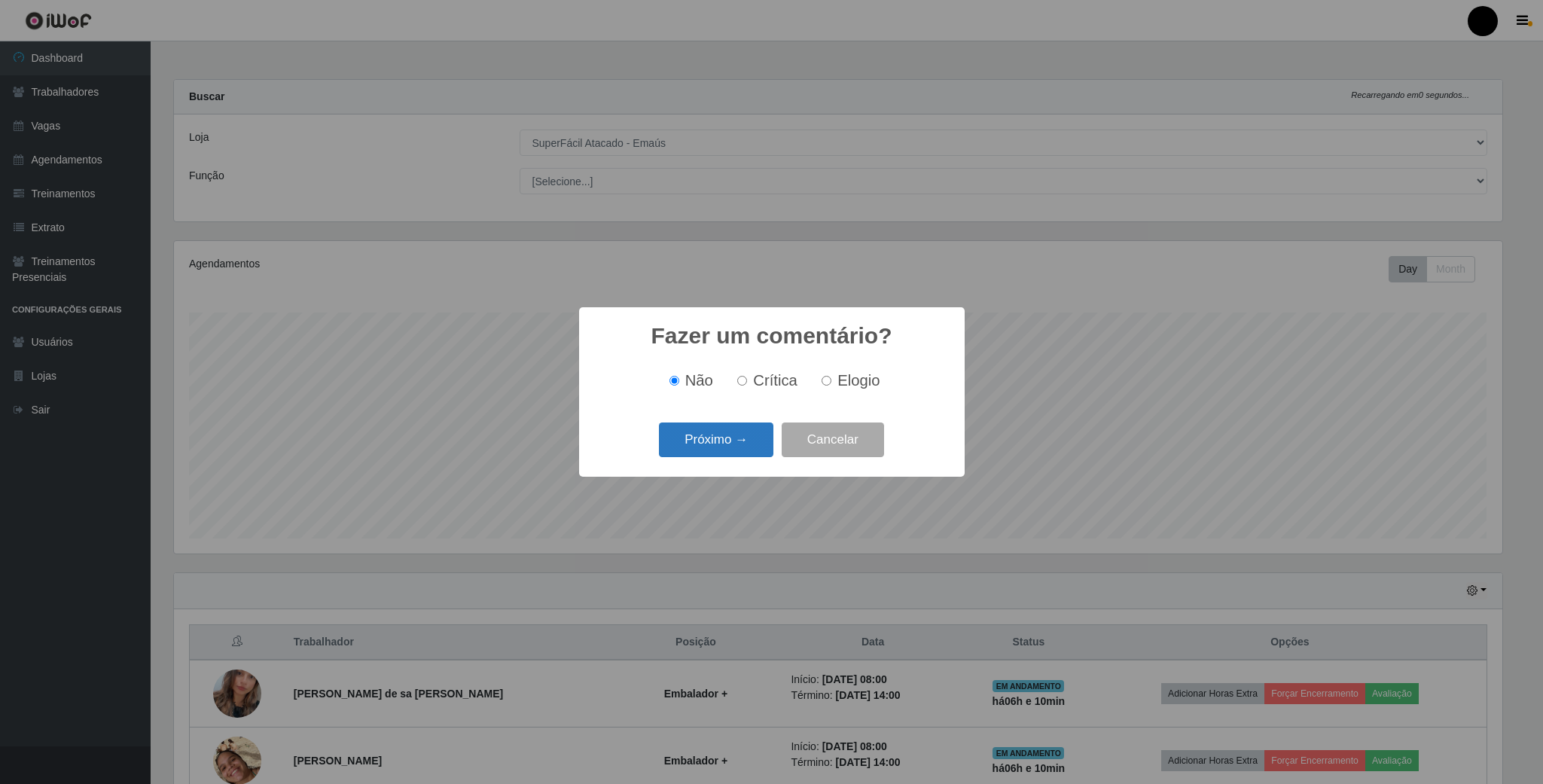
click at [723, 446] on button "Próximo →" at bounding box center [716, 439] width 114 height 35
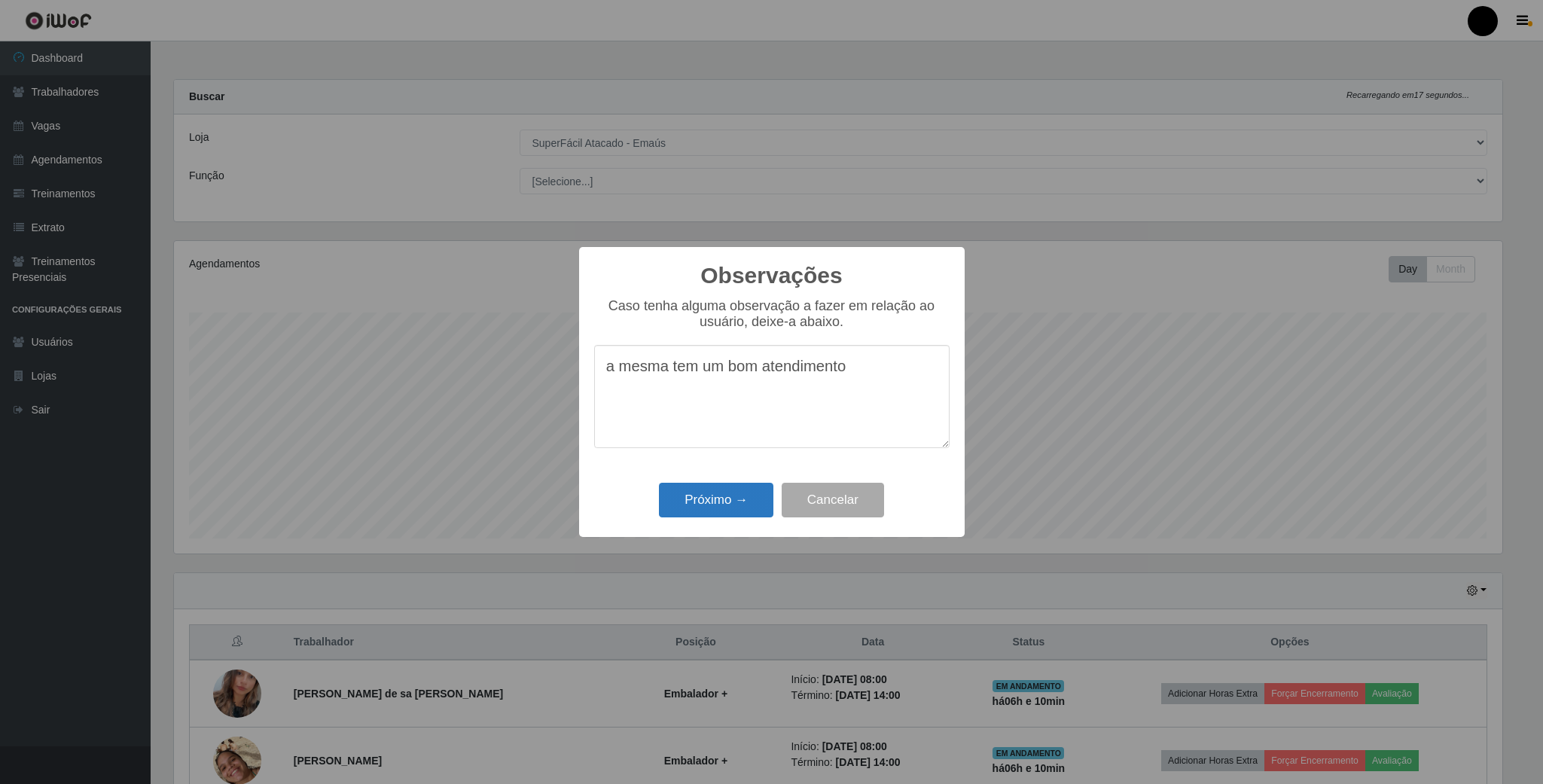
type textarea "a mesma tem um bom atendimento"
click at [693, 499] on button "Próximo →" at bounding box center [716, 500] width 114 height 35
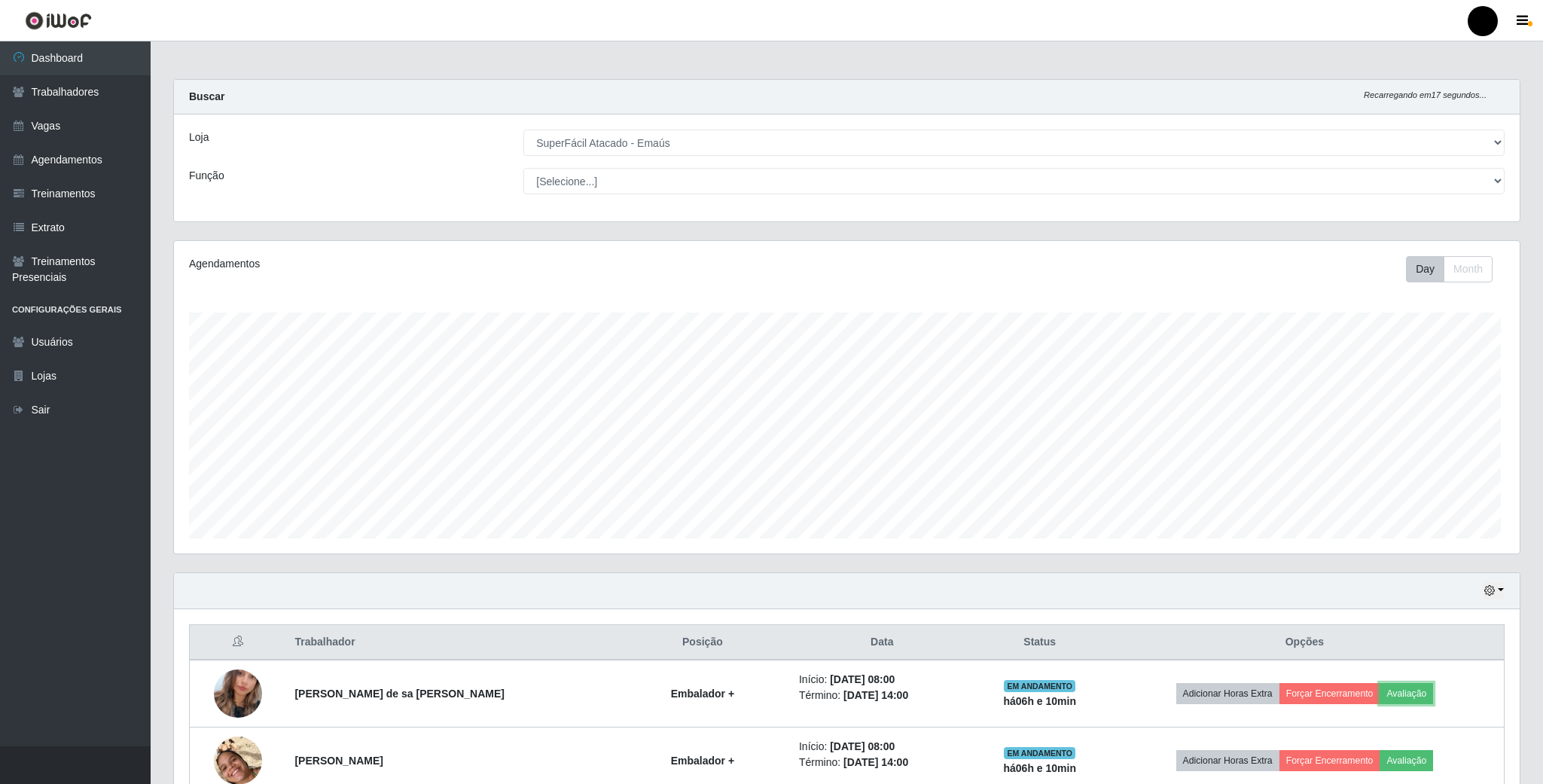
scroll to position [314, 1340]
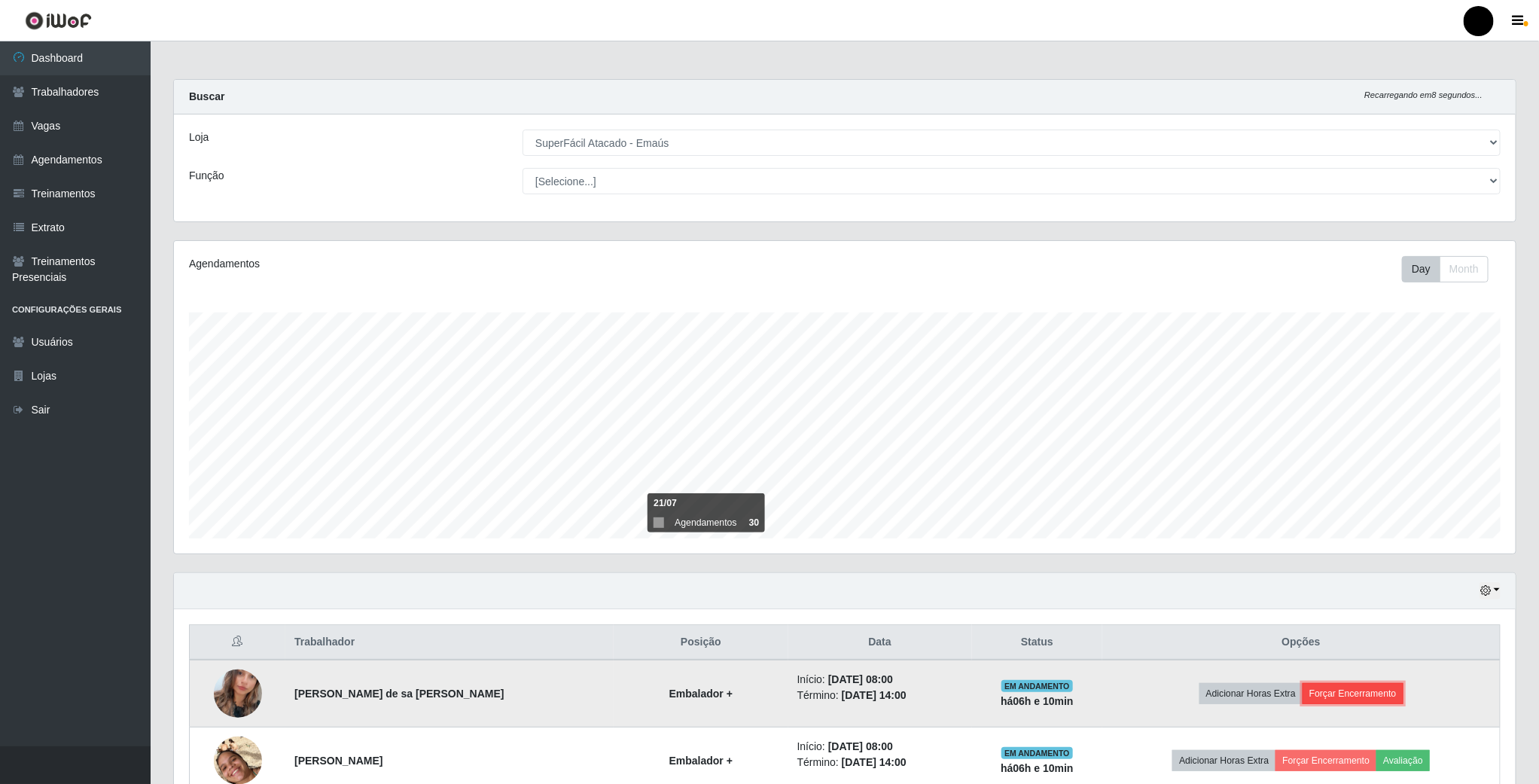
click at [1378, 699] on button "Forçar Encerramento" at bounding box center [1353, 693] width 101 height 21
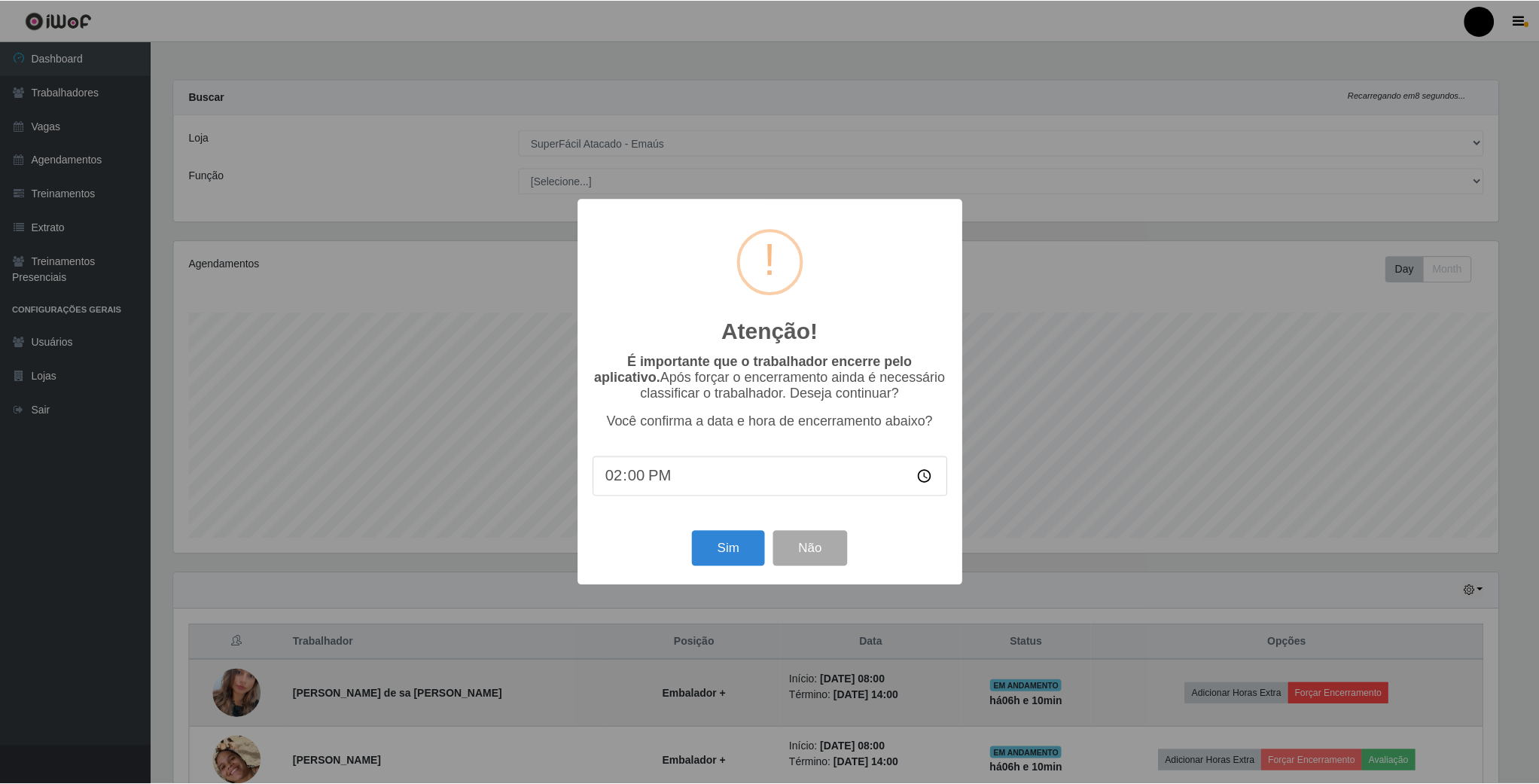
scroll to position [314, 1328]
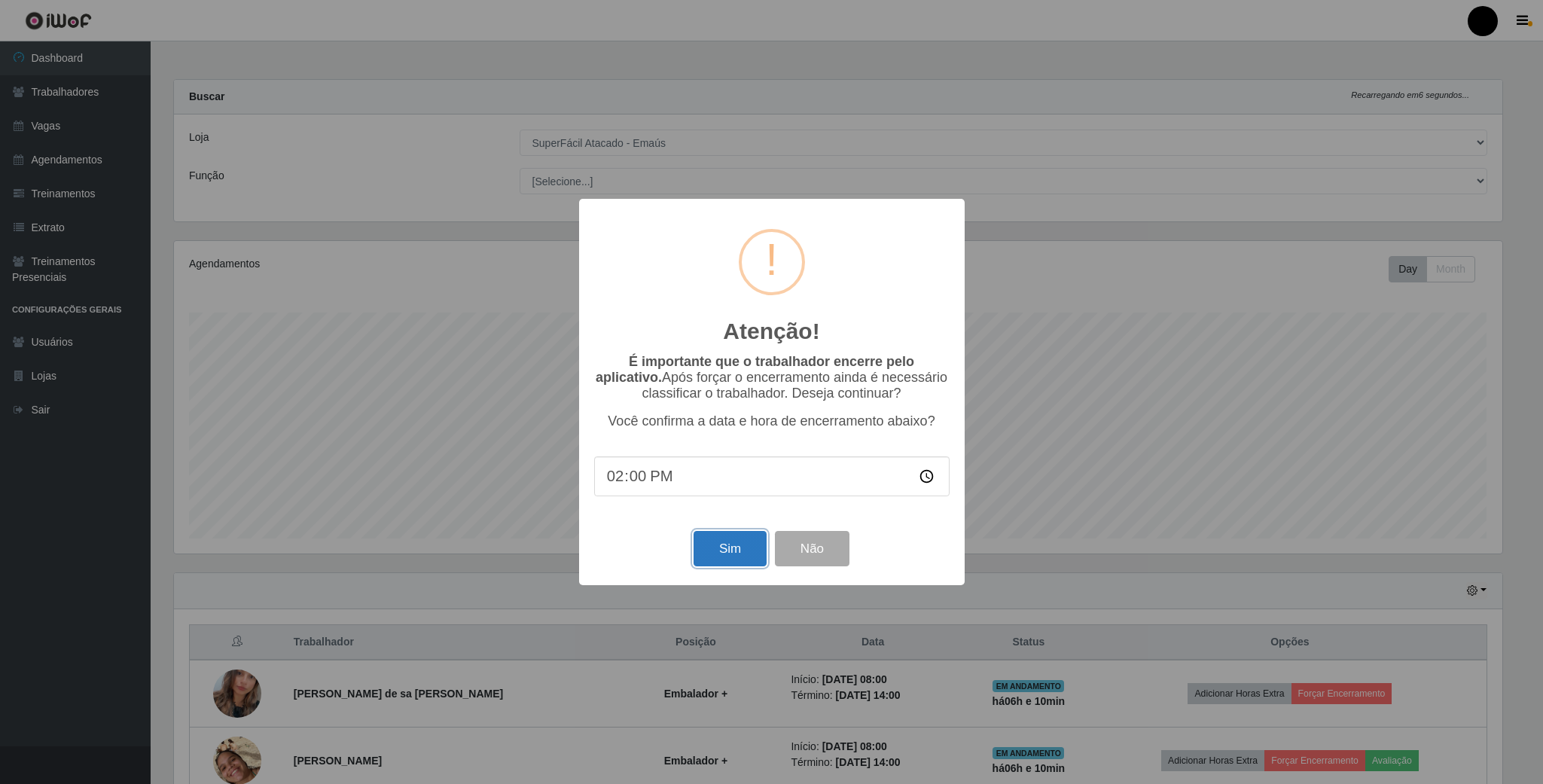
click at [717, 551] on button "Sim" at bounding box center [729, 548] width 73 height 35
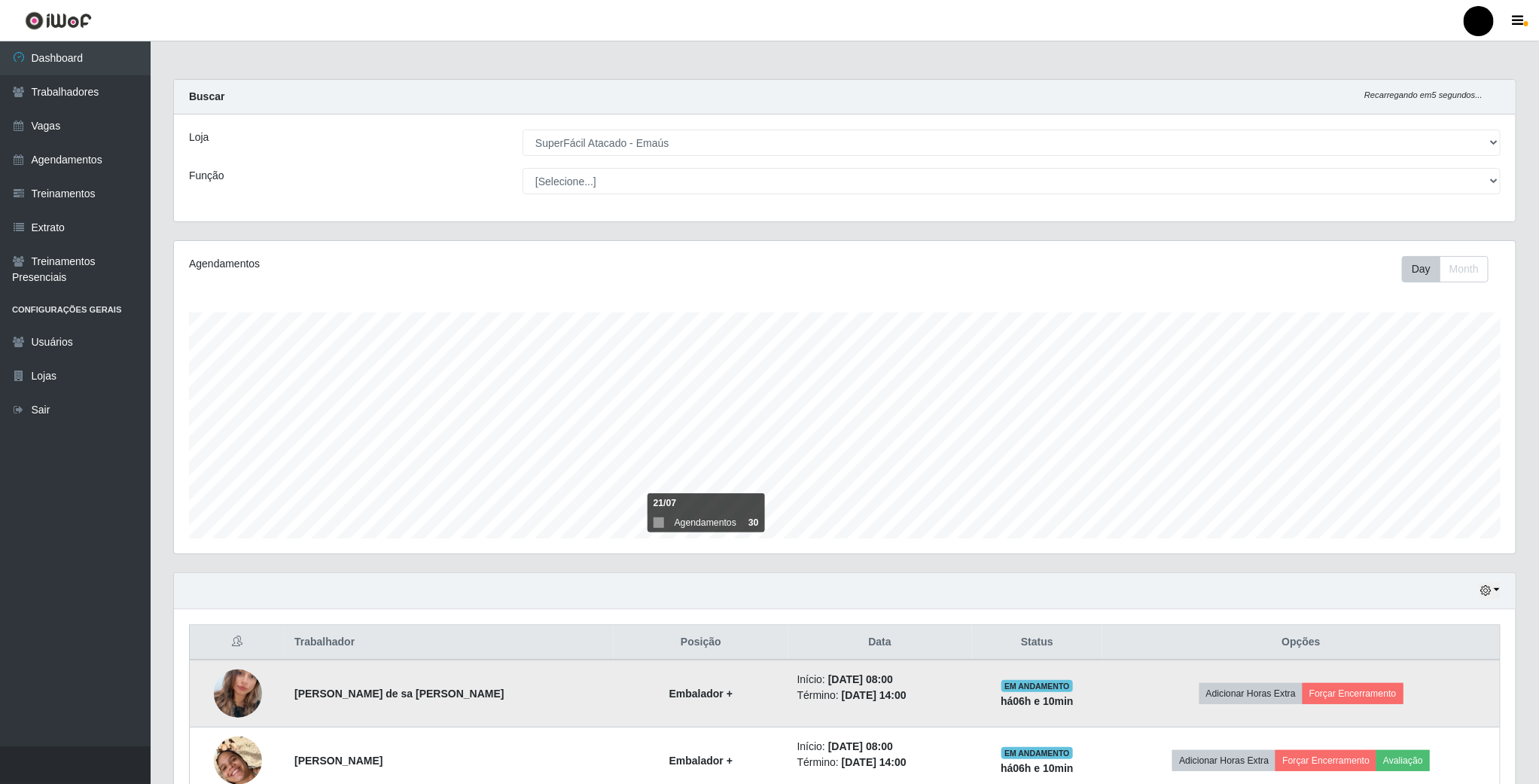
scroll to position [314, 1344]
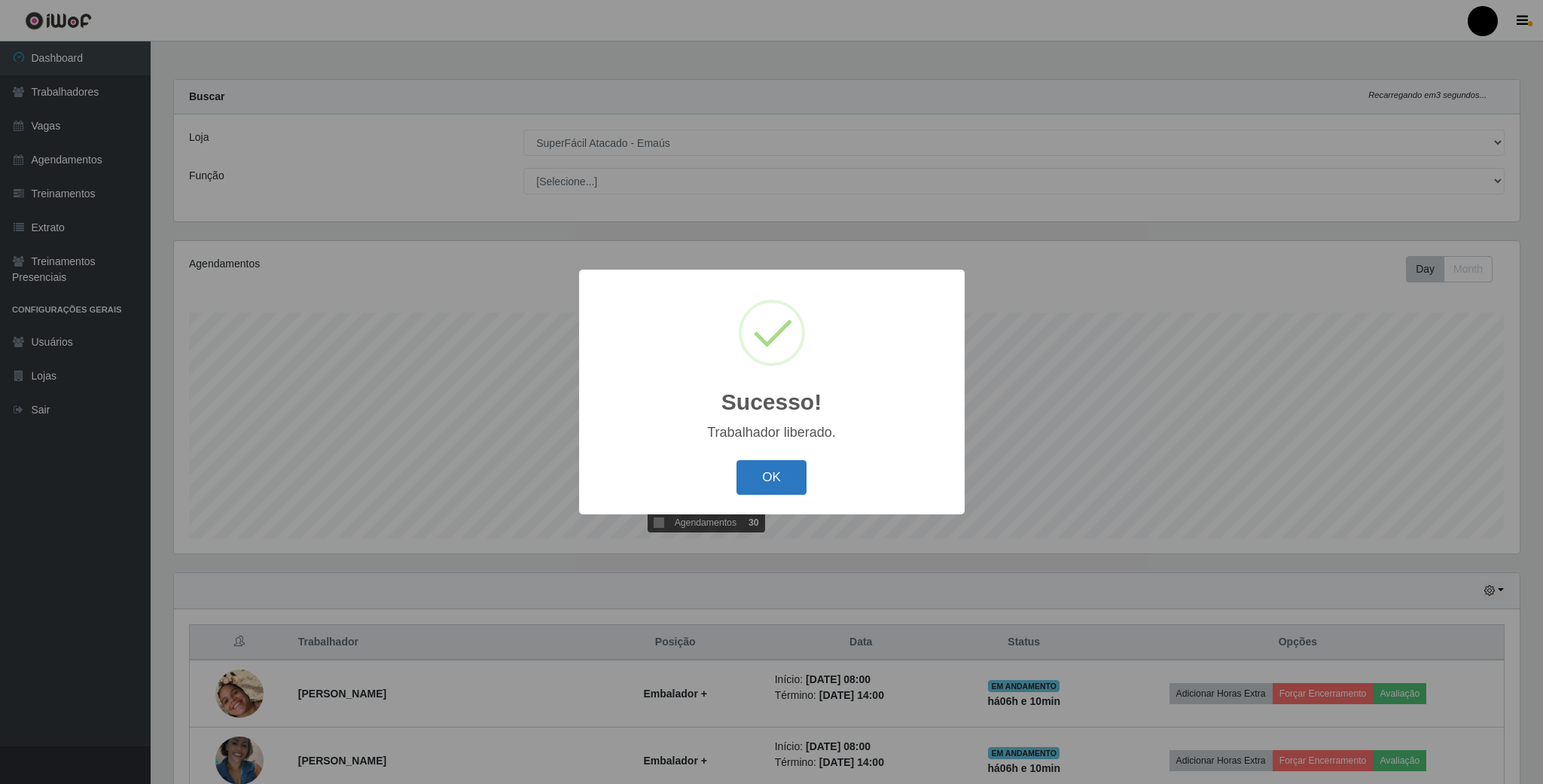
click at [762, 477] on button "OK" at bounding box center [772, 477] width 70 height 35
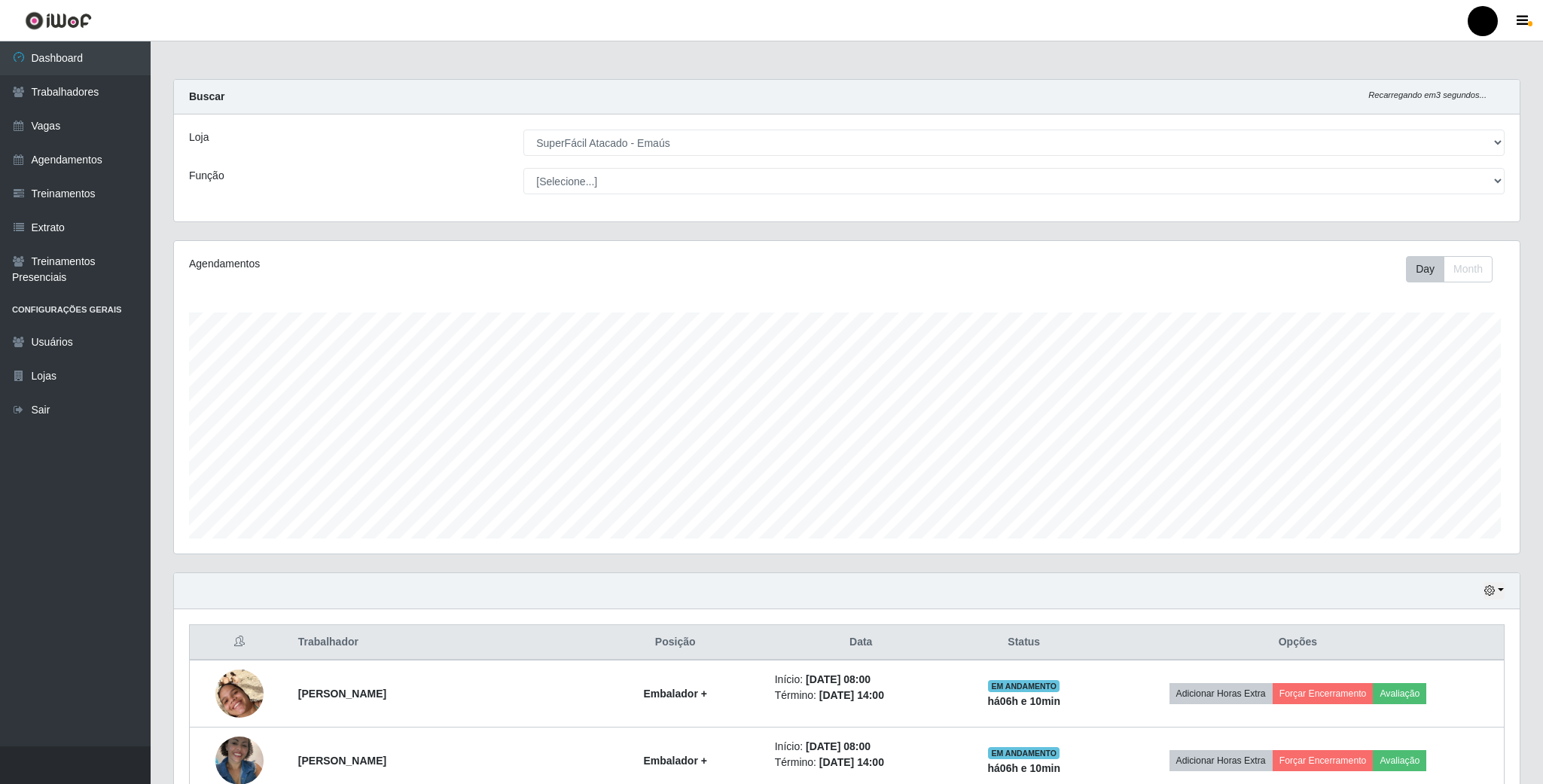
scroll to position [752568, 751896]
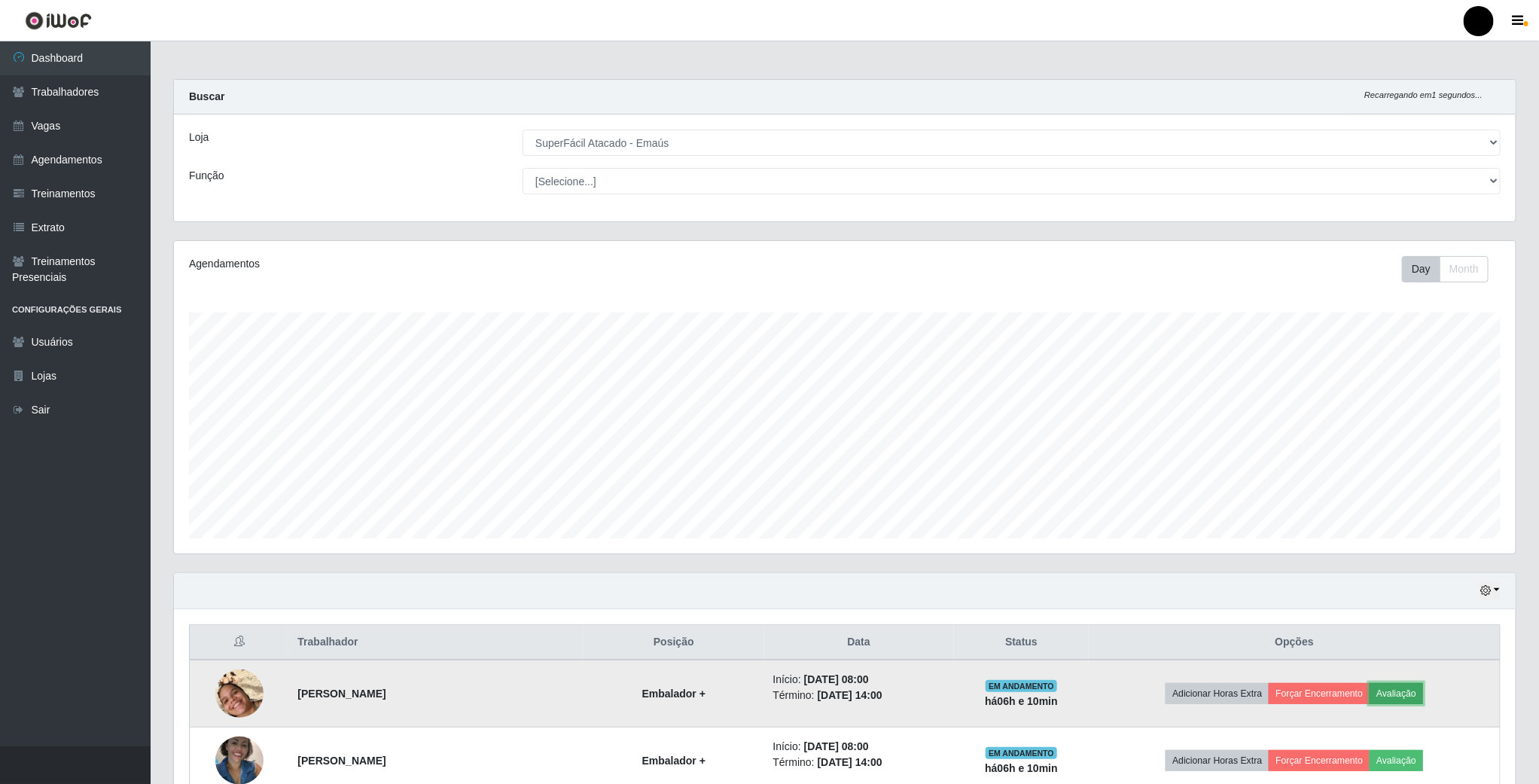
click at [1408, 701] on button "Avaliação" at bounding box center [1397, 693] width 53 height 21
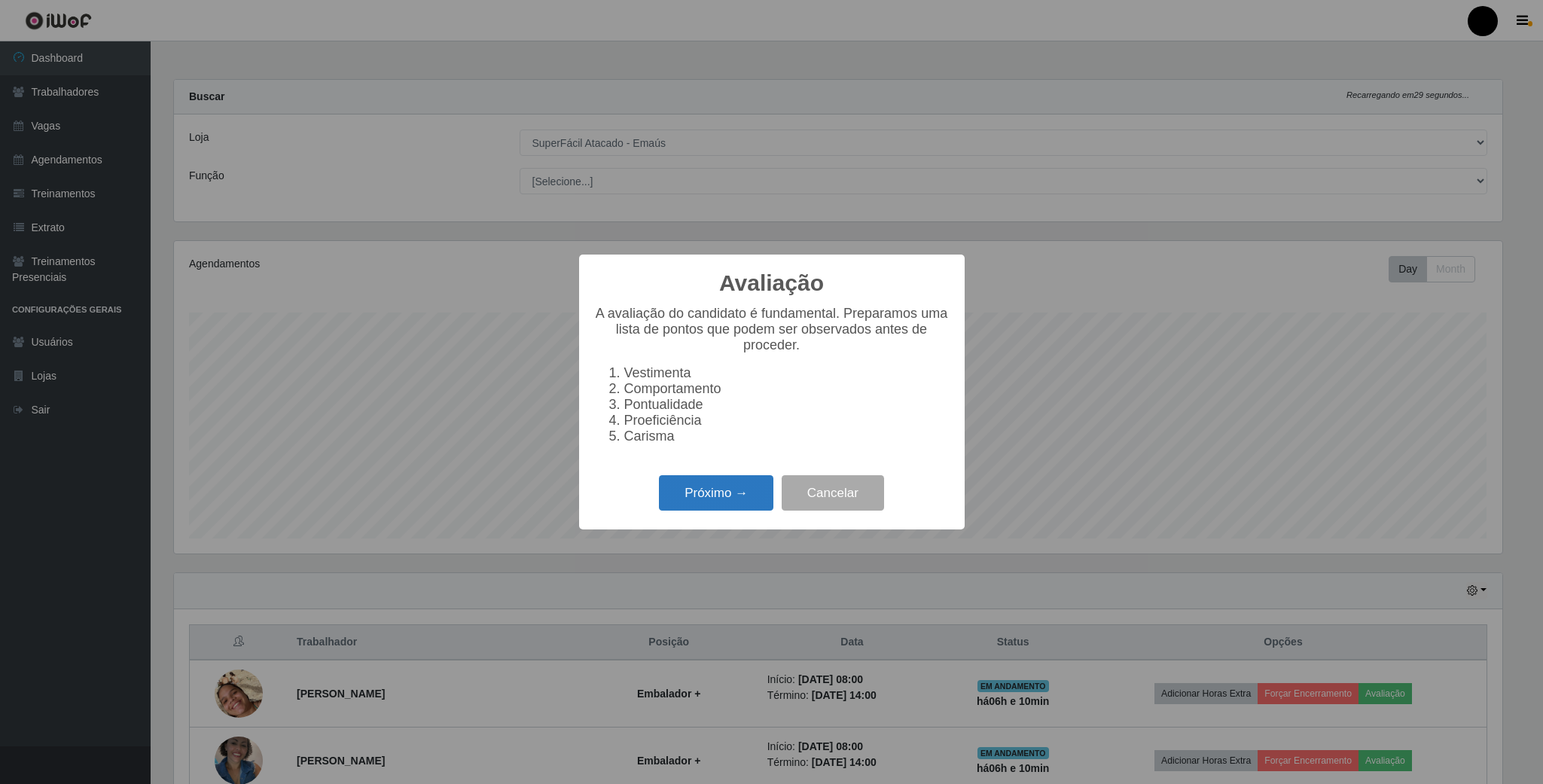
click at [687, 495] on button "Próximo →" at bounding box center [716, 492] width 114 height 35
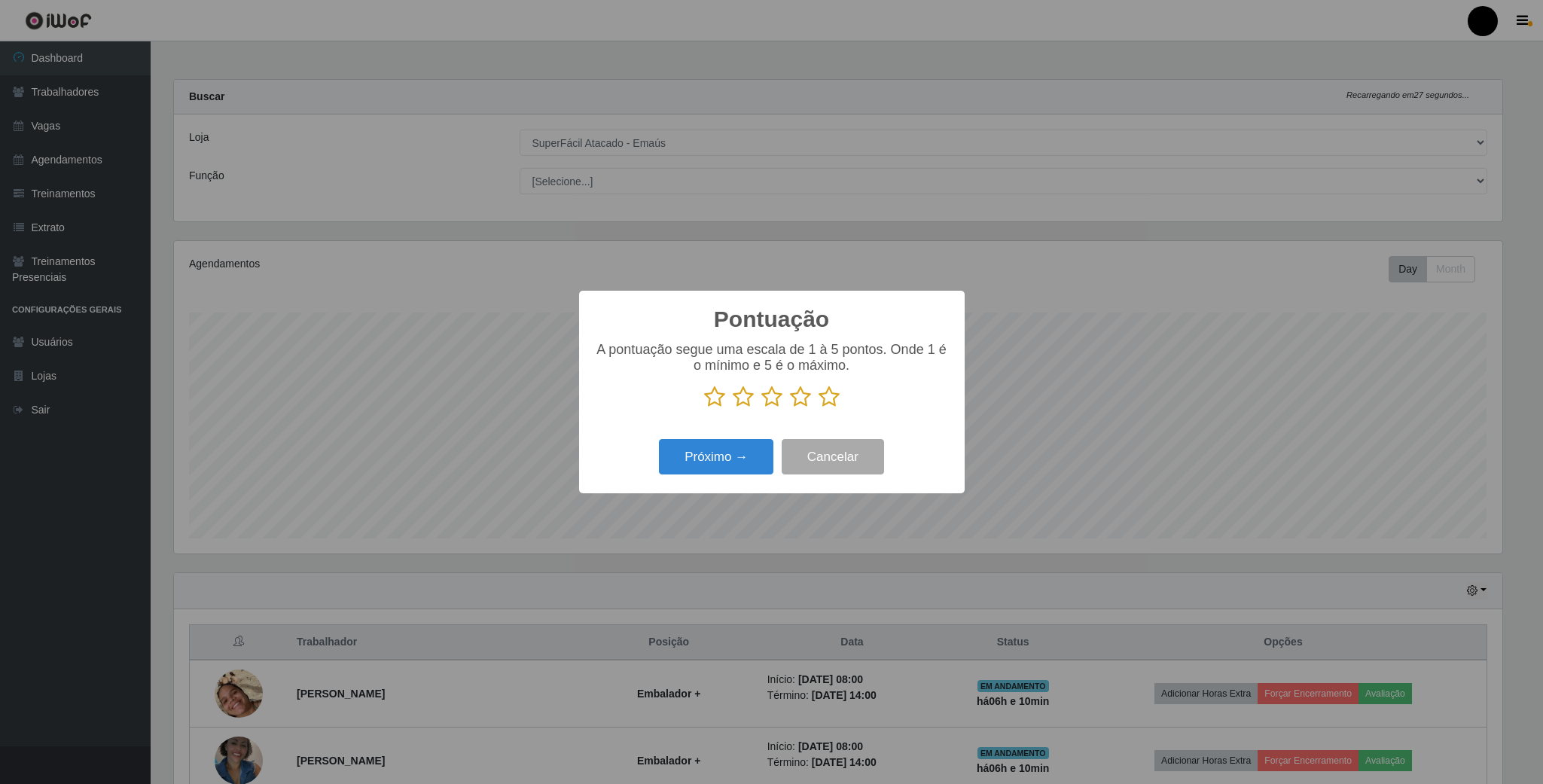
click at [836, 400] on icon at bounding box center [829, 396] width 21 height 22
click at [819, 408] on input "radio" at bounding box center [819, 408] width 0 height 0
click at [708, 459] on button "Próximo →" at bounding box center [716, 456] width 114 height 35
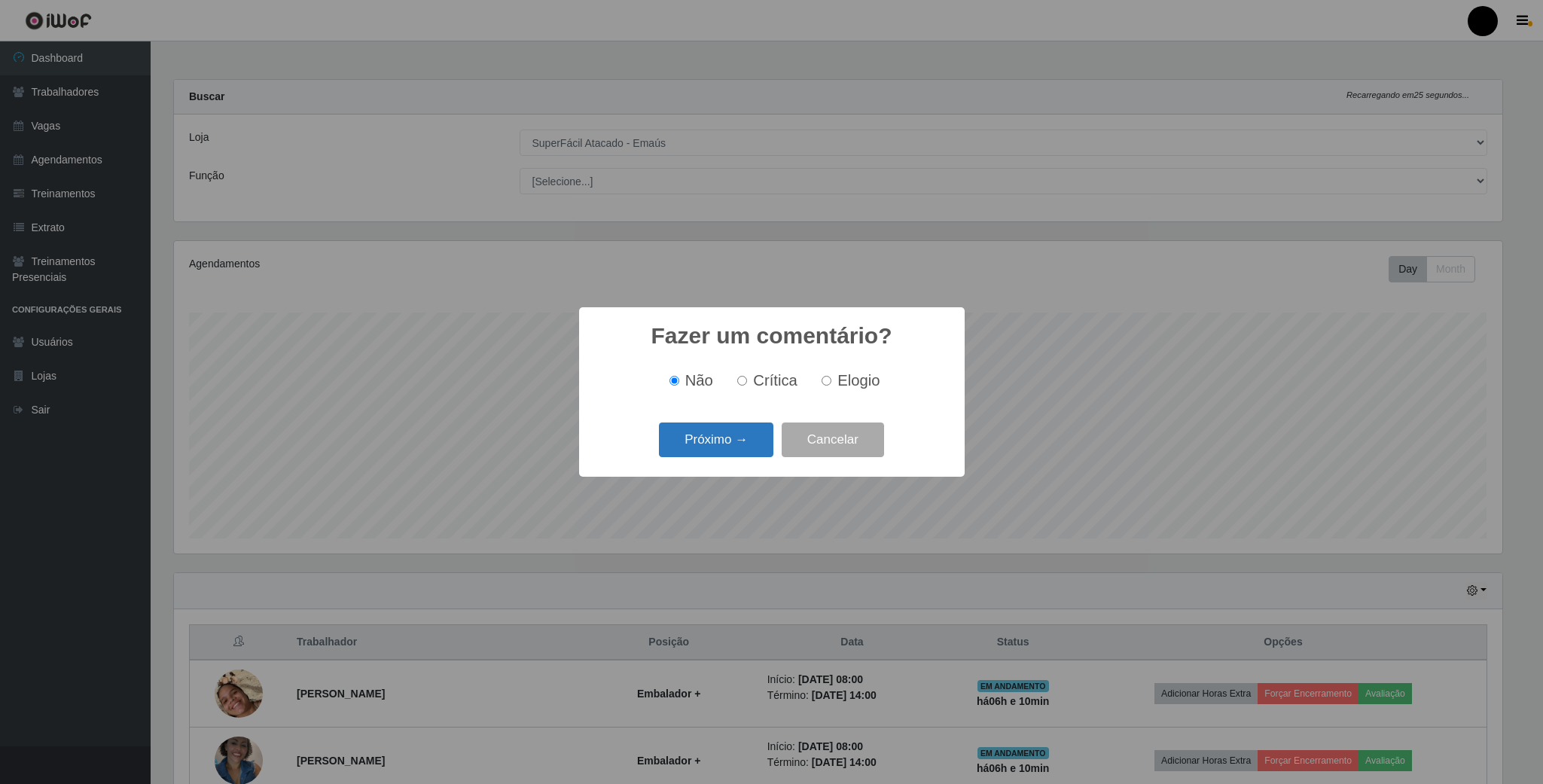
click at [715, 434] on button "Próximo →" at bounding box center [716, 439] width 114 height 35
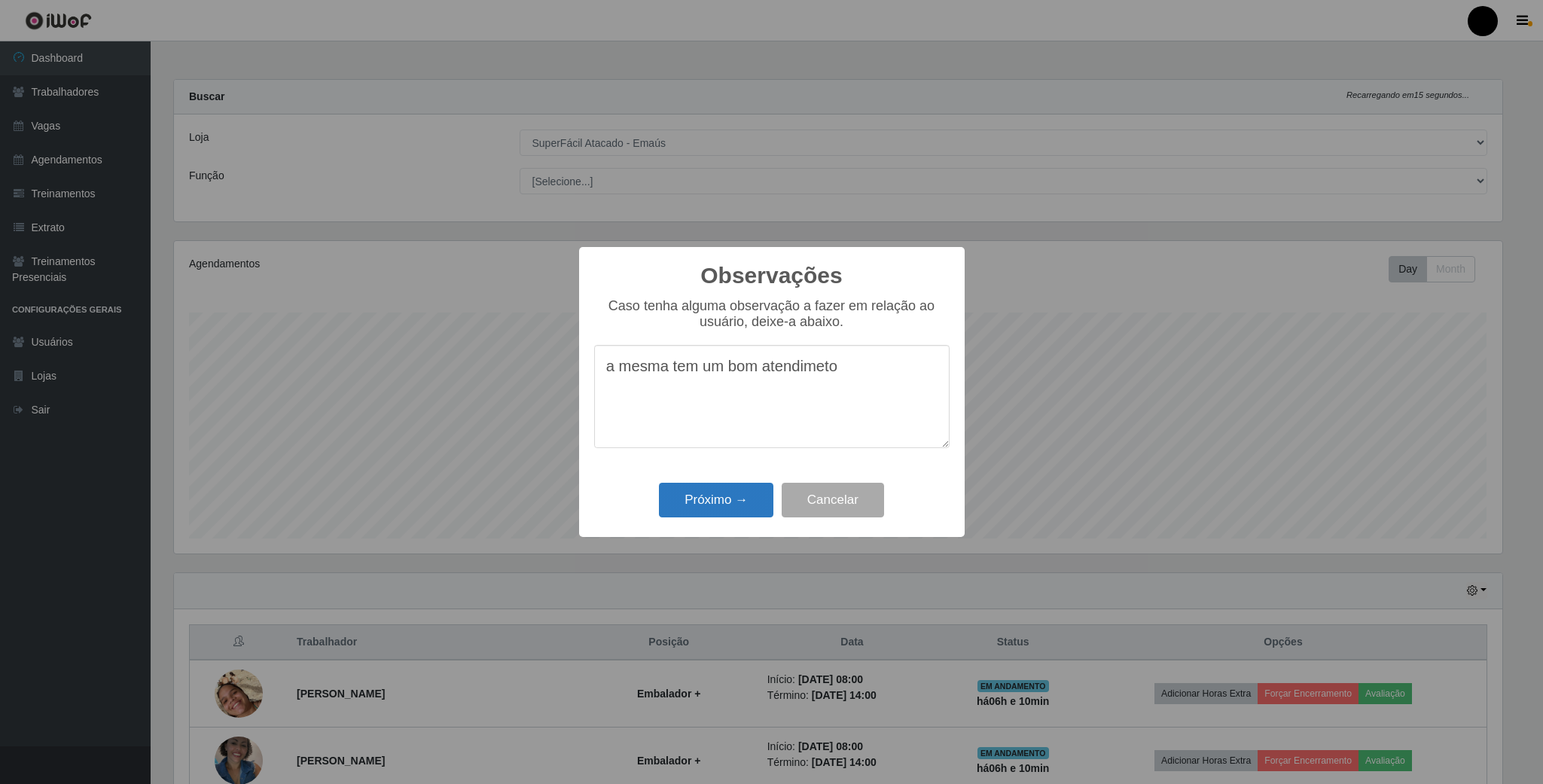
type textarea "a mesma tem um bom atendimeto"
click at [687, 502] on button "Próximo →" at bounding box center [716, 500] width 114 height 35
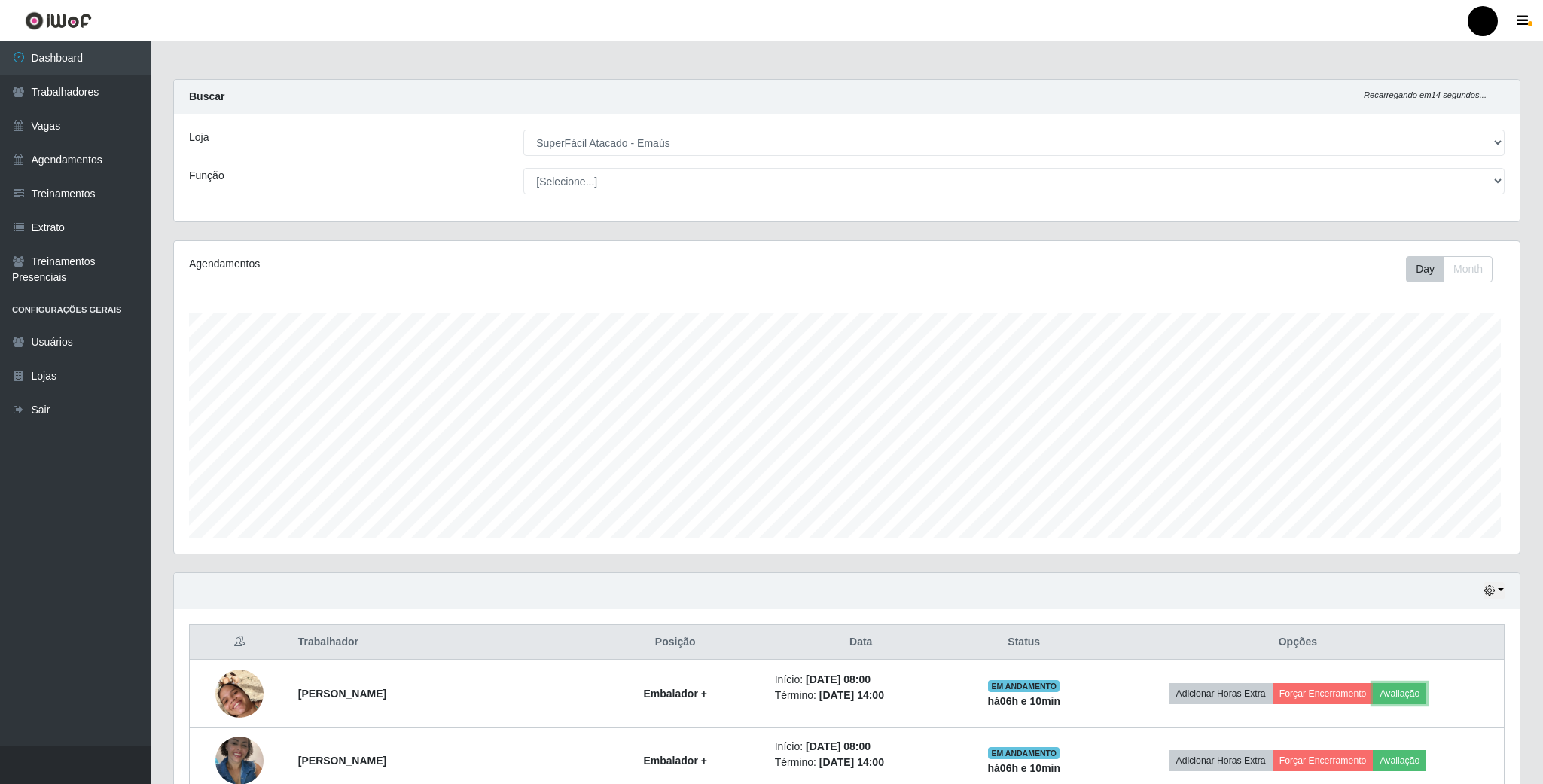
scroll to position [314, 1340]
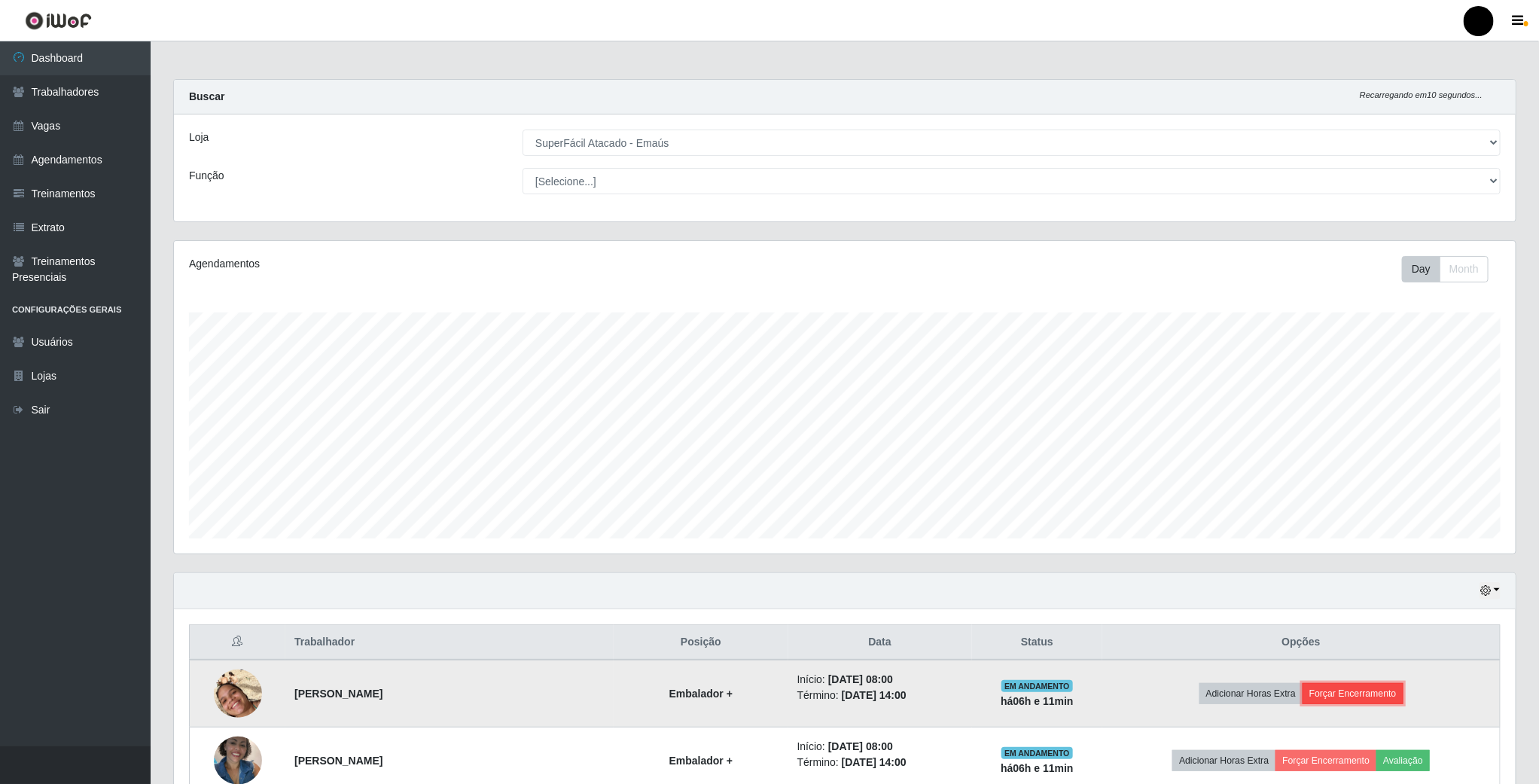
click at [1358, 701] on button "Forçar Encerramento" at bounding box center [1353, 693] width 101 height 21
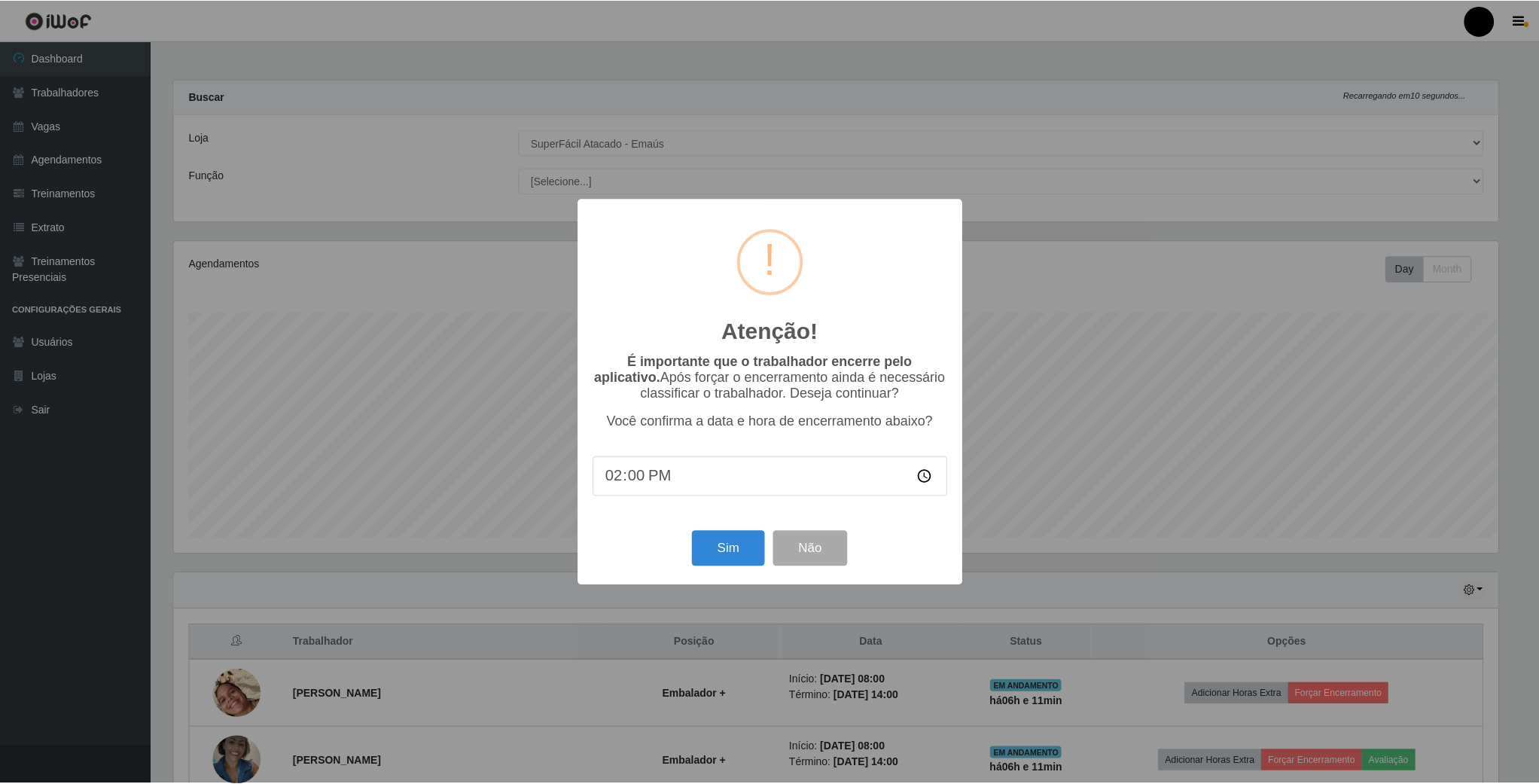
scroll to position [314, 1328]
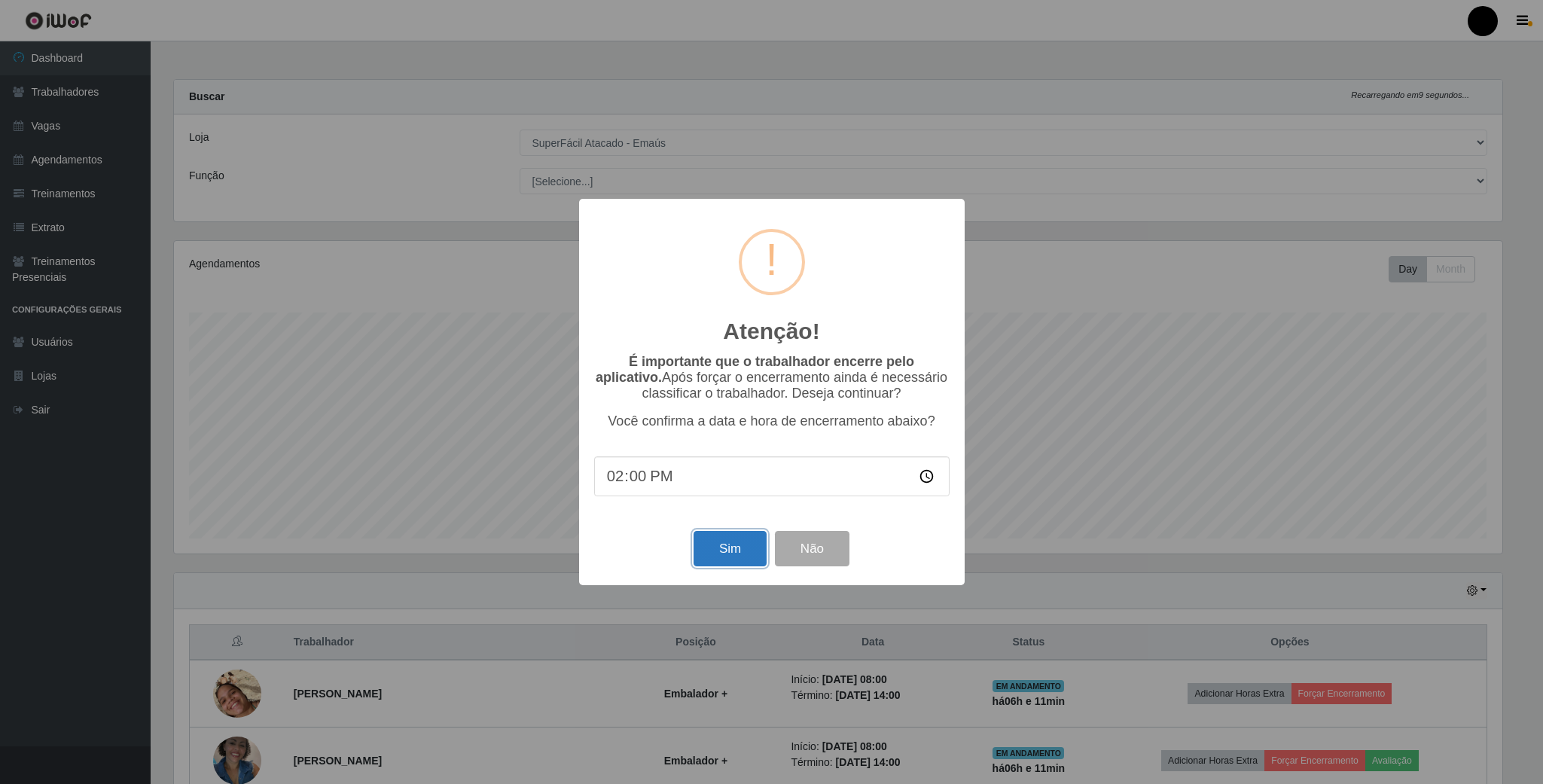
click at [721, 552] on button "Sim" at bounding box center [729, 548] width 73 height 35
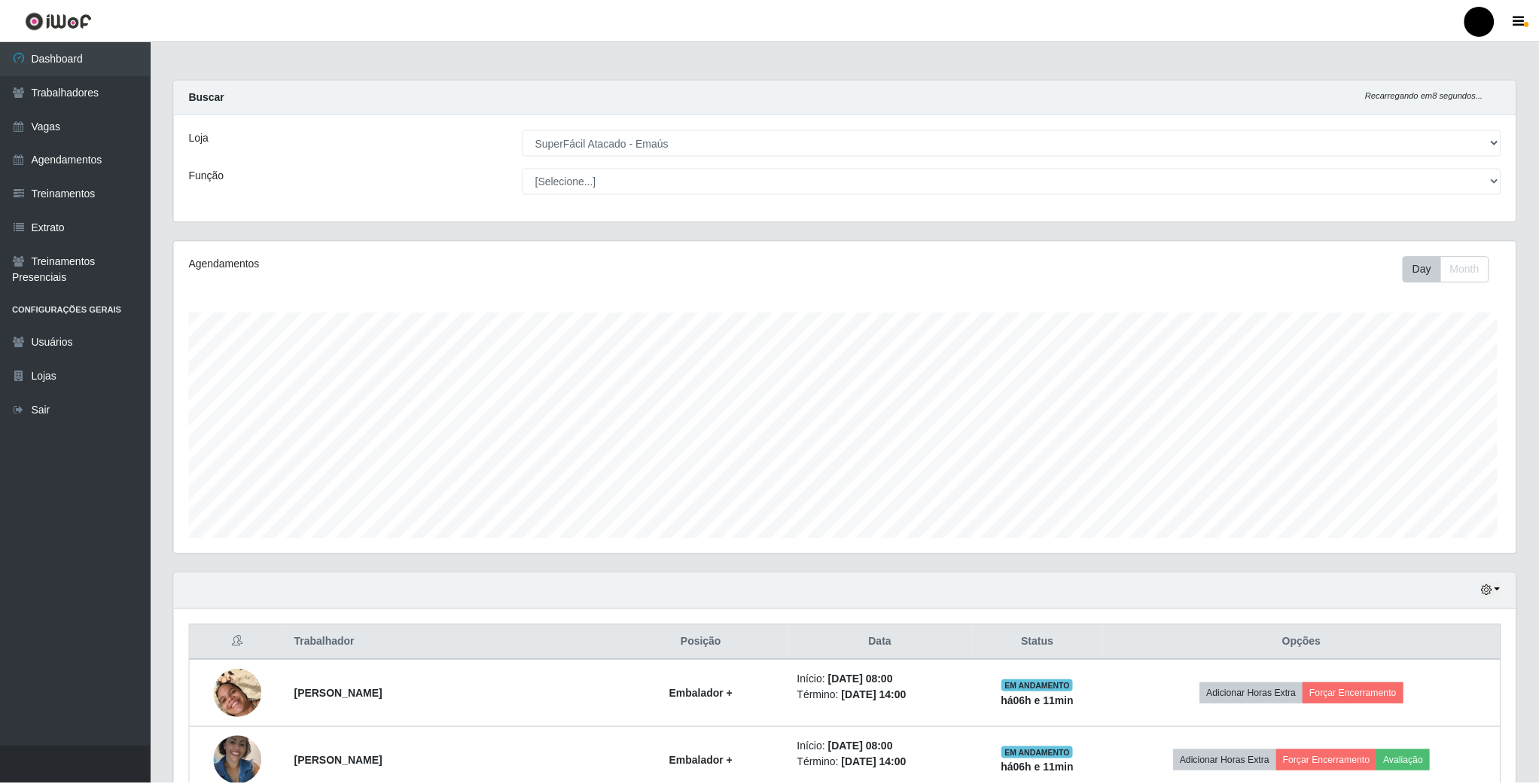
scroll to position [314, 1344]
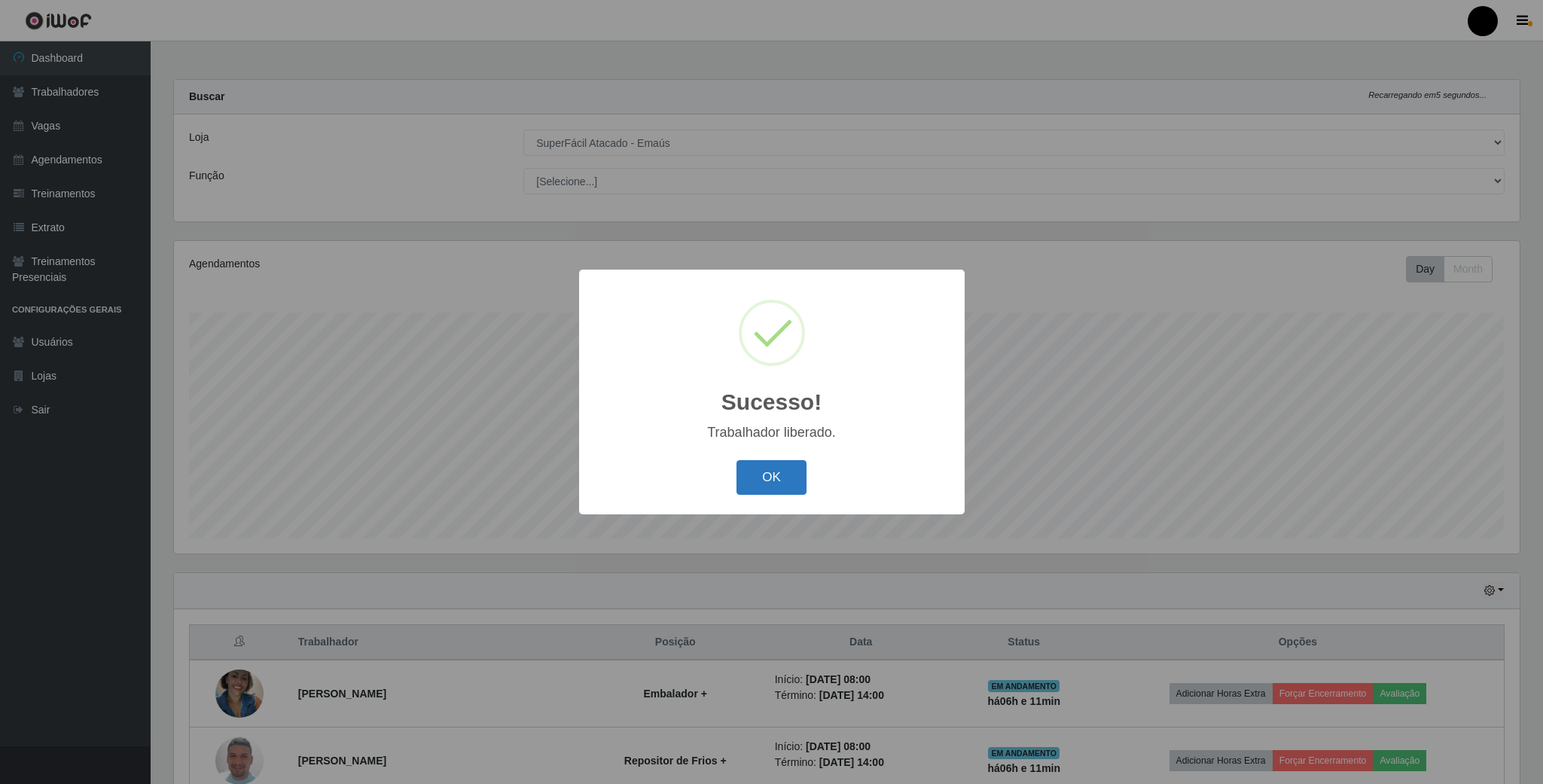
click at [753, 488] on button "OK" at bounding box center [772, 477] width 70 height 35
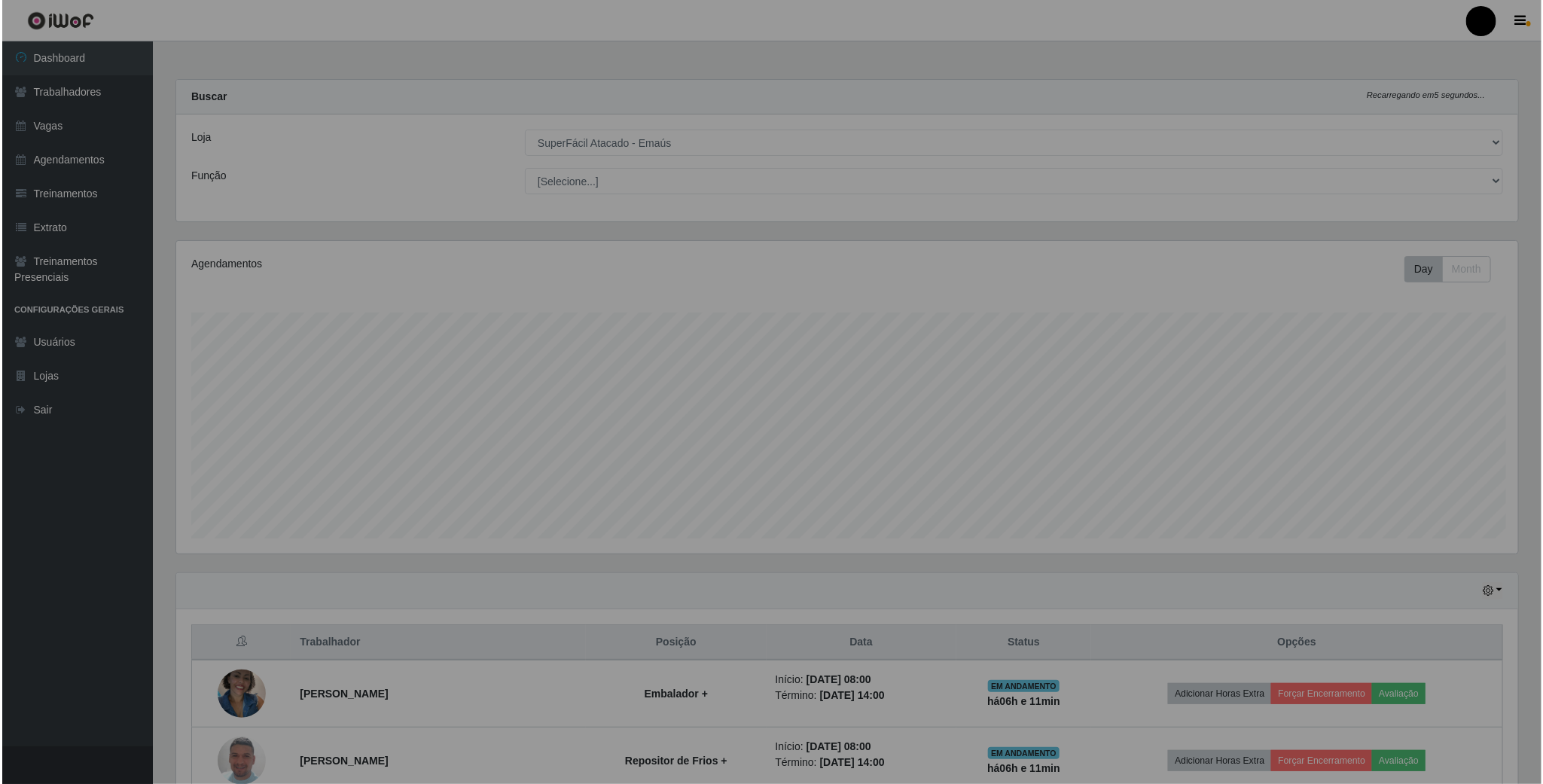
scroll to position [752568, 751896]
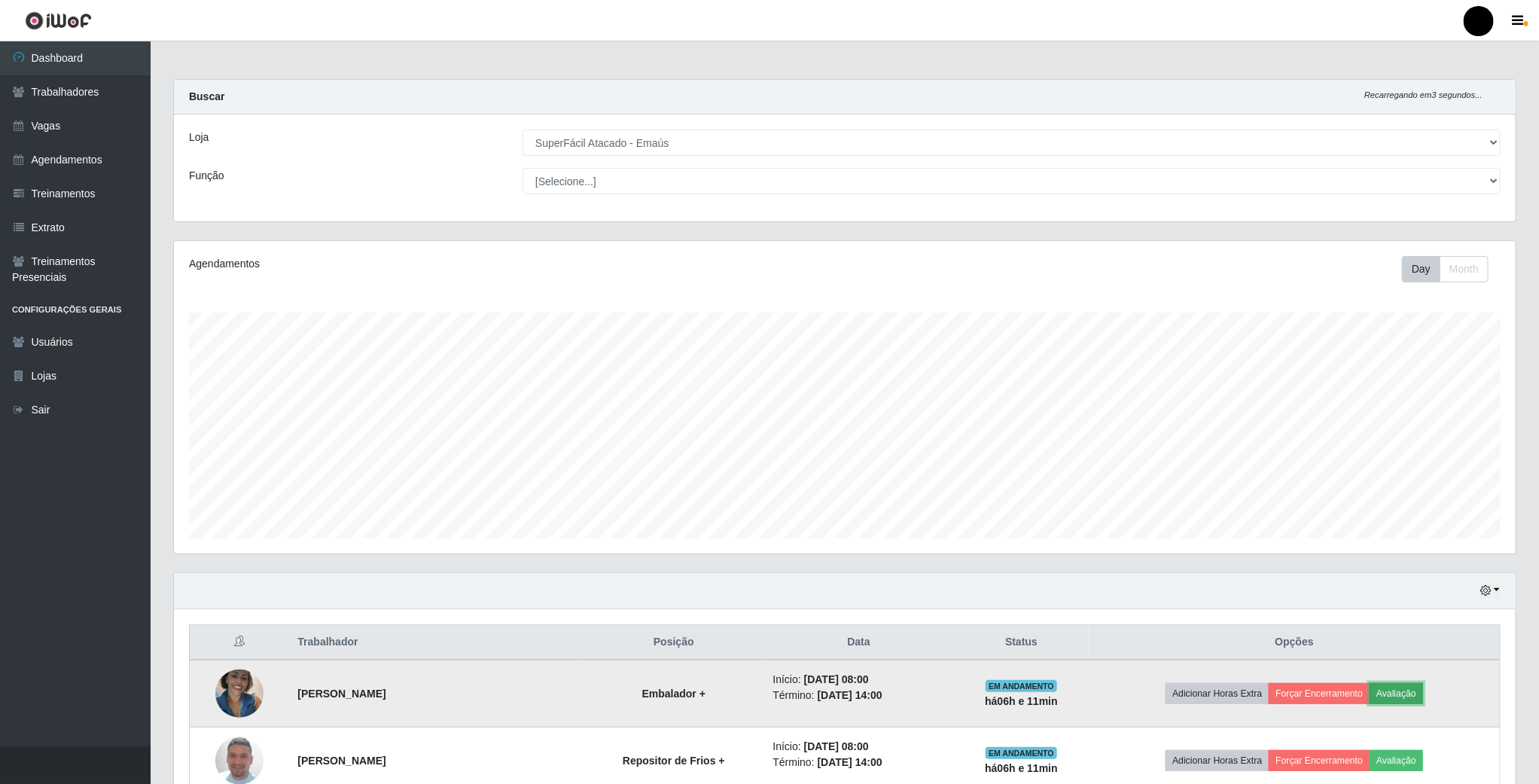
click at [1401, 696] on button "Avaliação" at bounding box center [1397, 693] width 53 height 21
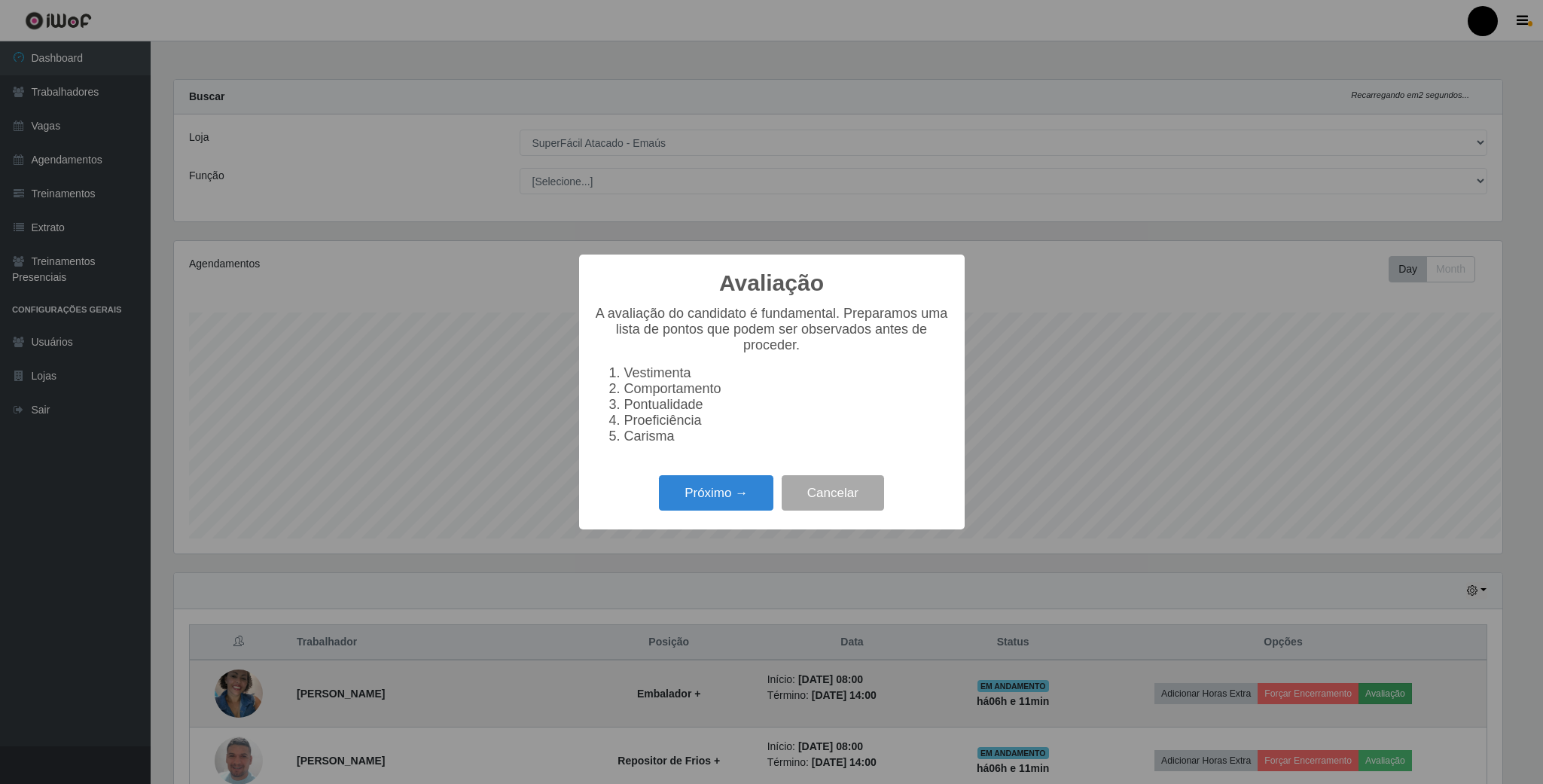
scroll to position [314, 1328]
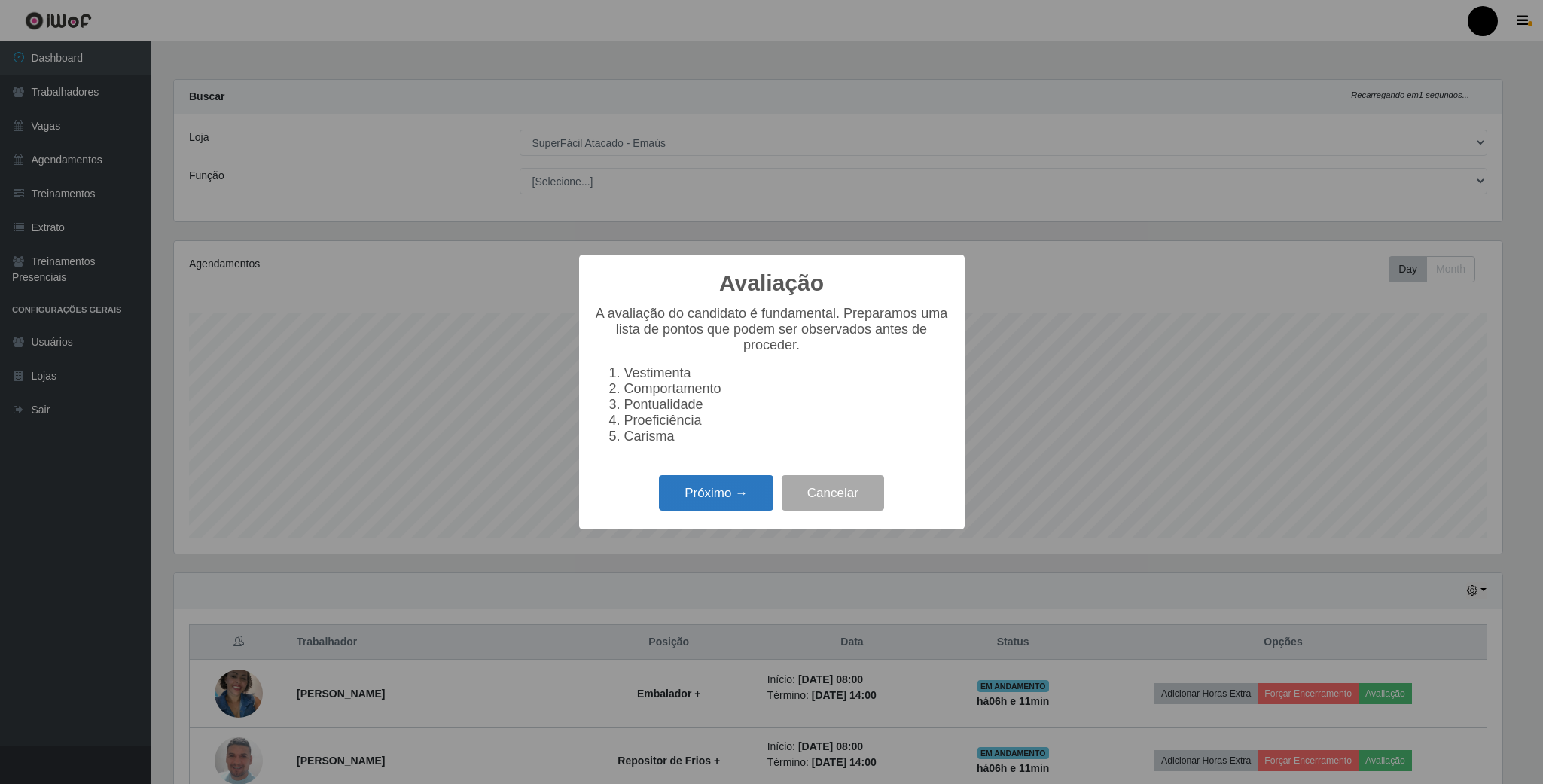
click at [717, 486] on button "Próximo →" at bounding box center [716, 492] width 114 height 35
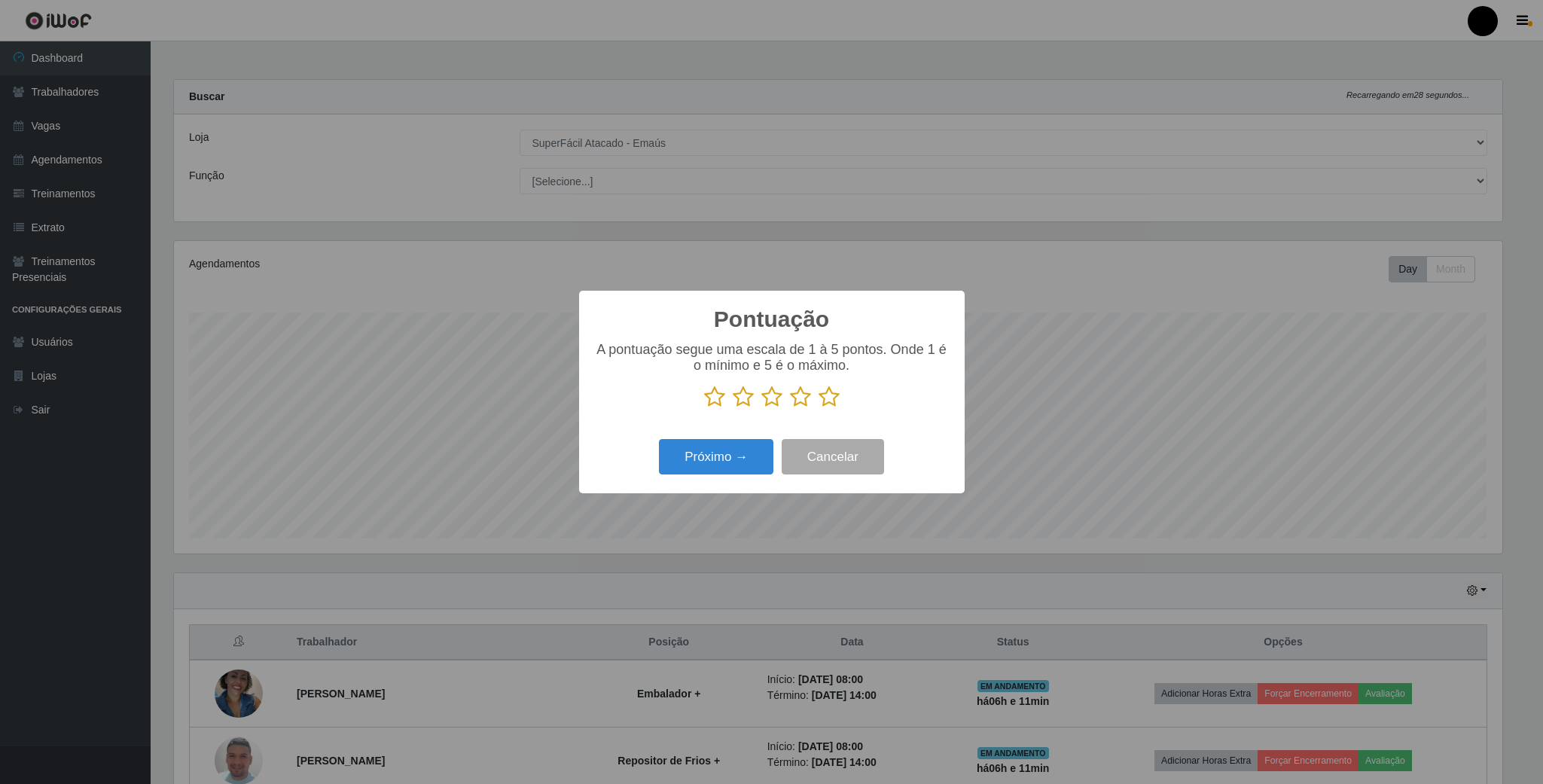
click at [823, 400] on icon at bounding box center [829, 396] width 21 height 22
click at [819, 408] on input "radio" at bounding box center [819, 408] width 0 height 0
click at [766, 447] on button "Próximo →" at bounding box center [716, 456] width 114 height 35
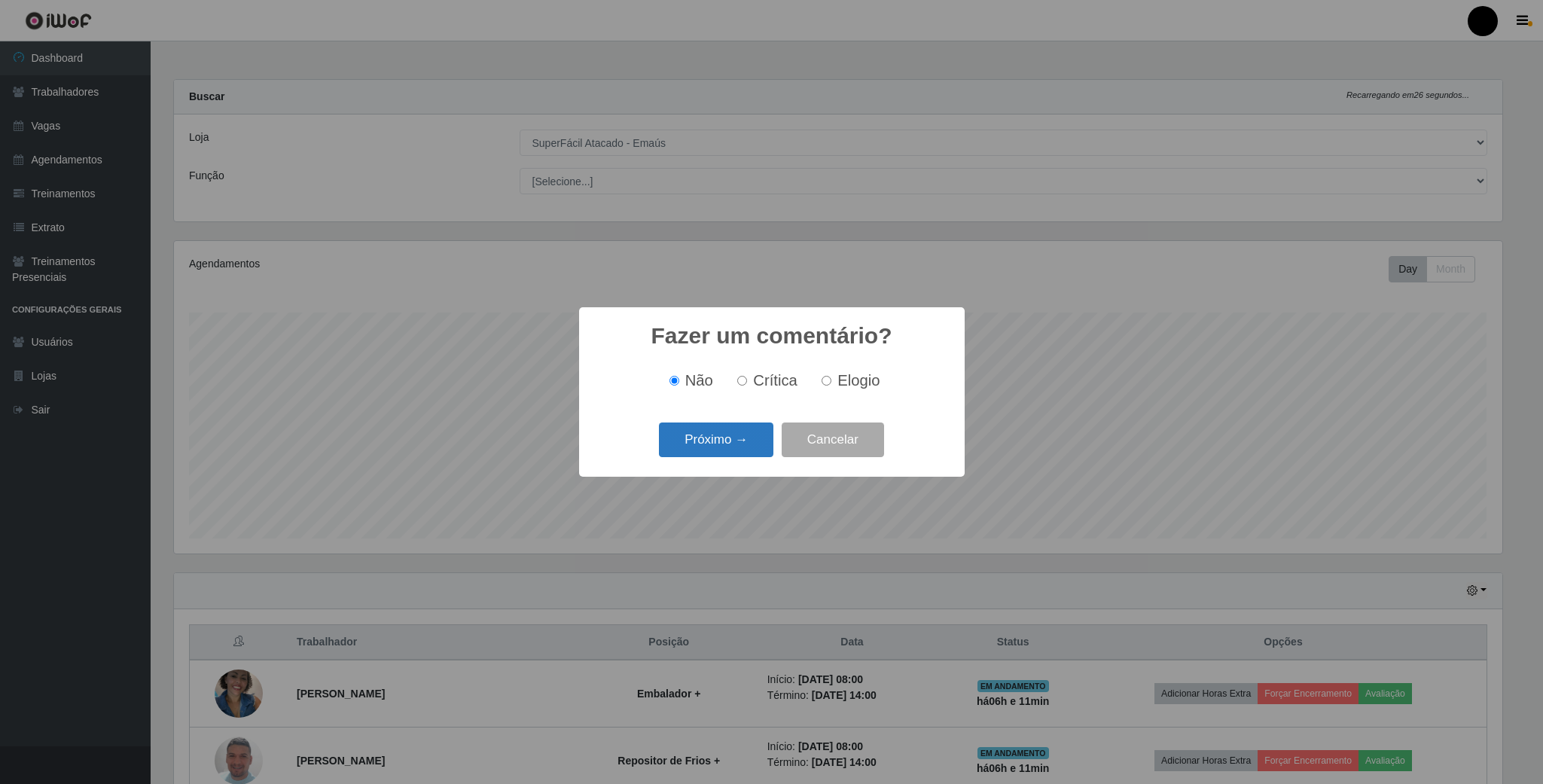
click at [761, 439] on button "Próximo →" at bounding box center [716, 439] width 114 height 35
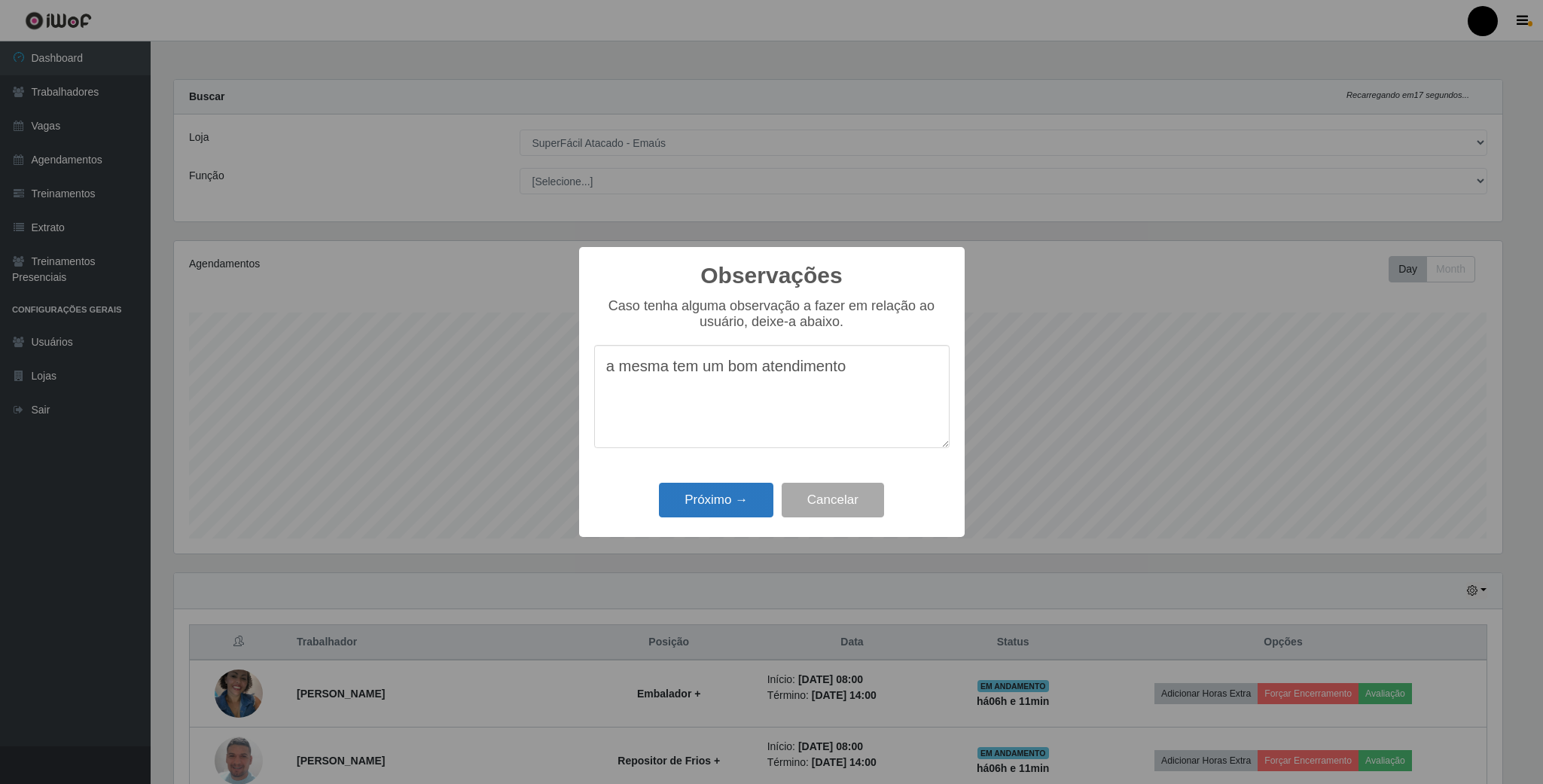
type textarea "a mesma tem um bom atendimento"
click at [723, 497] on button "Próximo →" at bounding box center [716, 500] width 114 height 35
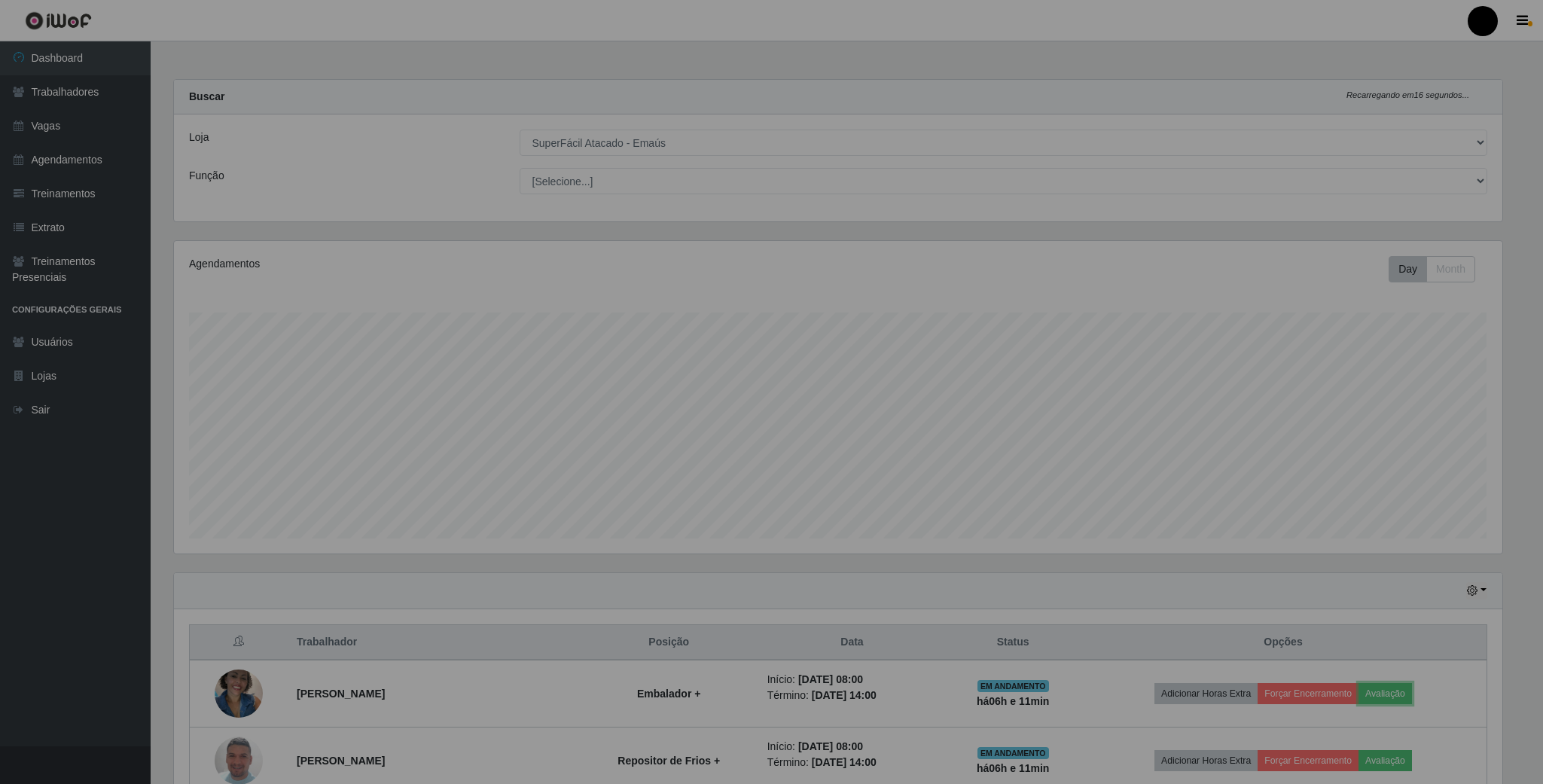
scroll to position [314, 1340]
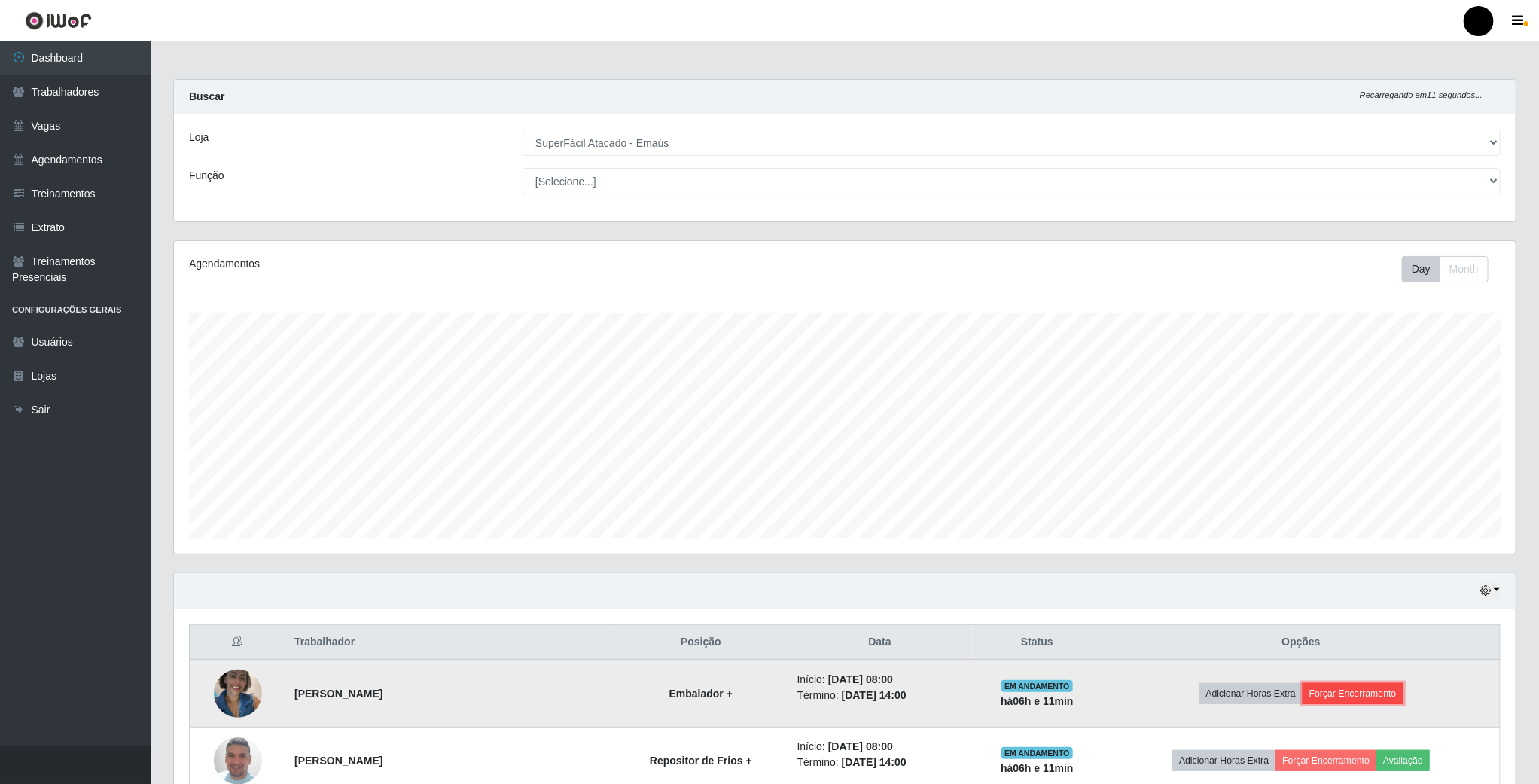
click at [1351, 703] on button "Forçar Encerramento" at bounding box center [1353, 693] width 101 height 21
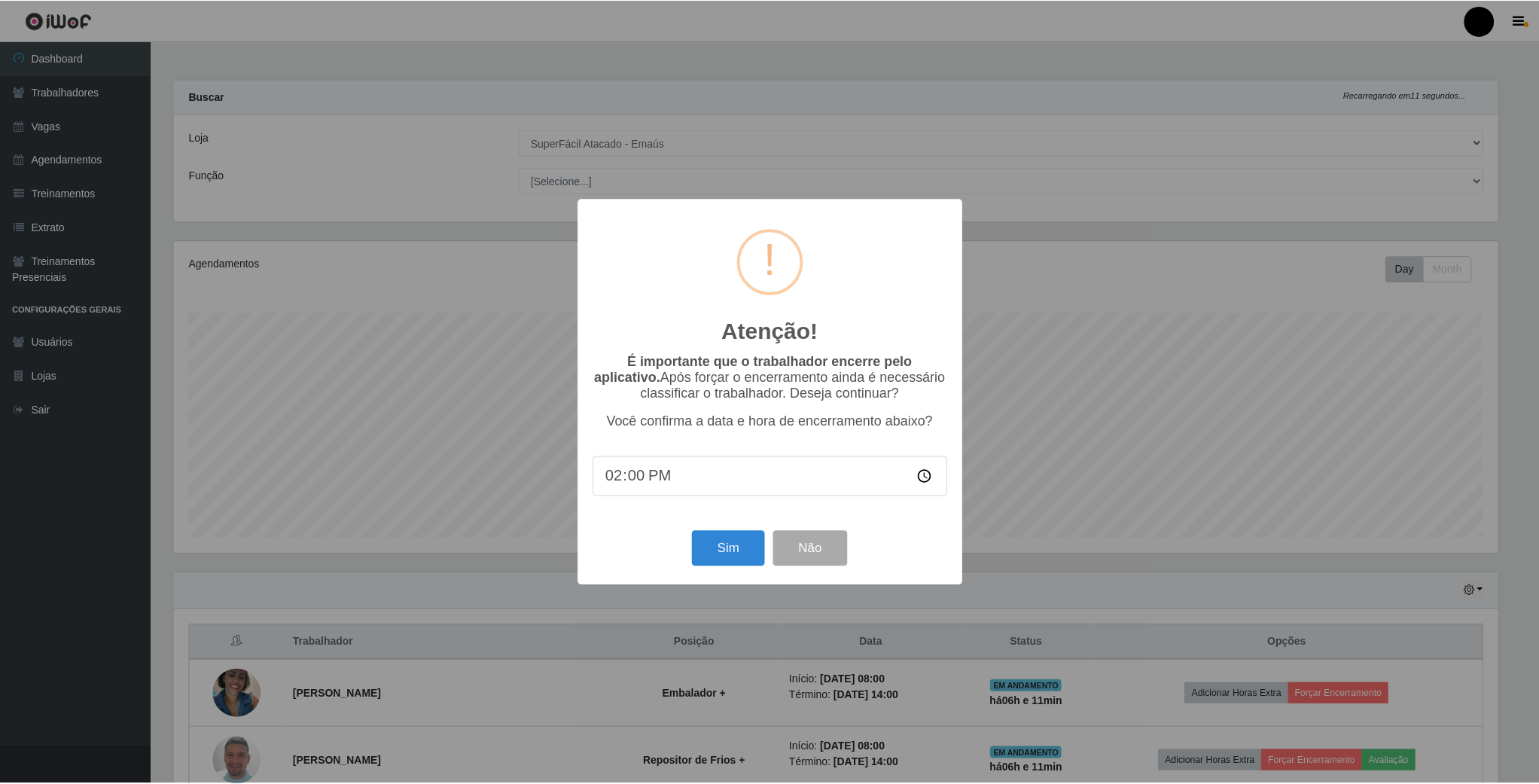
scroll to position [314, 1328]
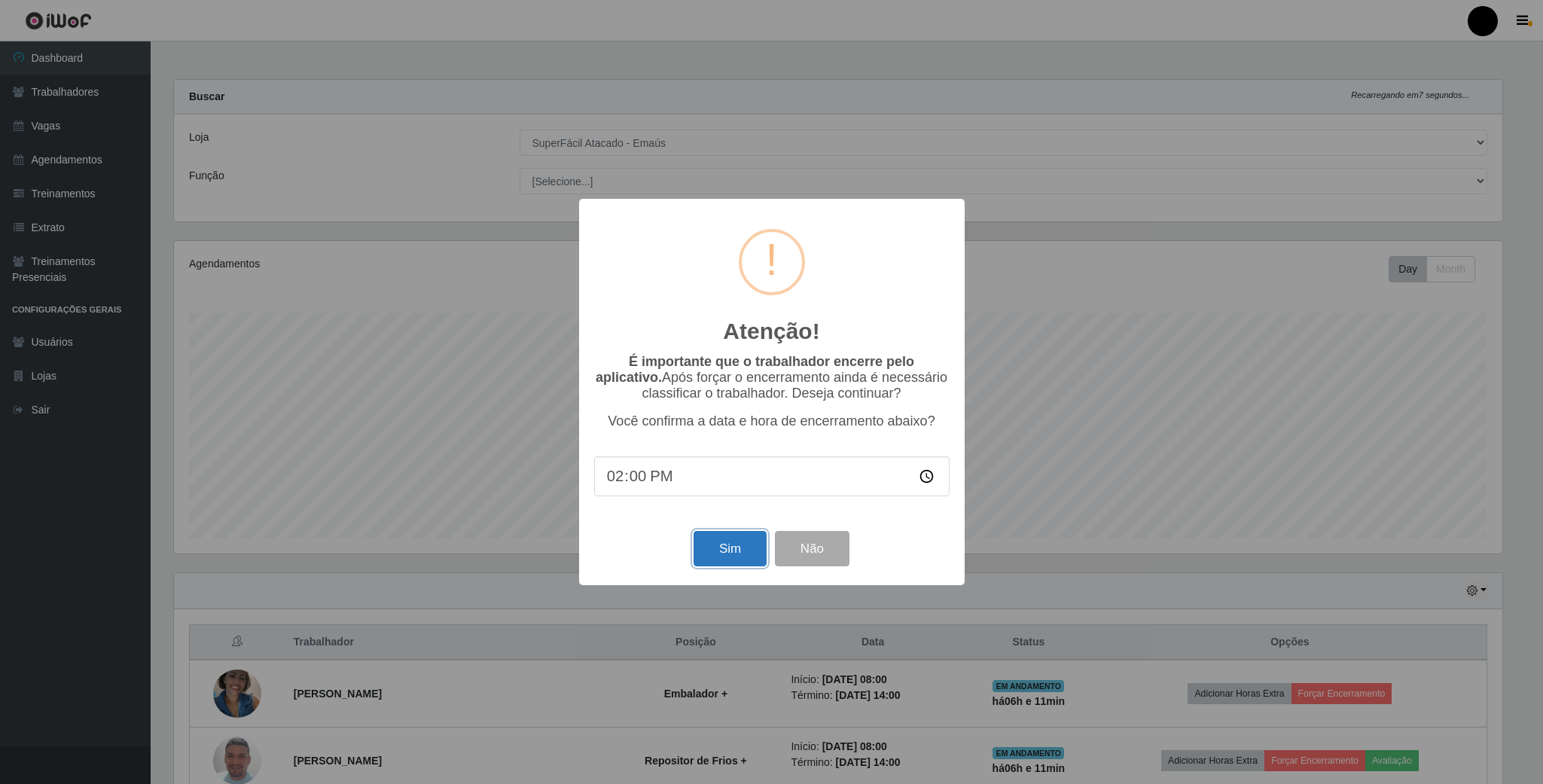
click at [746, 560] on button "Sim" at bounding box center [729, 548] width 73 height 35
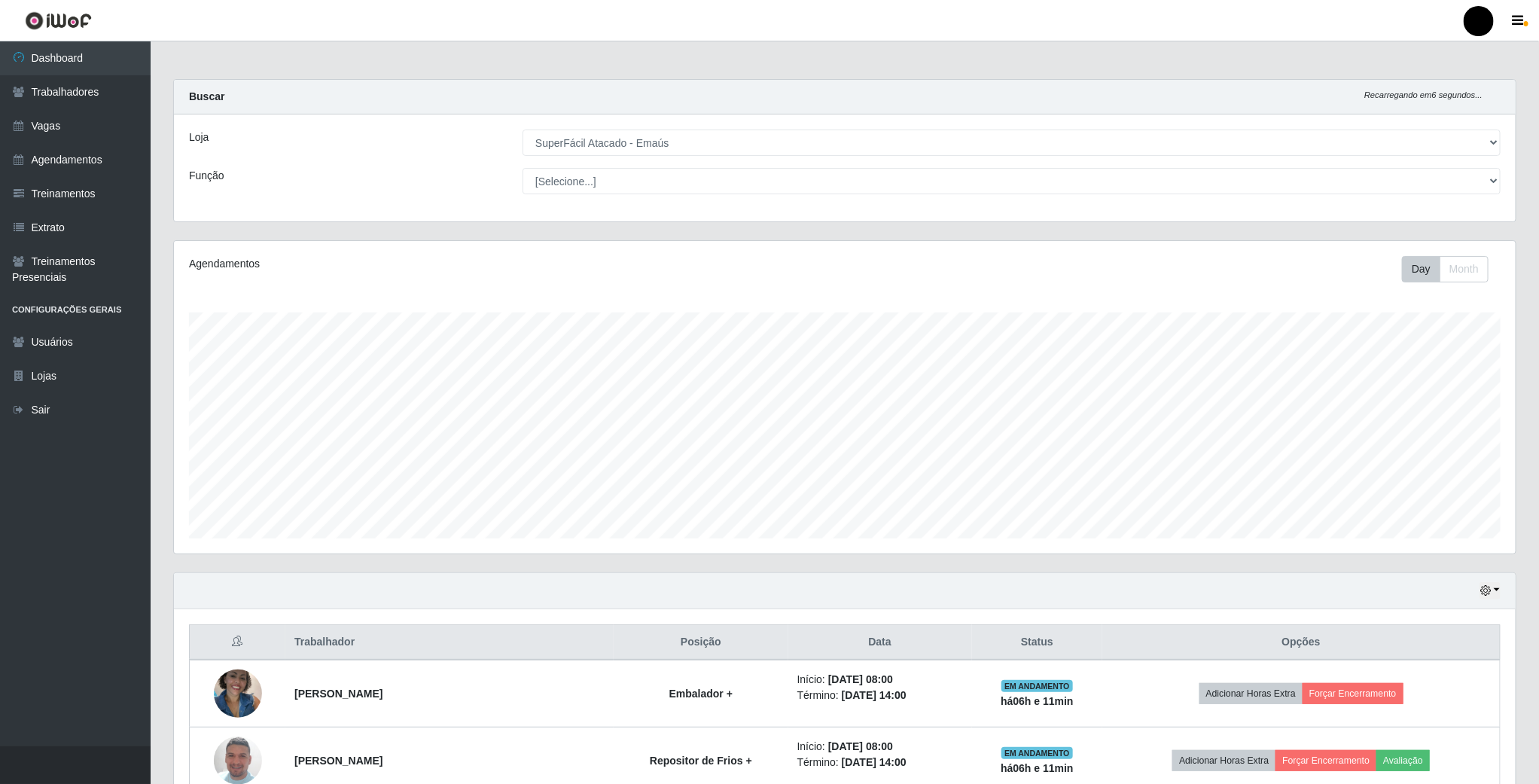
scroll to position [314, 1344]
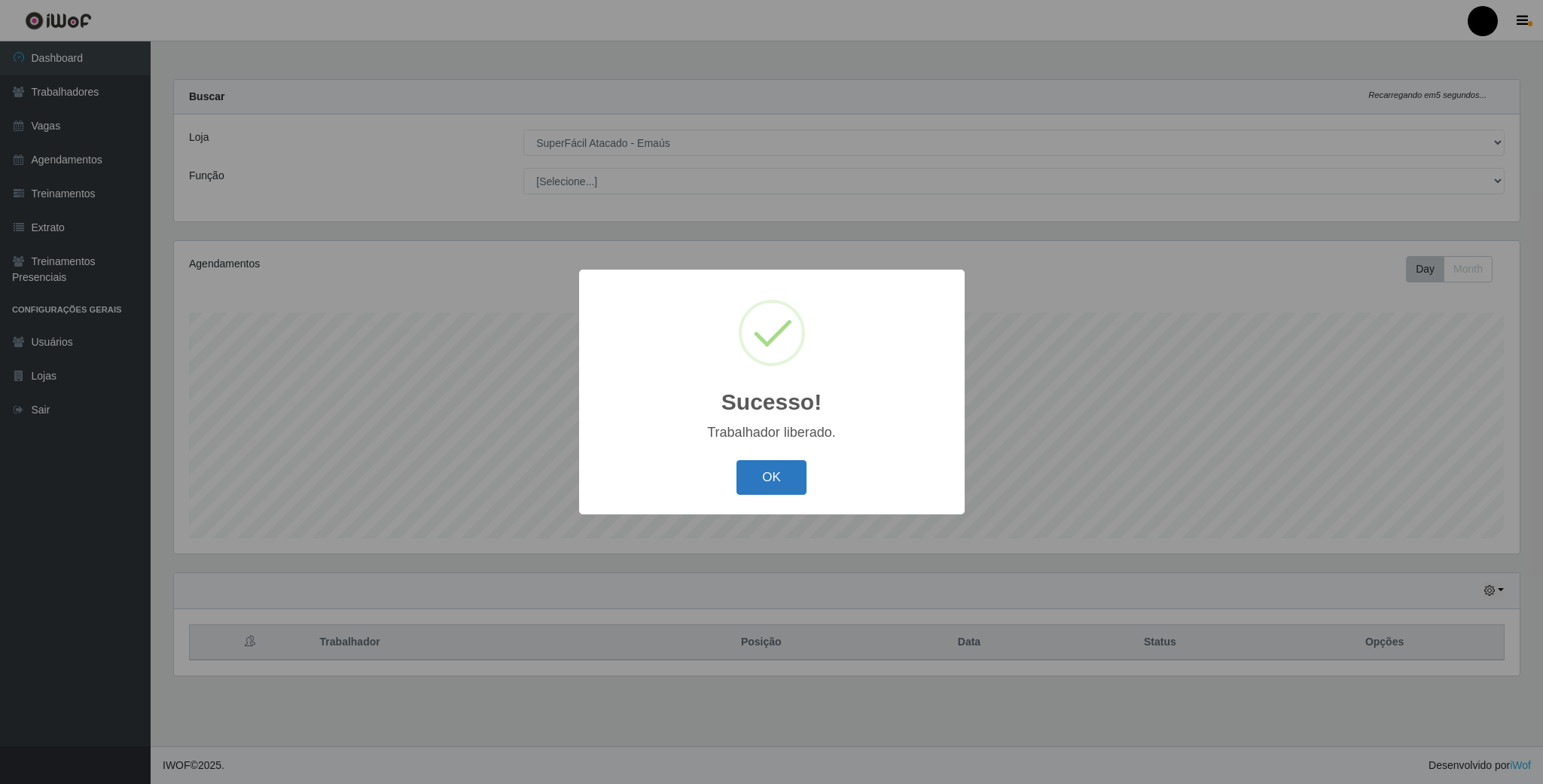
click at [775, 472] on button "OK" at bounding box center [772, 477] width 70 height 35
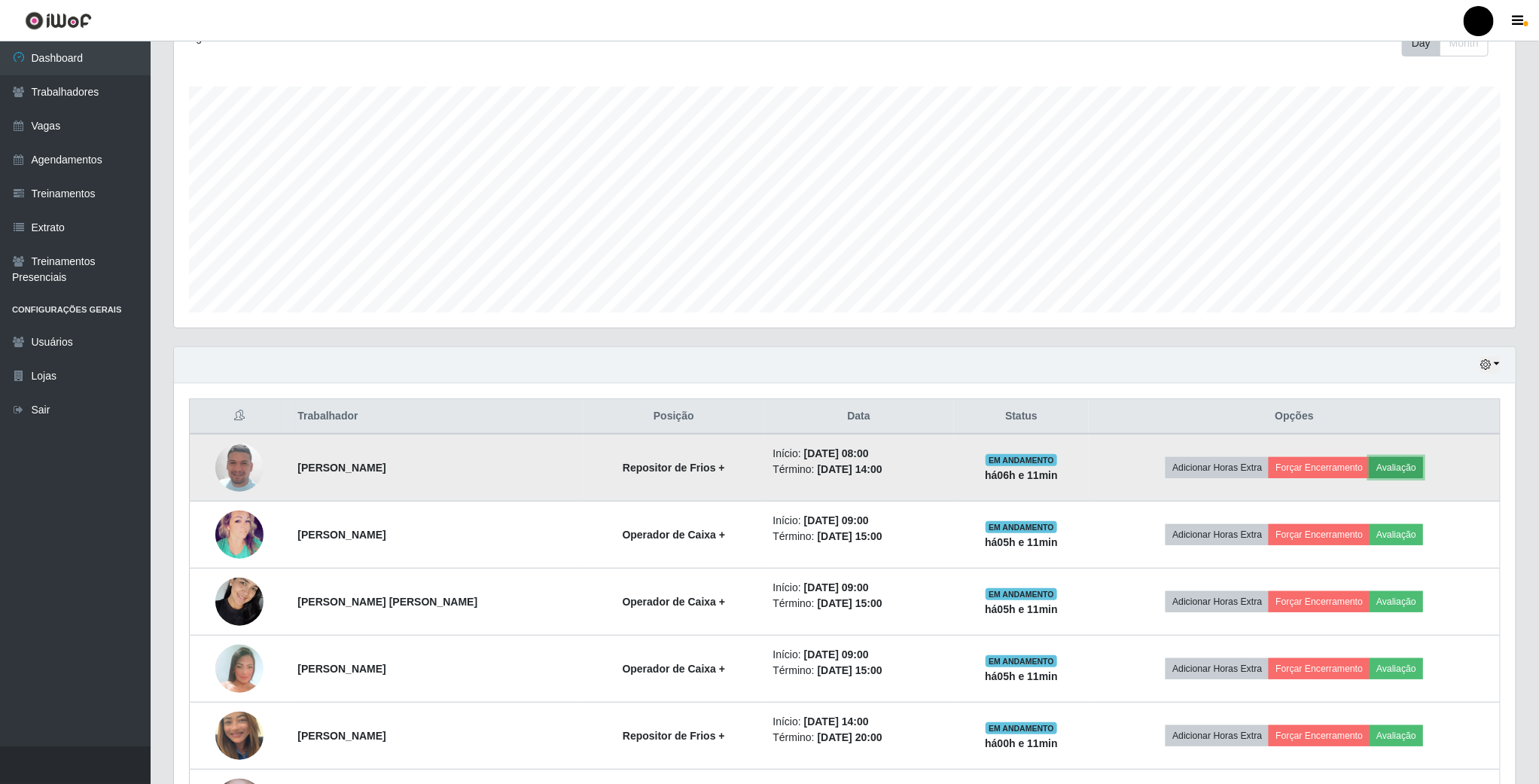
click at [1417, 473] on button "Avaliação" at bounding box center [1397, 467] width 53 height 21
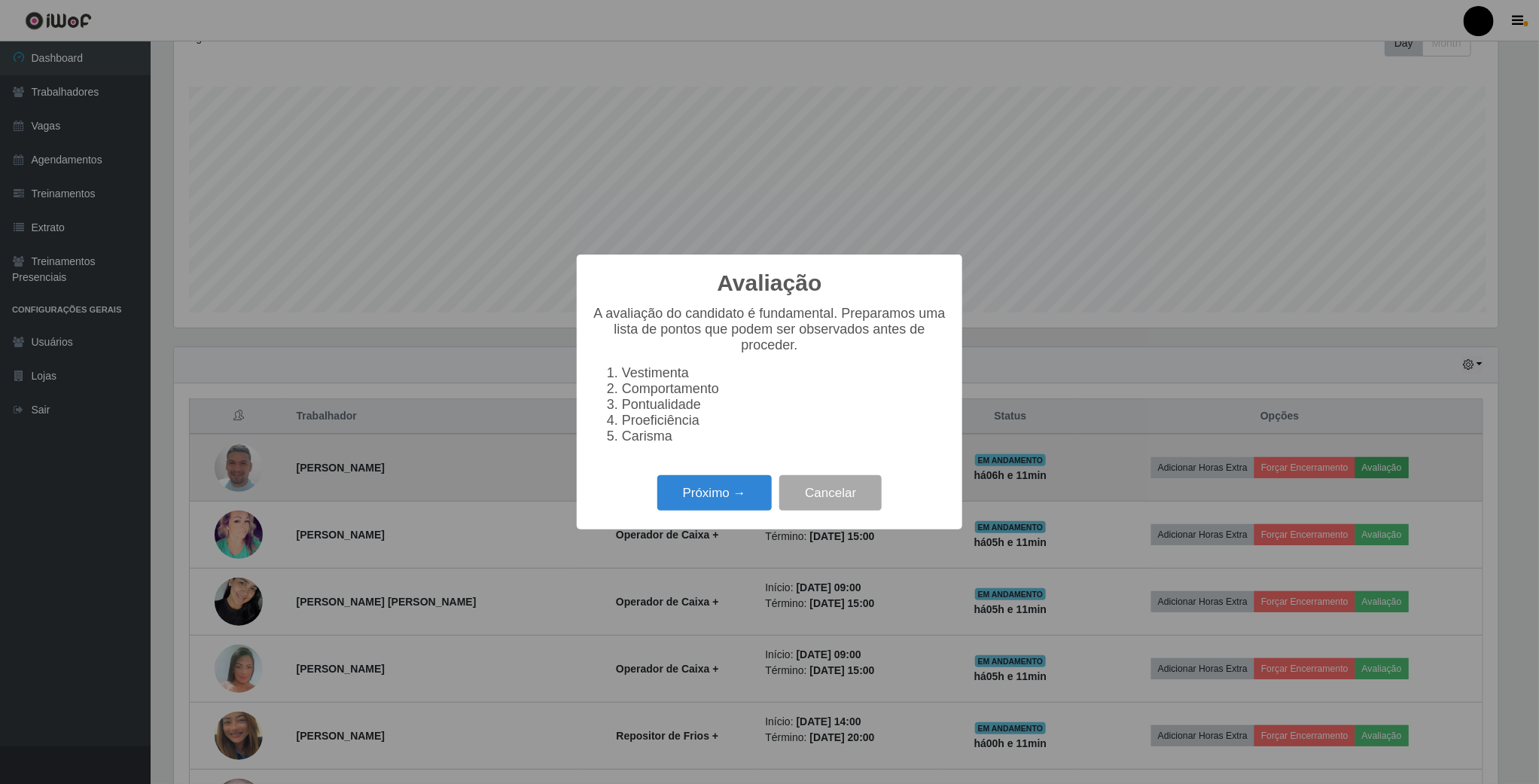
scroll to position [752568, 751634]
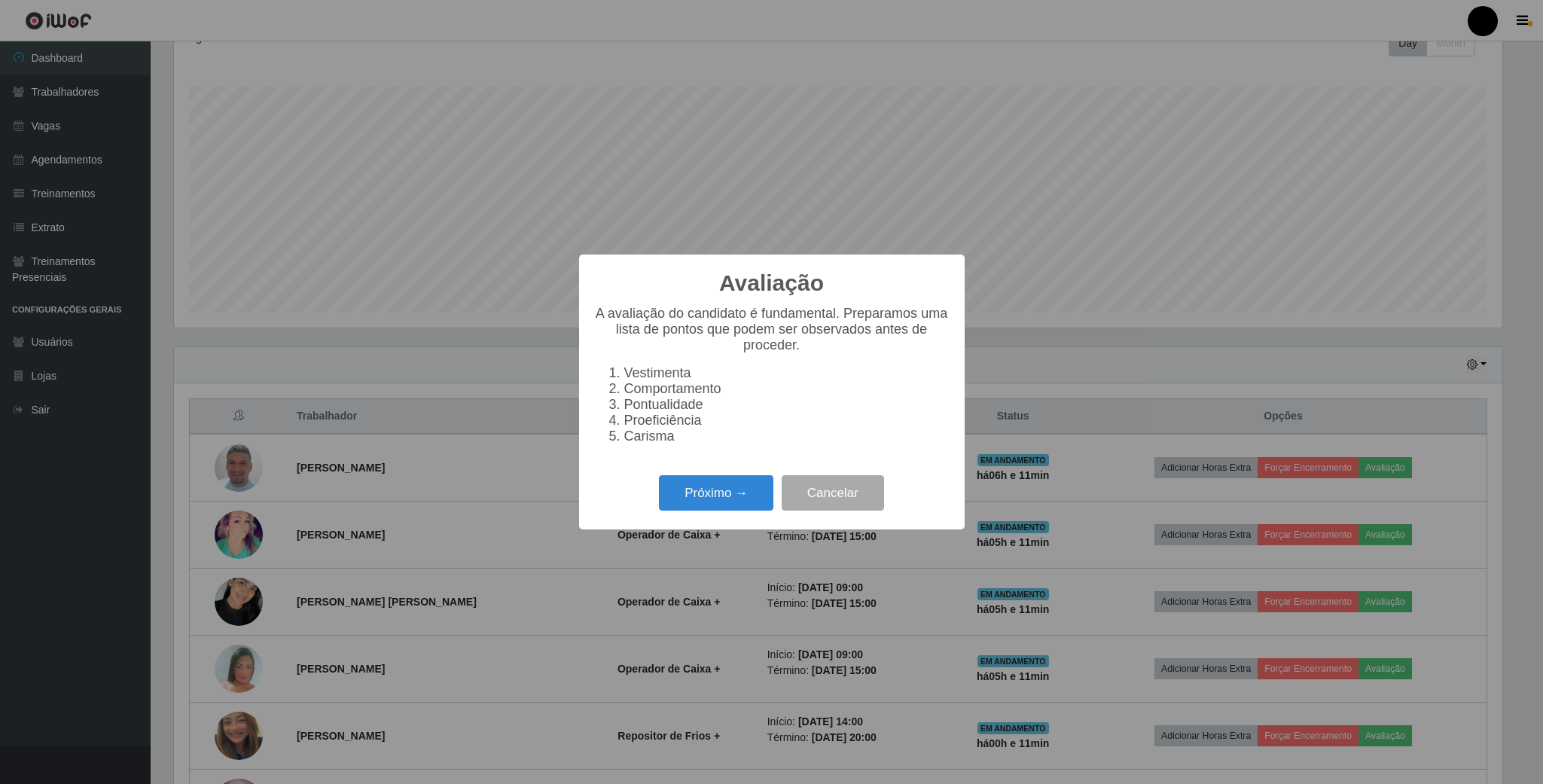
click at [1068, 360] on div "Avaliação × A avaliação do candidato é fundamental. Preparamos uma lista de pon…" at bounding box center [772, 392] width 1543 height 784
click at [812, 498] on button "Cancelar" at bounding box center [832, 492] width 102 height 35
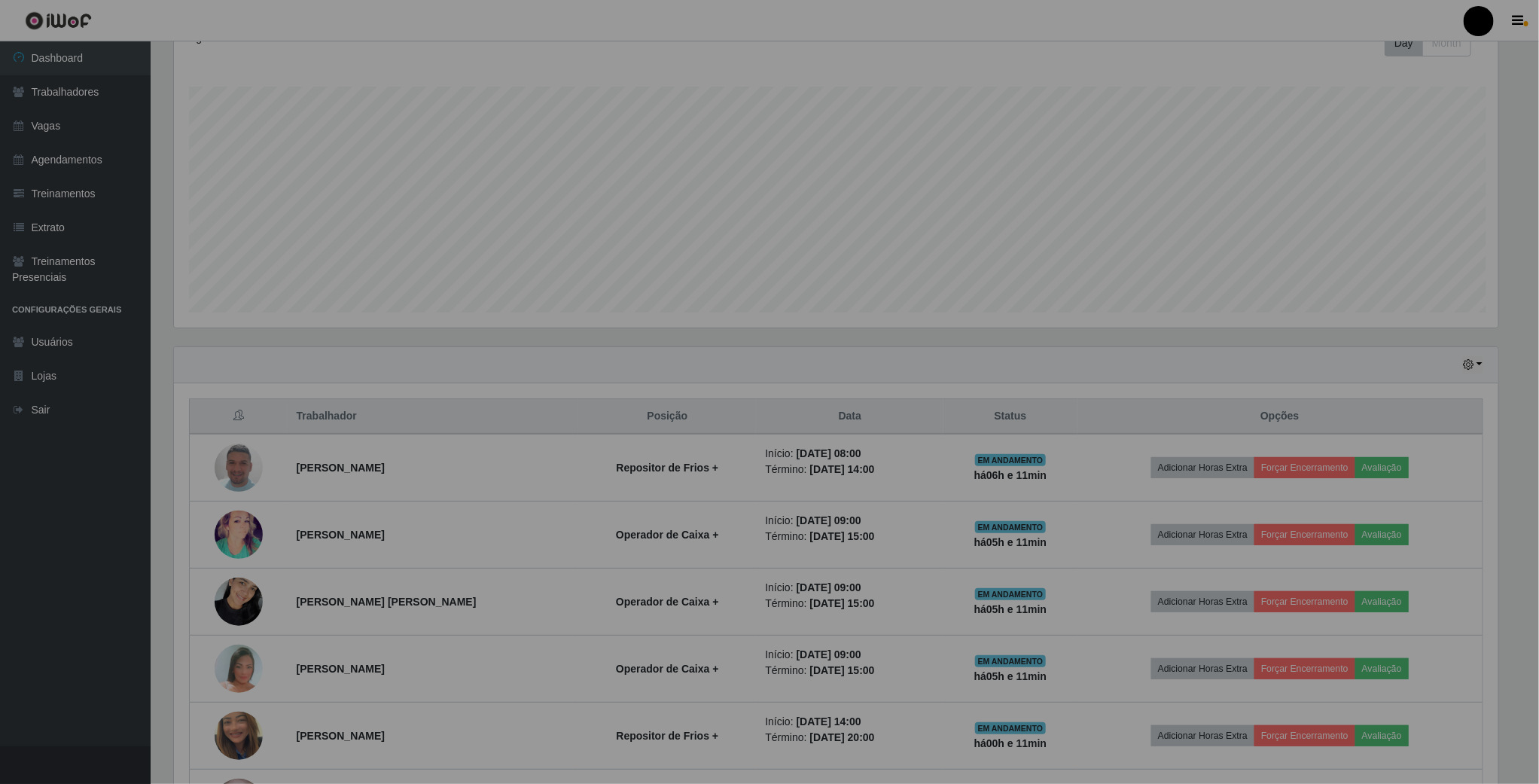
scroll to position [314, 1340]
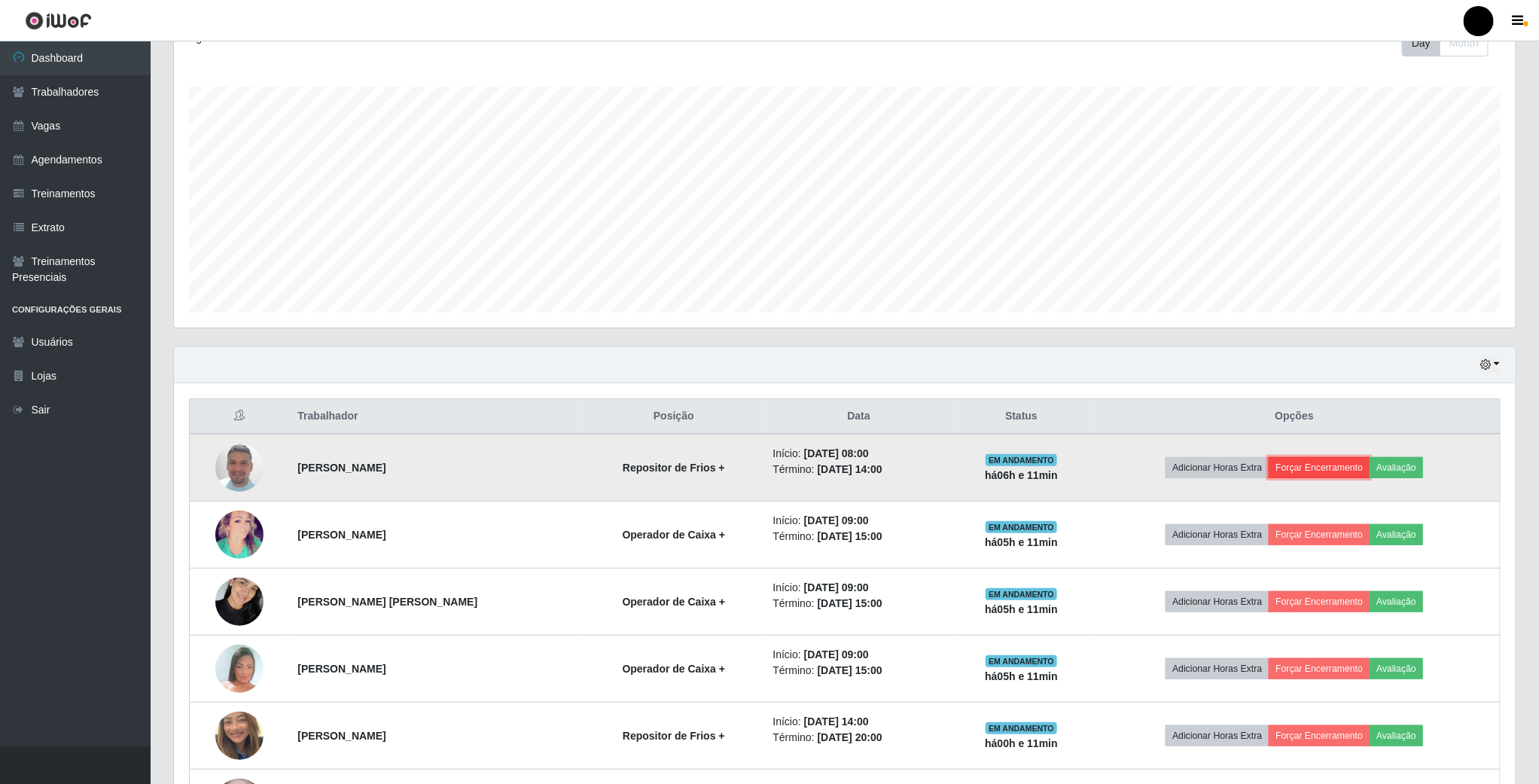
click at [1314, 473] on button "Forçar Encerramento" at bounding box center [1319, 467] width 101 height 21
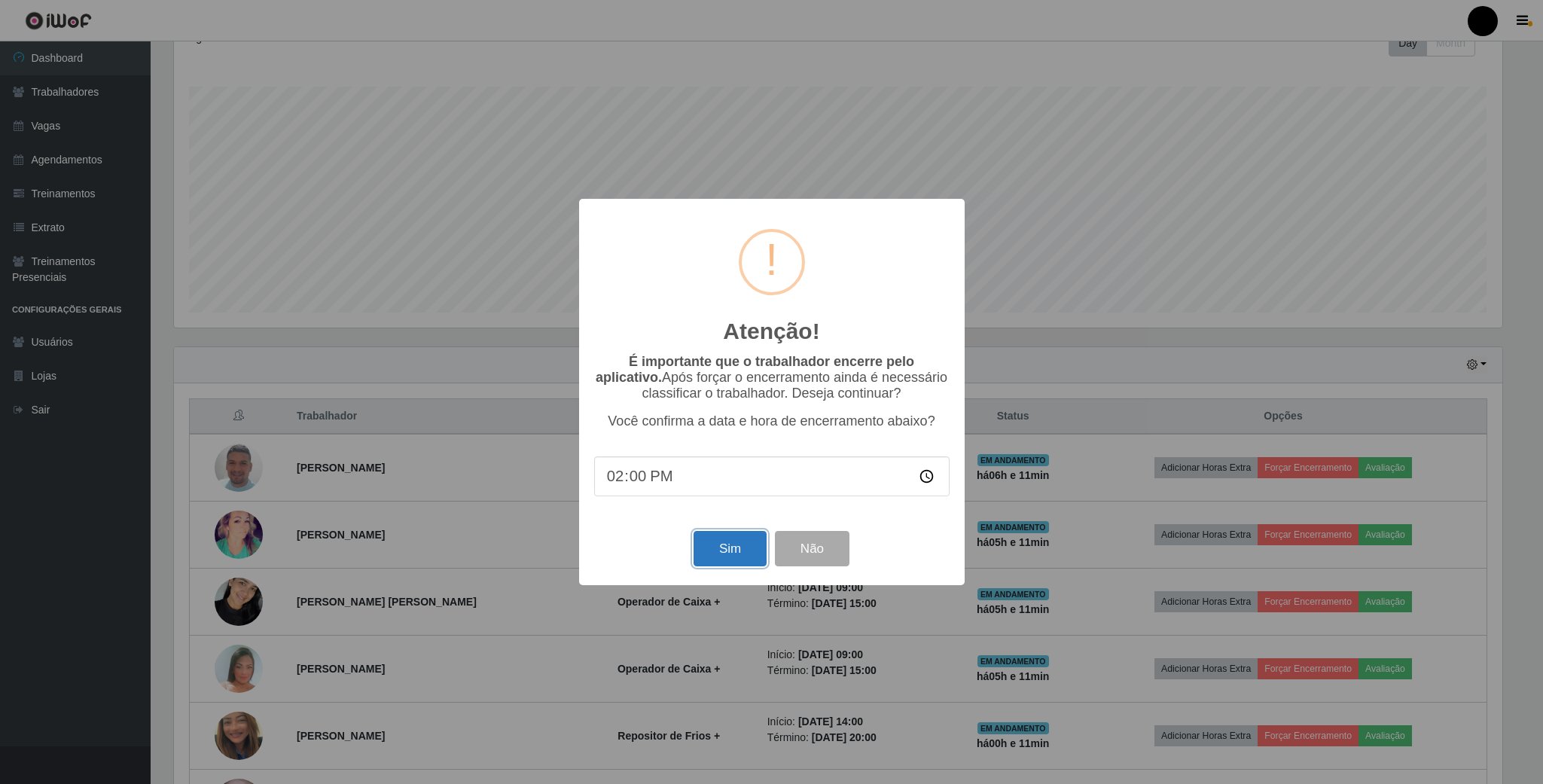
click at [751, 546] on button "Sim" at bounding box center [729, 548] width 73 height 35
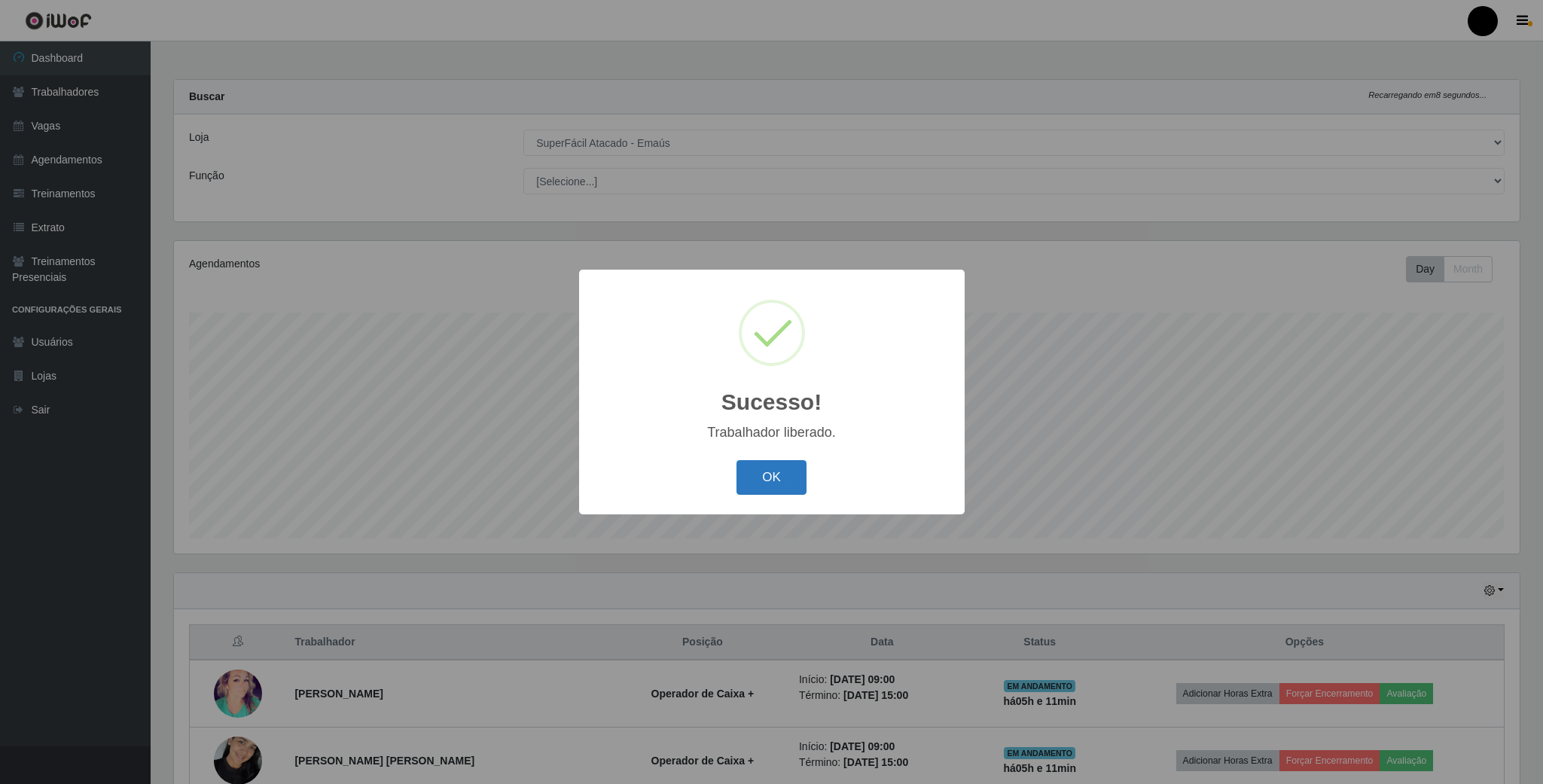
click at [772, 477] on button "OK" at bounding box center [772, 477] width 70 height 35
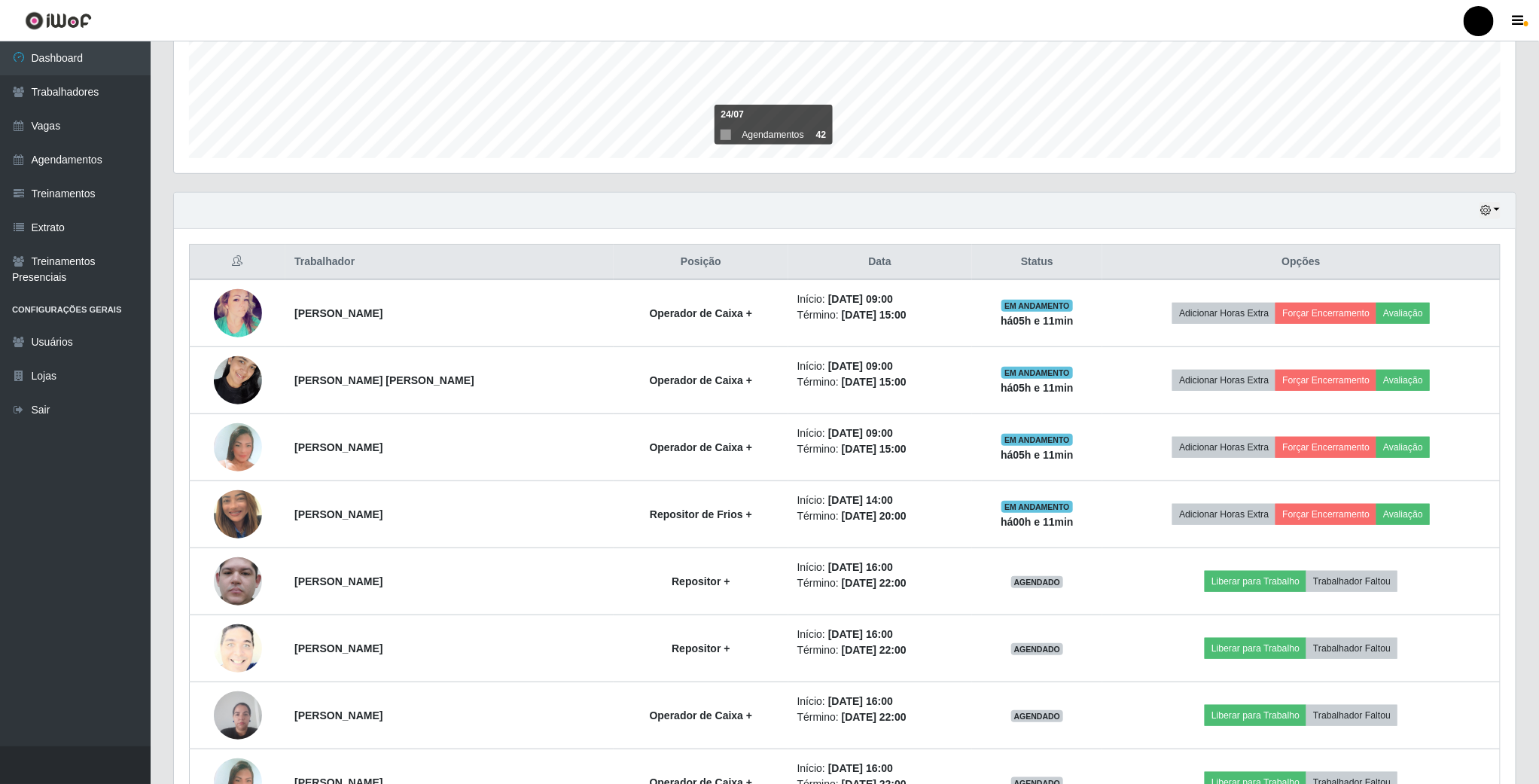
scroll to position [452, 0]
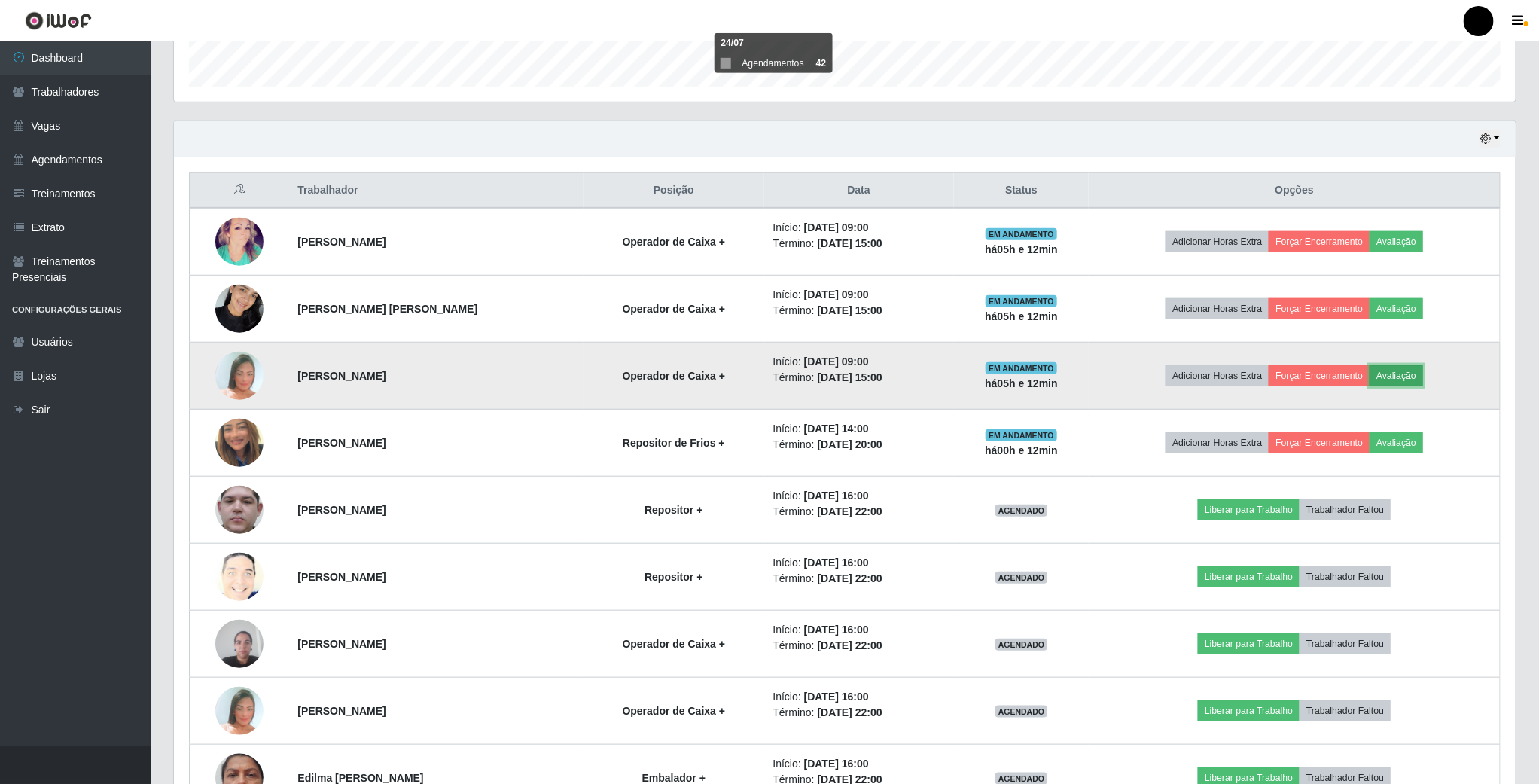
click at [1401, 382] on button "Avaliação" at bounding box center [1397, 376] width 53 height 21
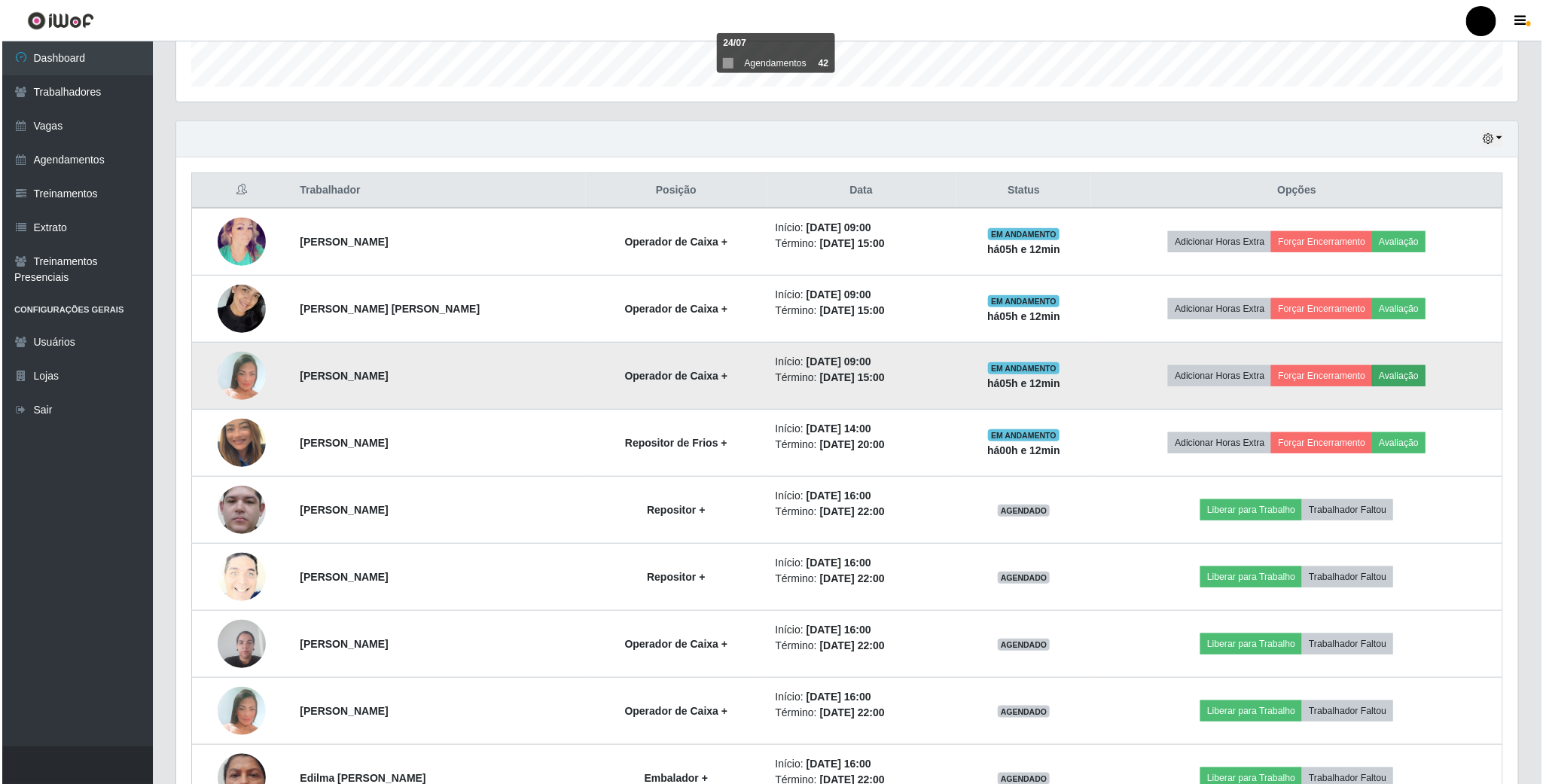
scroll to position [314, 1328]
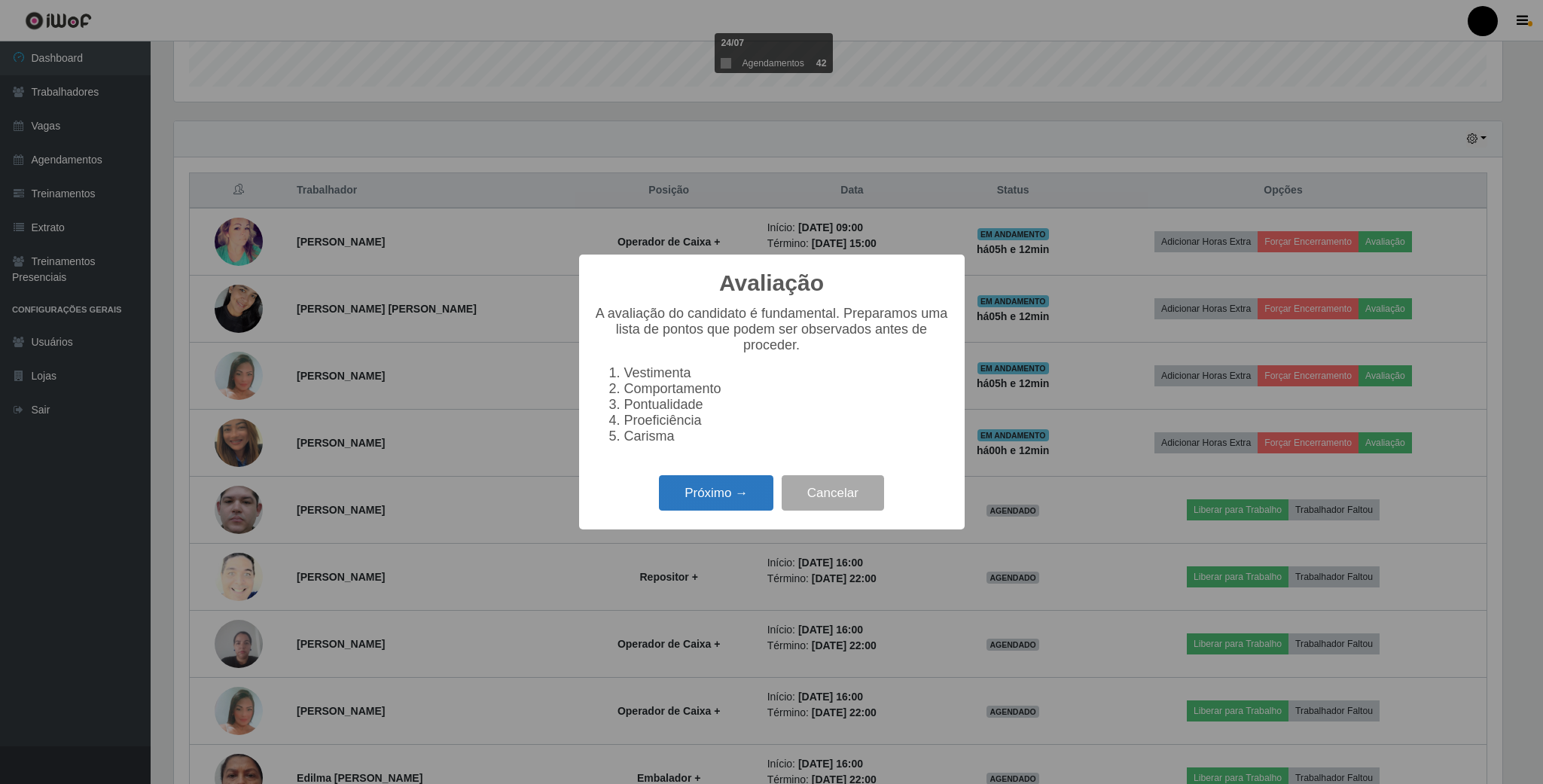
click at [722, 496] on button "Próximo →" at bounding box center [716, 492] width 114 height 35
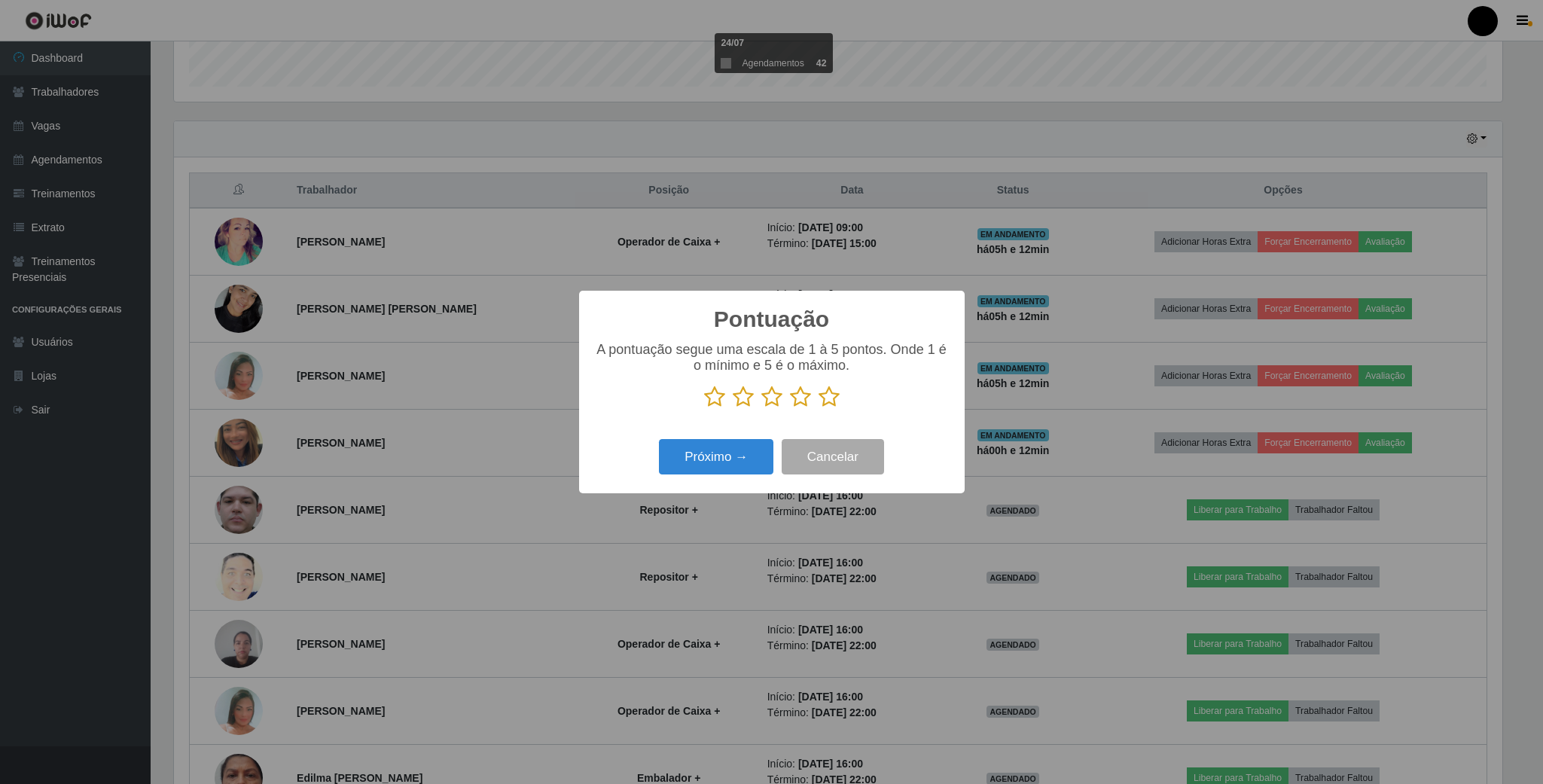
click at [825, 398] on icon at bounding box center [829, 396] width 21 height 22
click at [819, 408] on input "radio" at bounding box center [819, 408] width 0 height 0
click at [705, 459] on button "Próximo →" at bounding box center [716, 456] width 114 height 35
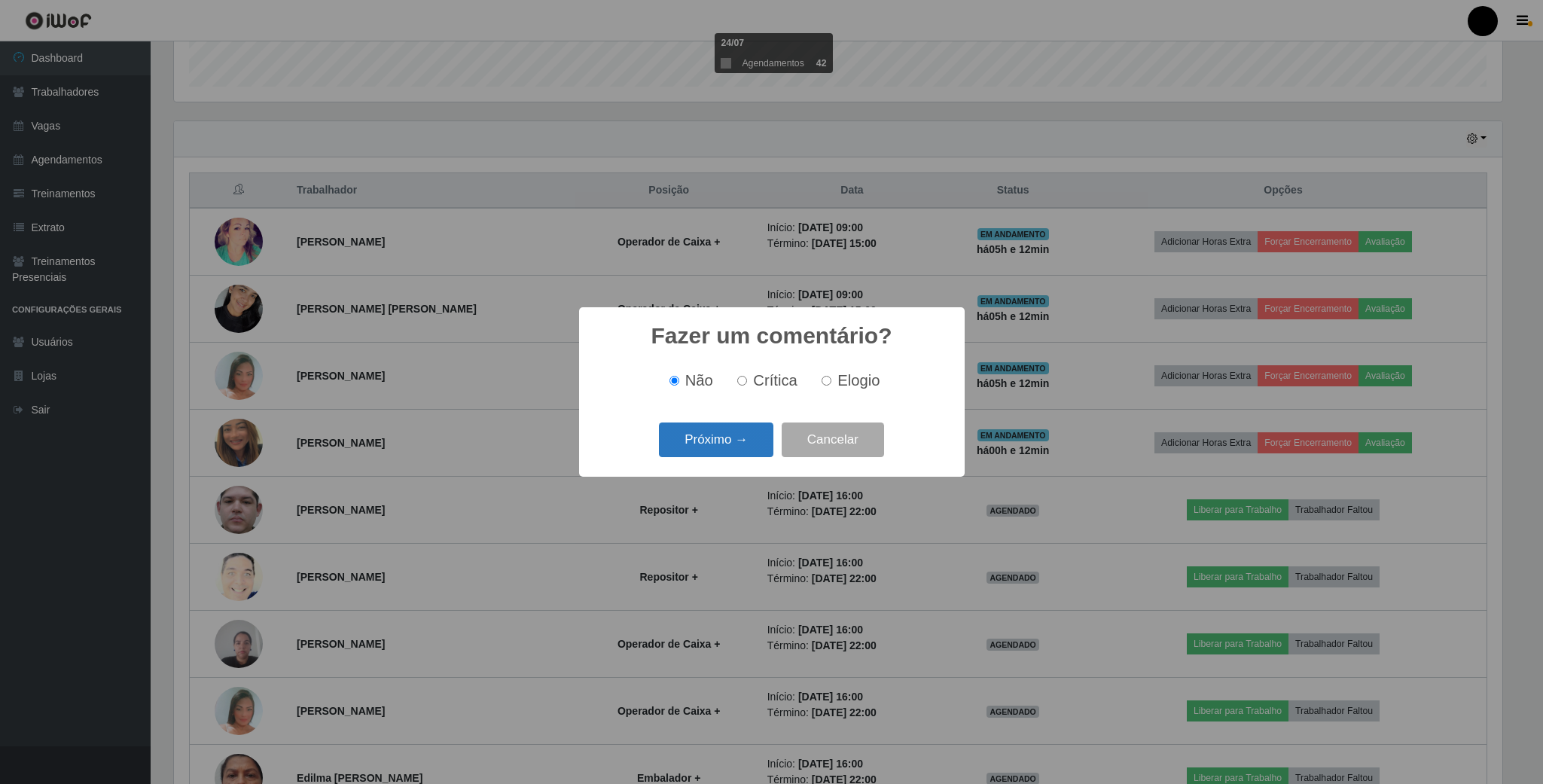
click at [717, 439] on button "Próximo →" at bounding box center [716, 439] width 114 height 35
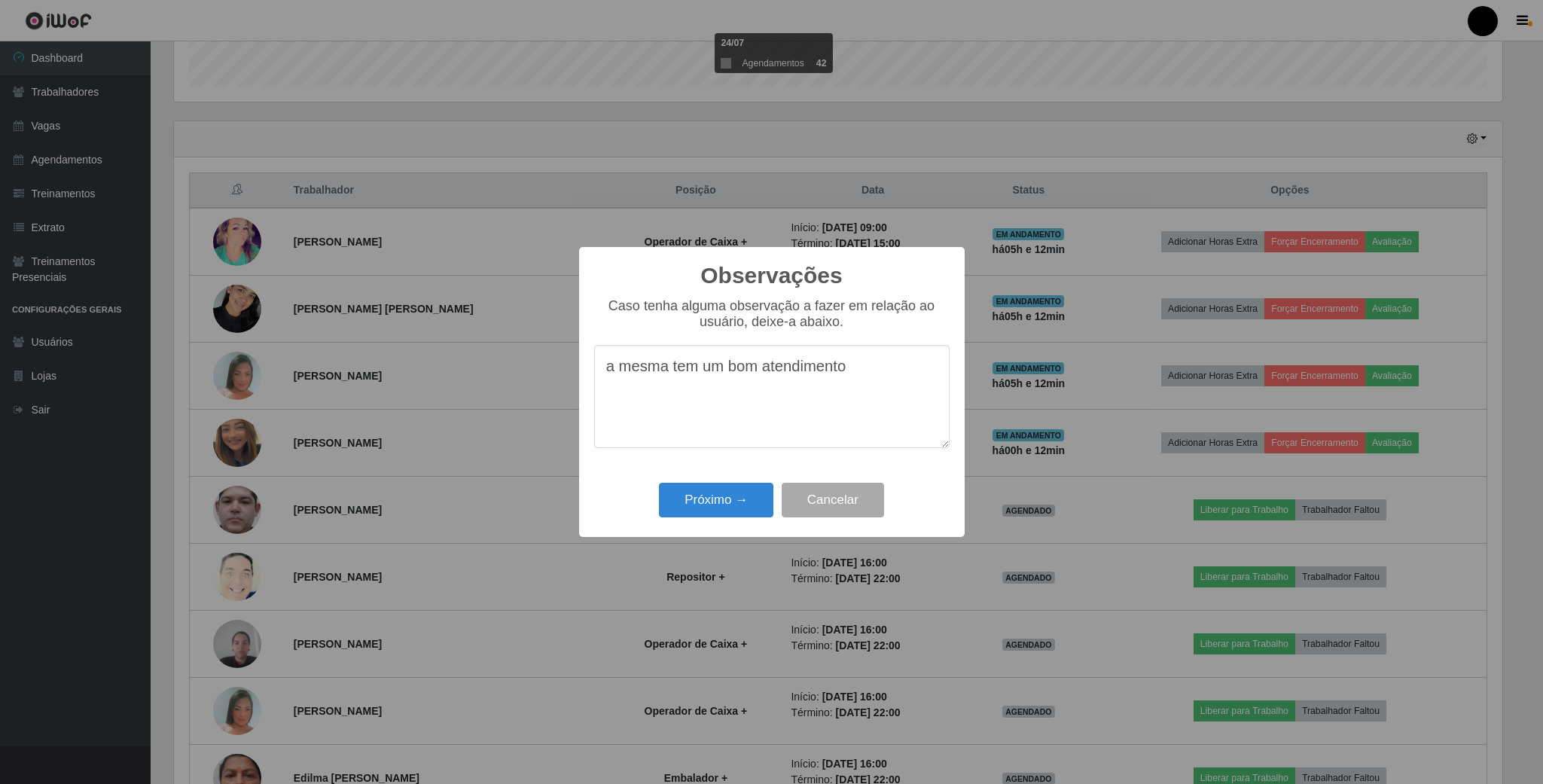
type textarea "a mesma tem um bom atendimento"
click at [715, 483] on div "Próximo → Cancelar" at bounding box center [772, 499] width 355 height 43
click at [715, 498] on button "Próximo →" at bounding box center [716, 500] width 114 height 35
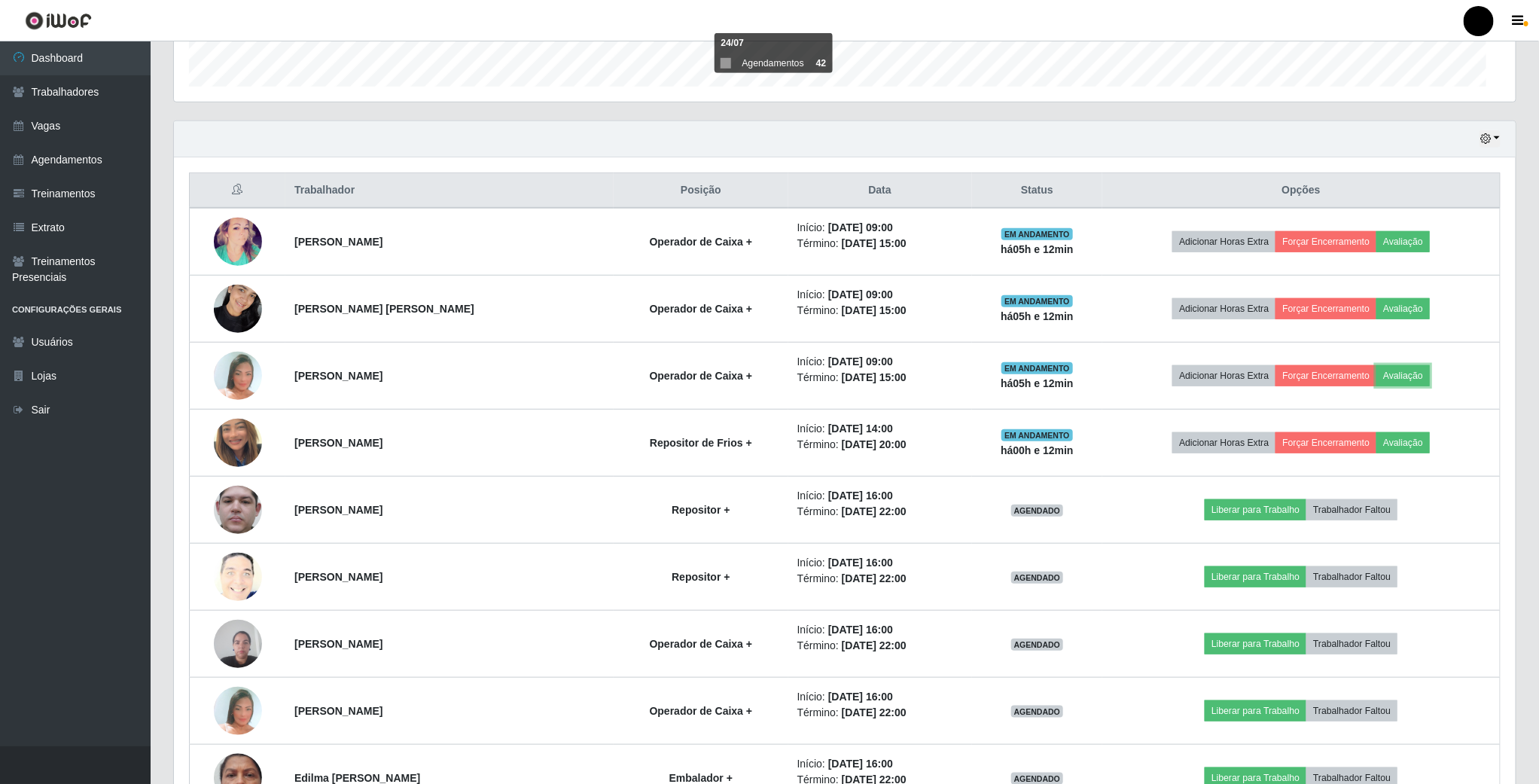
scroll to position [314, 1340]
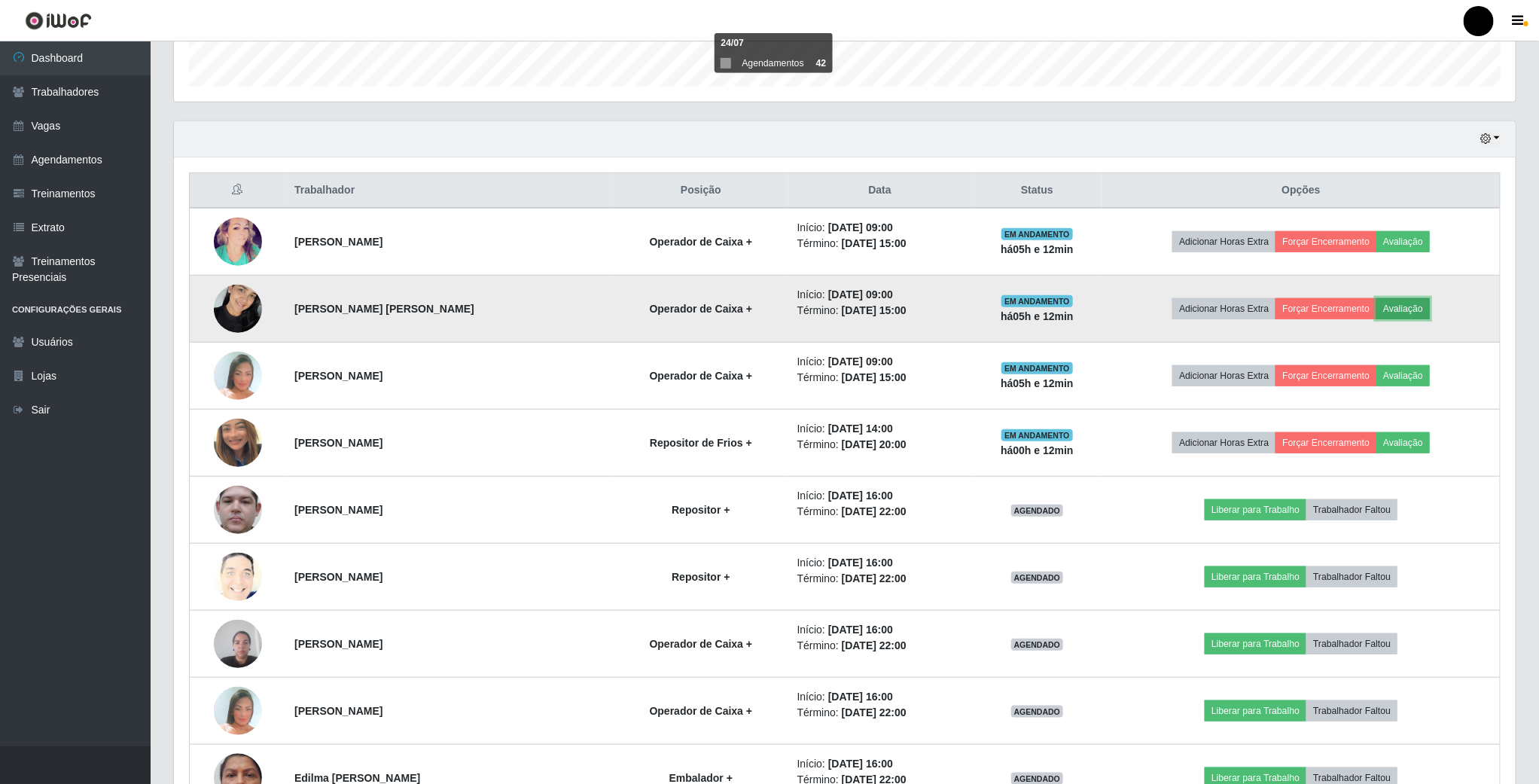
click at [1413, 308] on button "Avaliação" at bounding box center [1403, 309] width 53 height 21
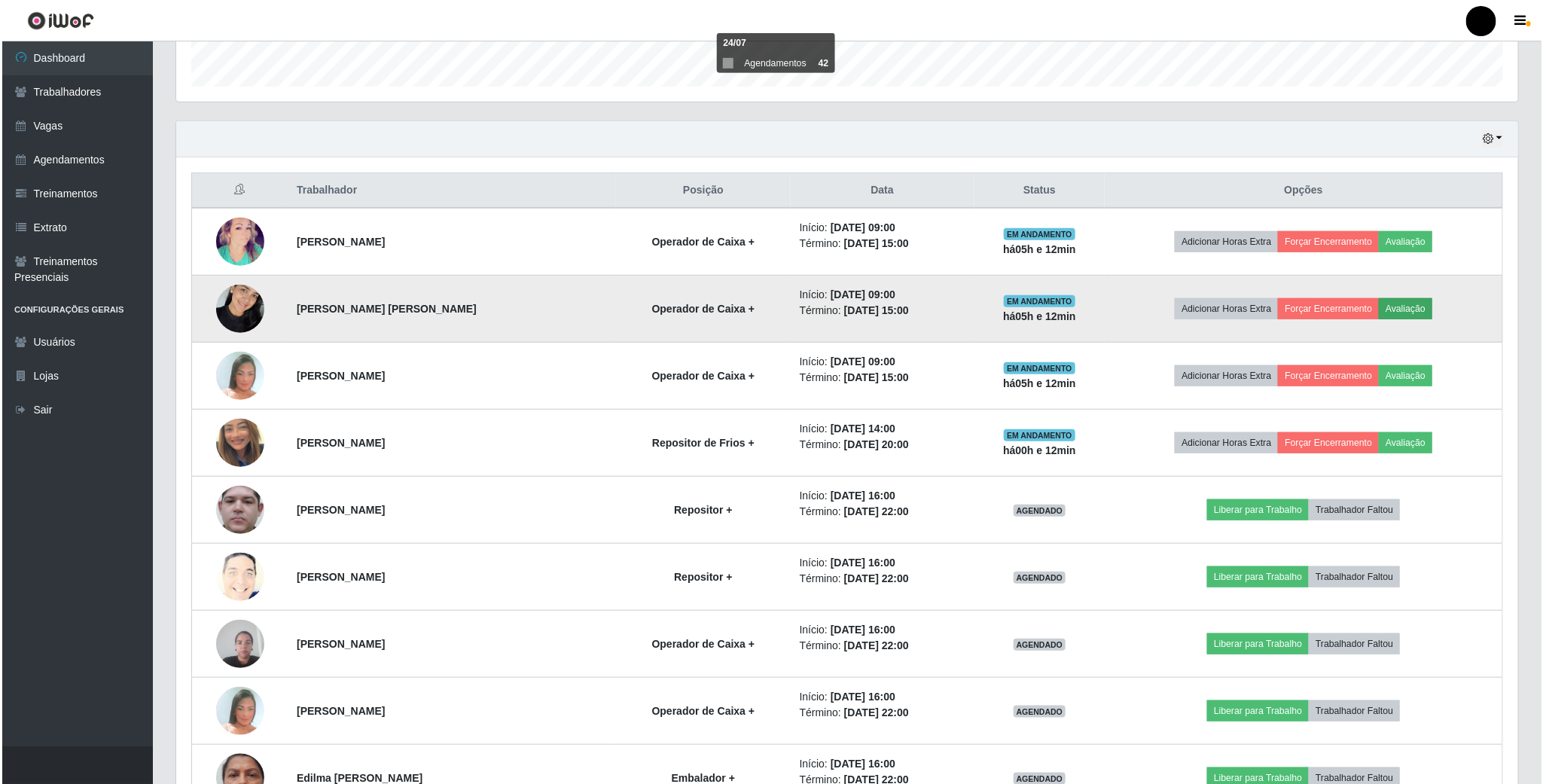
scroll to position [314, 1328]
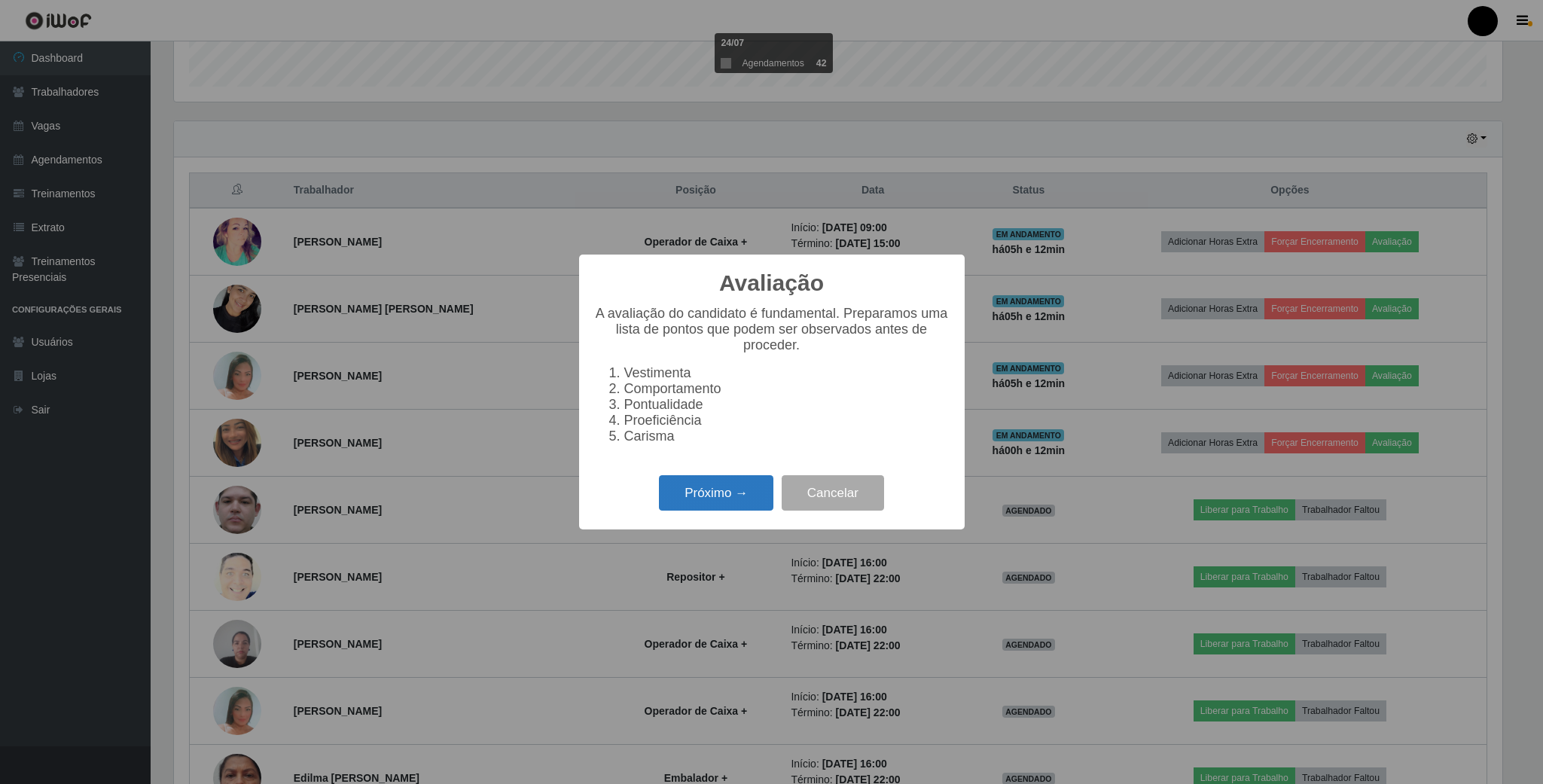
click at [717, 502] on button "Próximo →" at bounding box center [716, 492] width 114 height 35
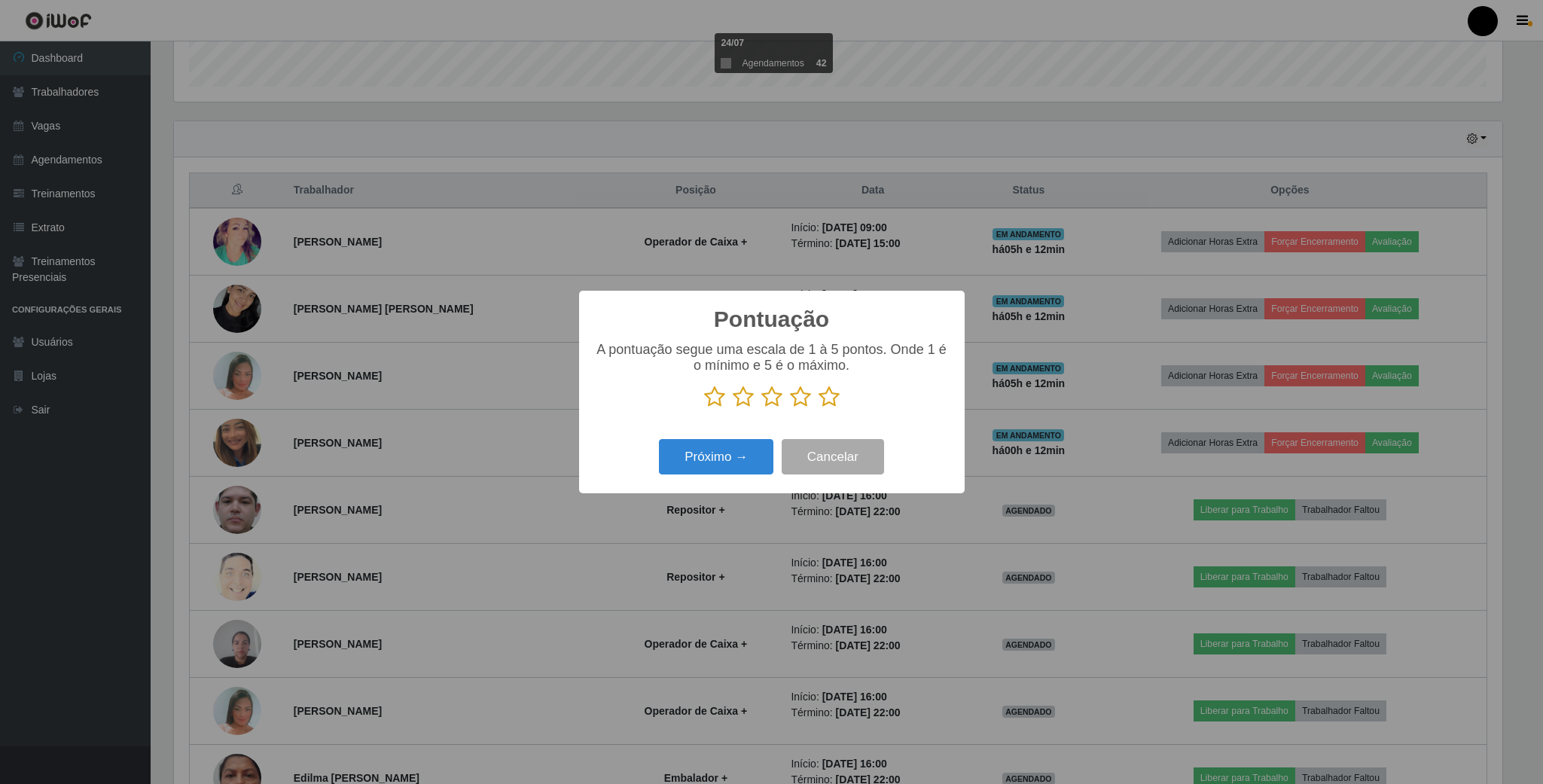
drag, startPoint x: 816, startPoint y: 397, endPoint x: 746, endPoint y: 436, distance: 80.1
click at [766, 420] on div "A pontuação segue uma escala de 1 à 5 pontos. Onde 1 é o mínimo e 5 é o máximo." at bounding box center [772, 380] width 355 height 78
click at [832, 402] on icon at bounding box center [829, 396] width 21 height 22
click at [819, 408] on input "radio" at bounding box center [819, 408] width 0 height 0
click at [759, 461] on button "Próximo →" at bounding box center [716, 456] width 114 height 35
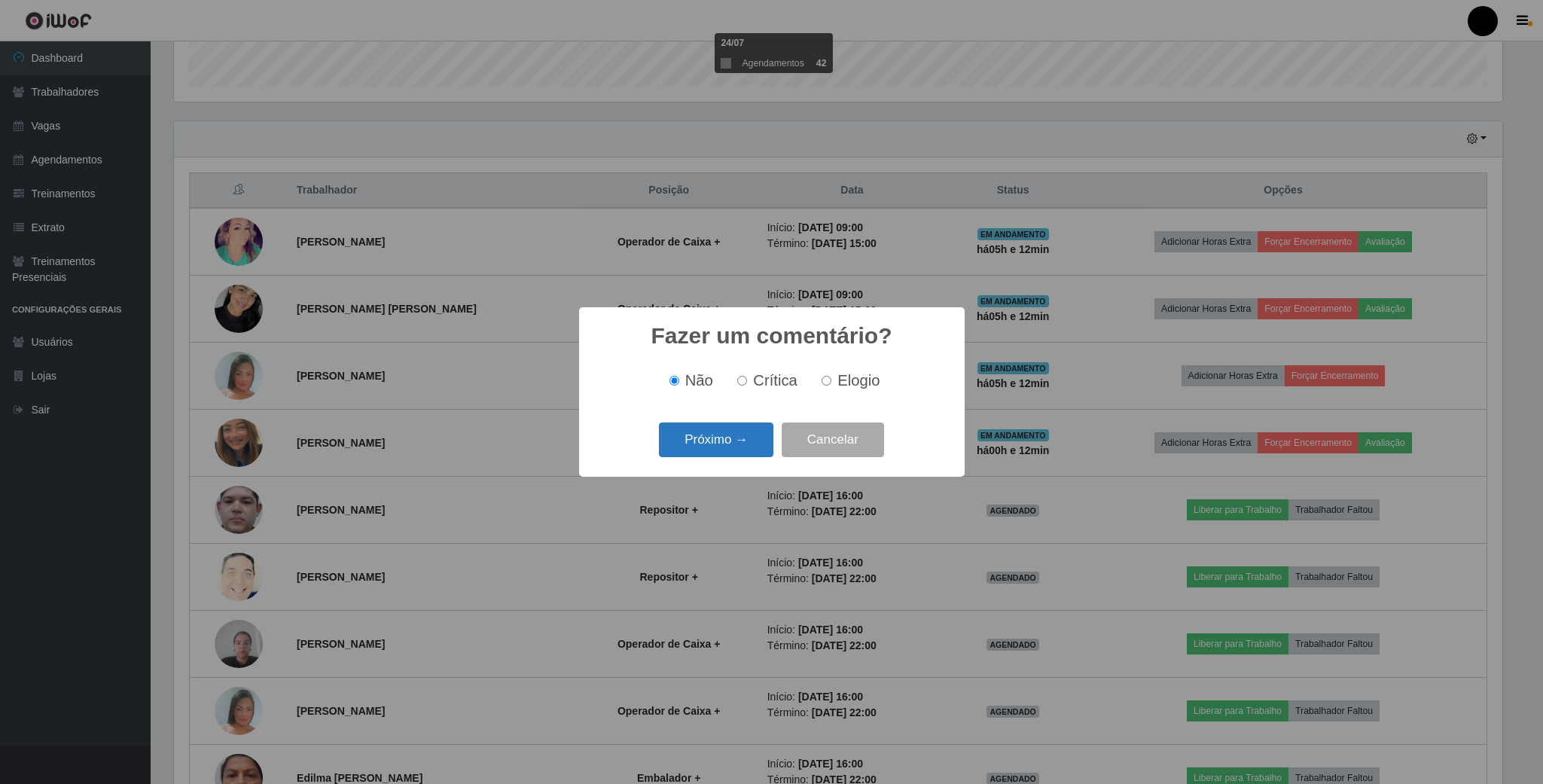
click at [735, 446] on button "Próximo →" at bounding box center [716, 439] width 114 height 35
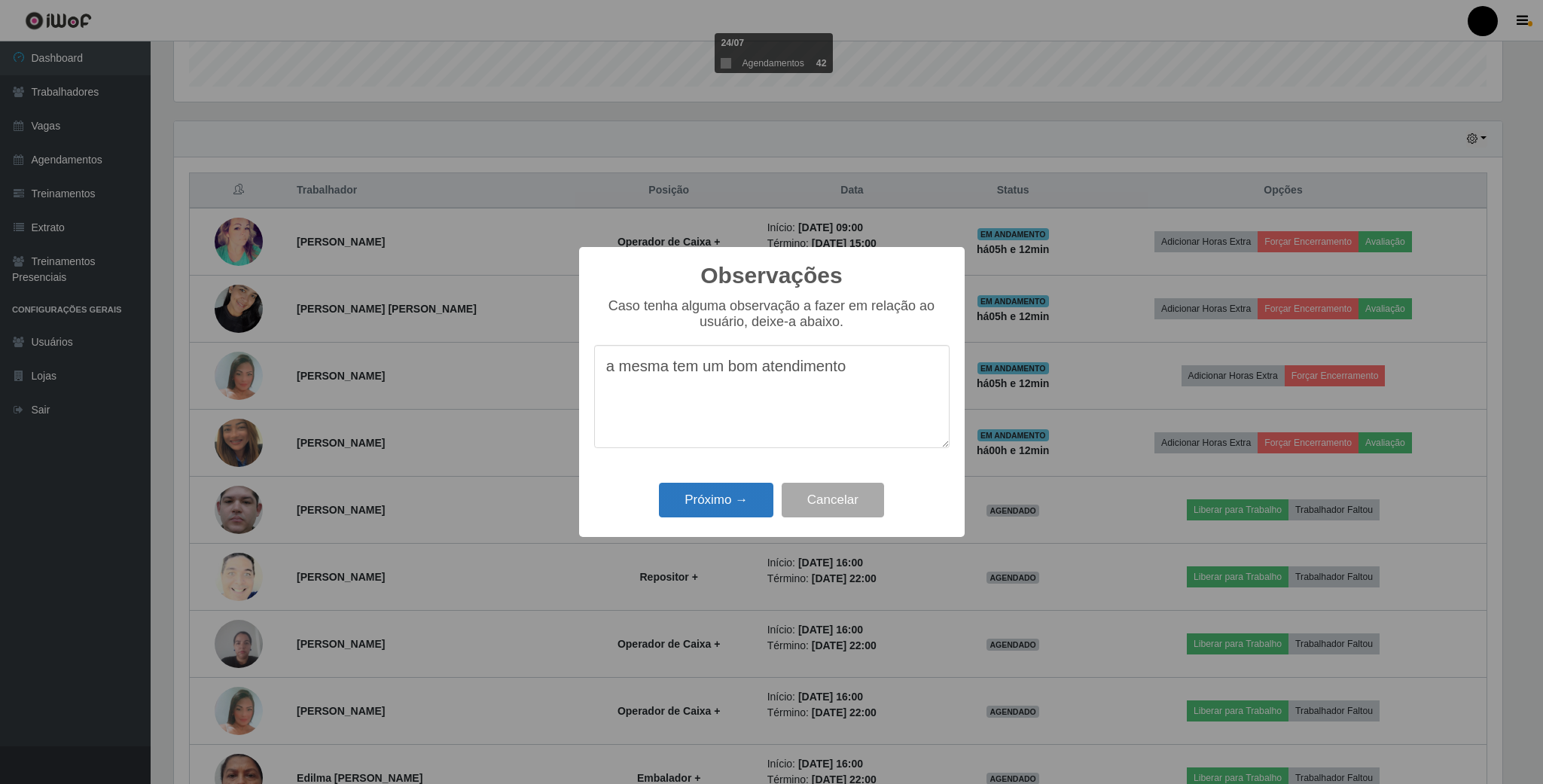
type textarea "a mesma tem um bom atendimento"
click at [732, 498] on button "Próximo →" at bounding box center [716, 500] width 114 height 35
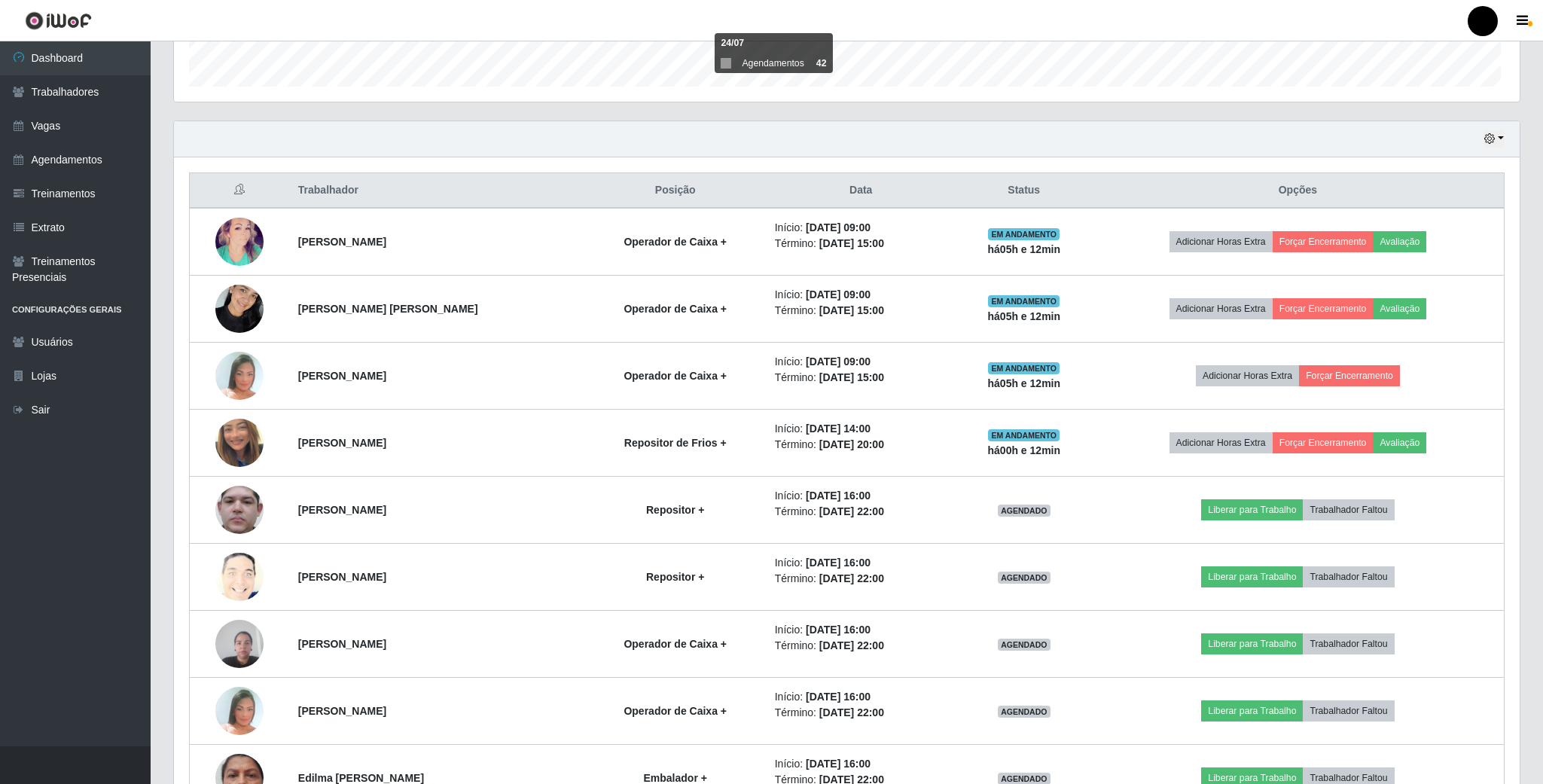
scroll to position [314, 1340]
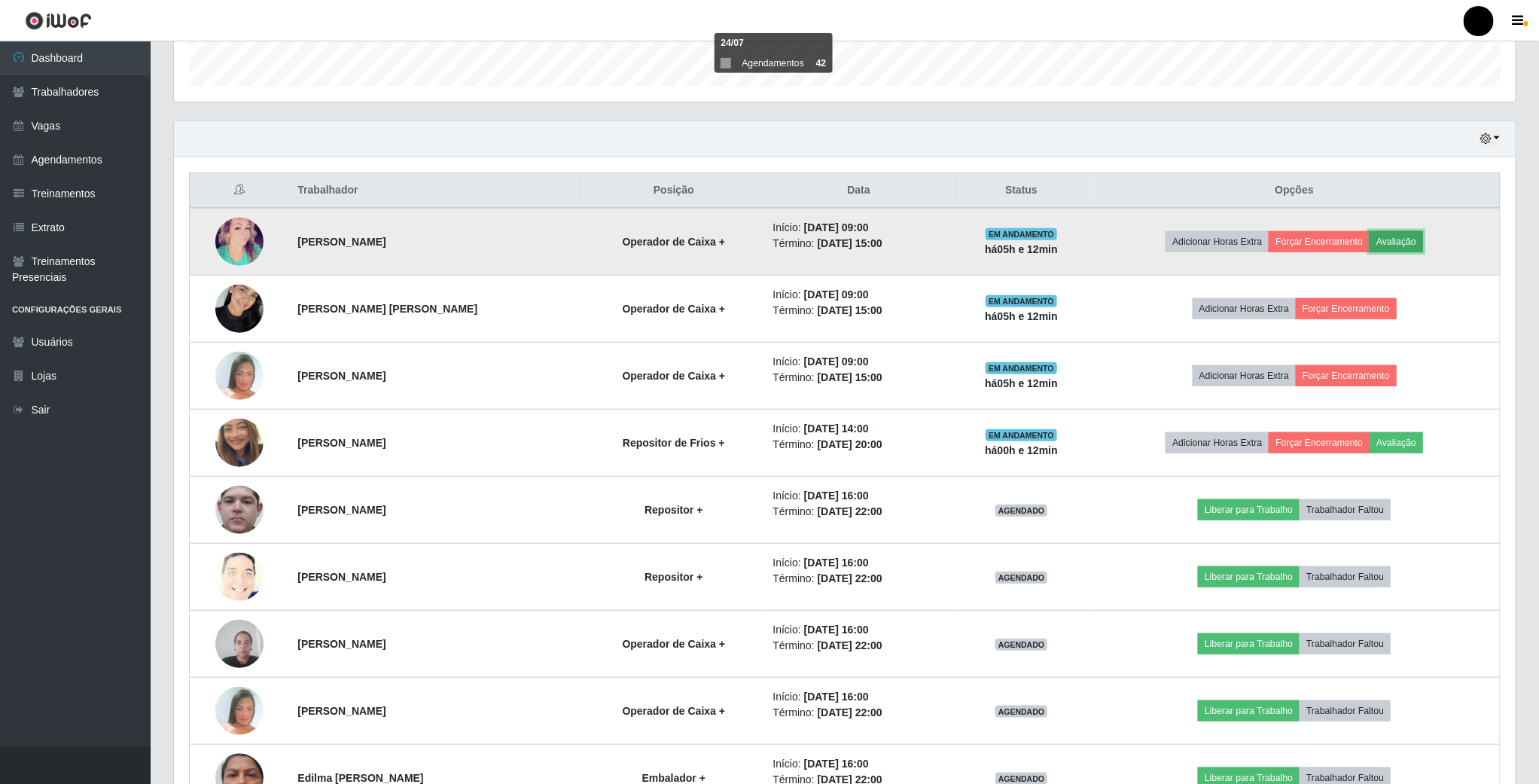
click at [1403, 246] on button "Avaliação" at bounding box center [1397, 241] width 53 height 21
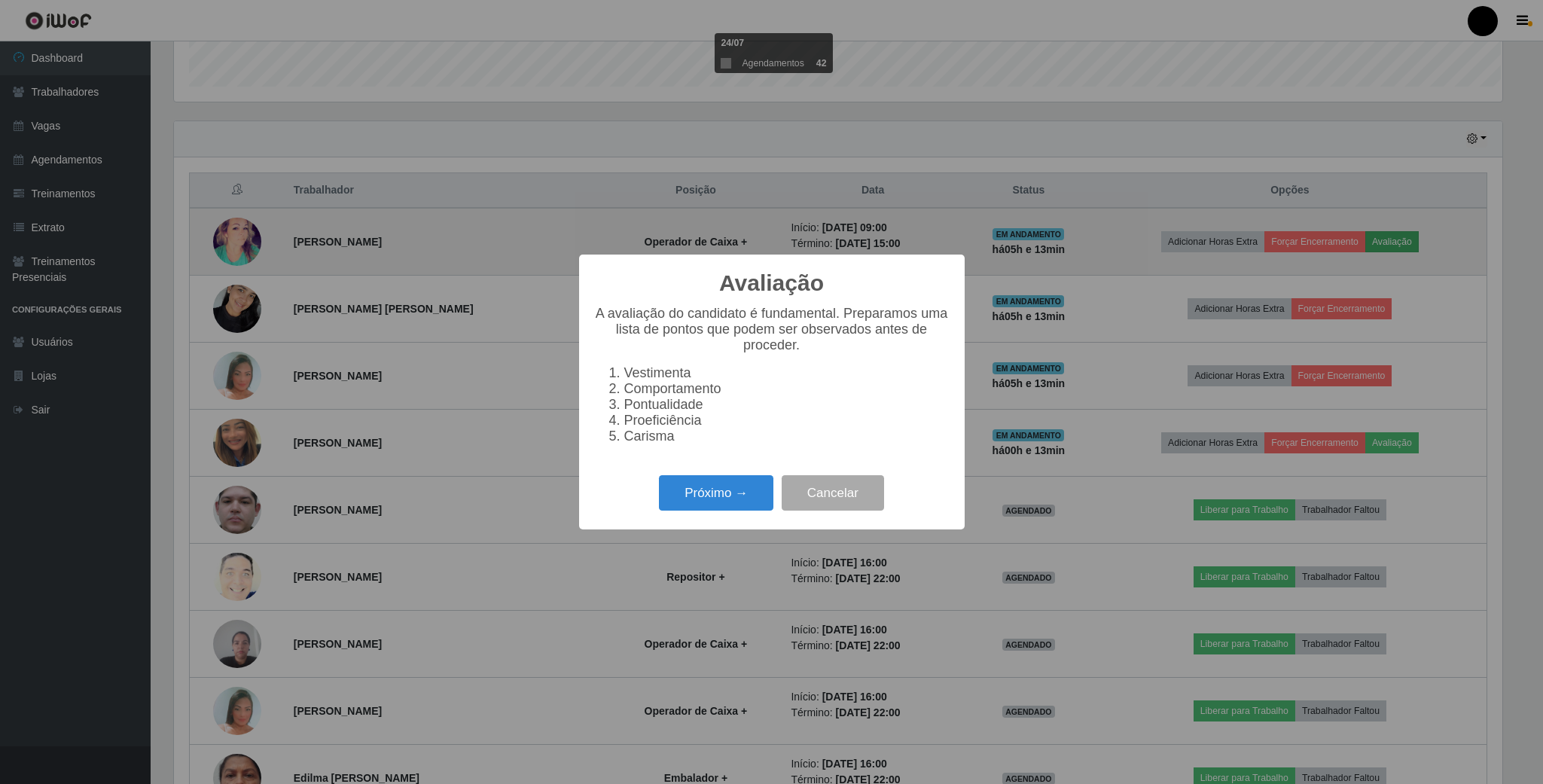
scroll to position [314, 1328]
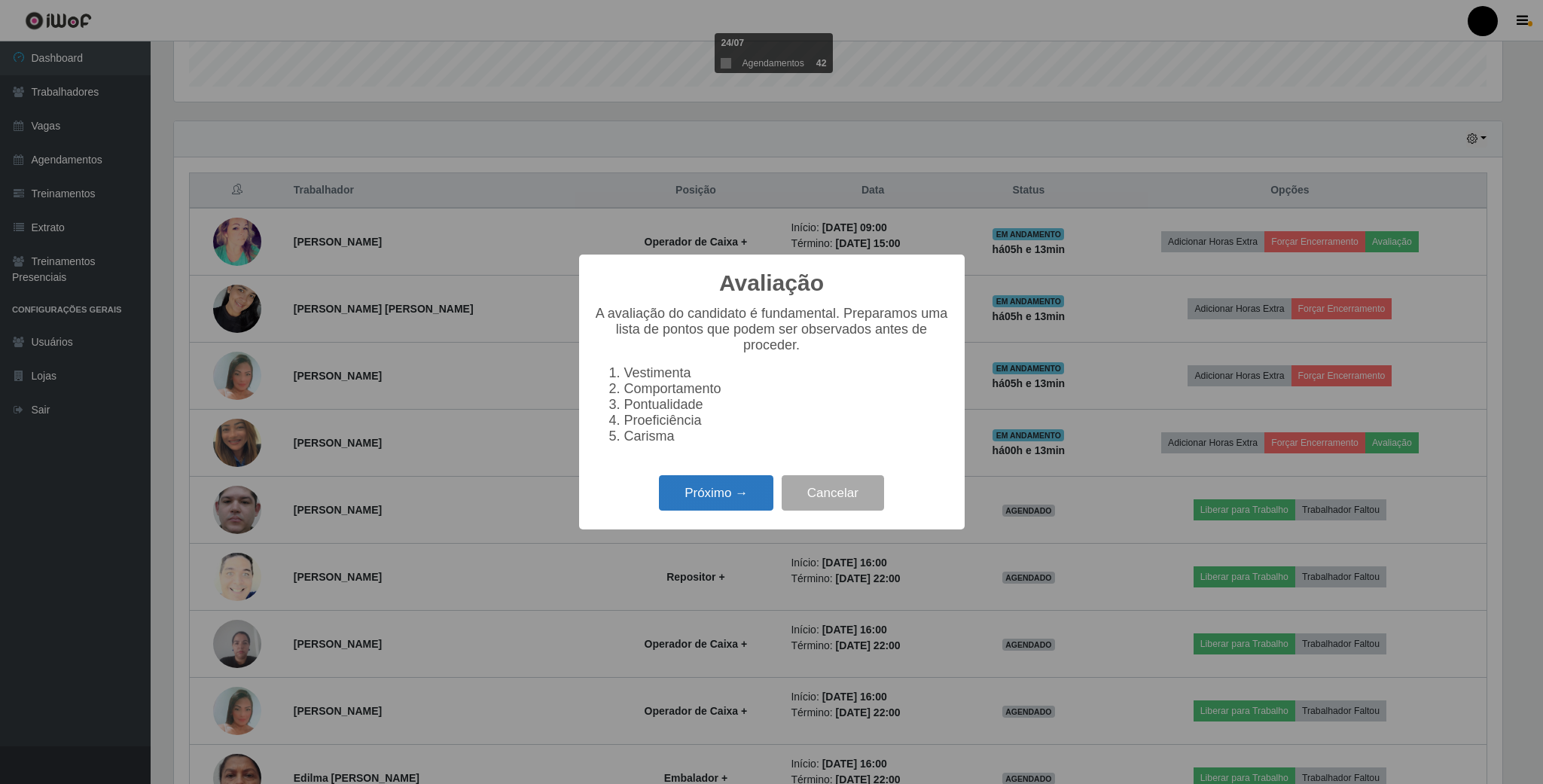
click at [732, 495] on button "Próximo →" at bounding box center [716, 492] width 114 height 35
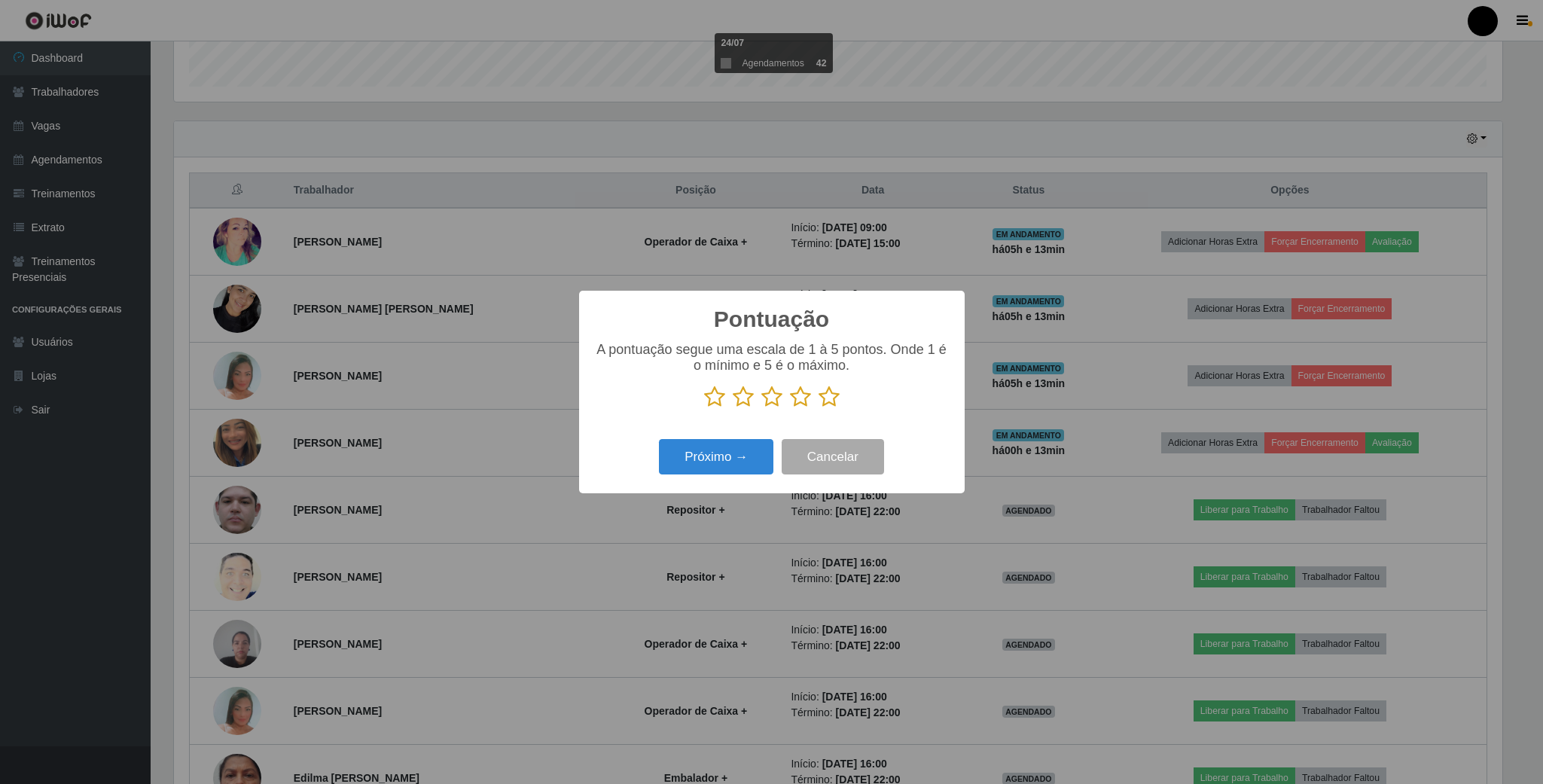
scroll to position [752568, 751911]
click at [830, 398] on icon at bounding box center [829, 396] width 21 height 22
click at [819, 408] on input "radio" at bounding box center [819, 408] width 0 height 0
click at [732, 465] on button "Próximo →" at bounding box center [716, 456] width 114 height 35
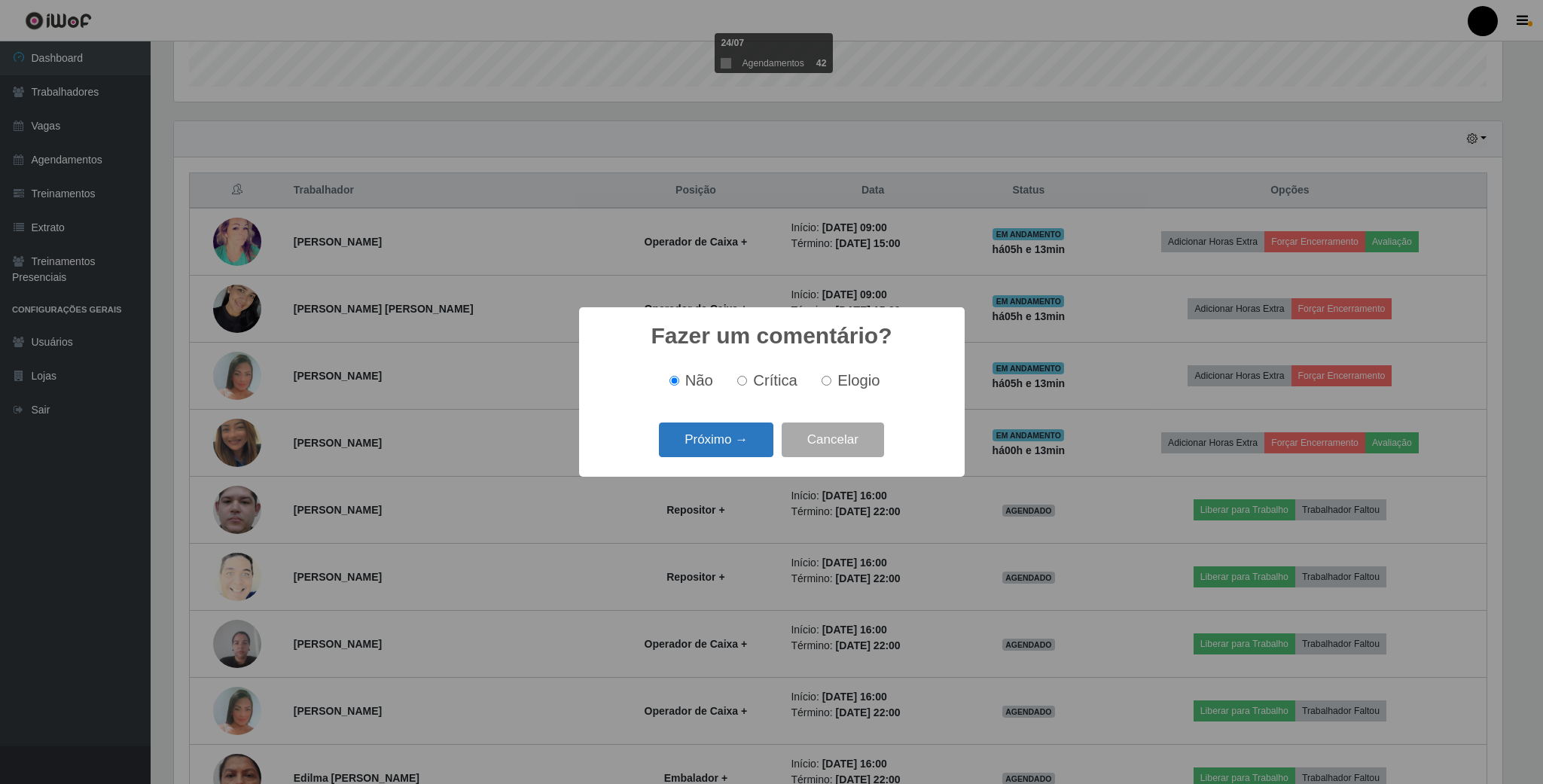
click at [733, 443] on button "Próximo →" at bounding box center [716, 439] width 114 height 35
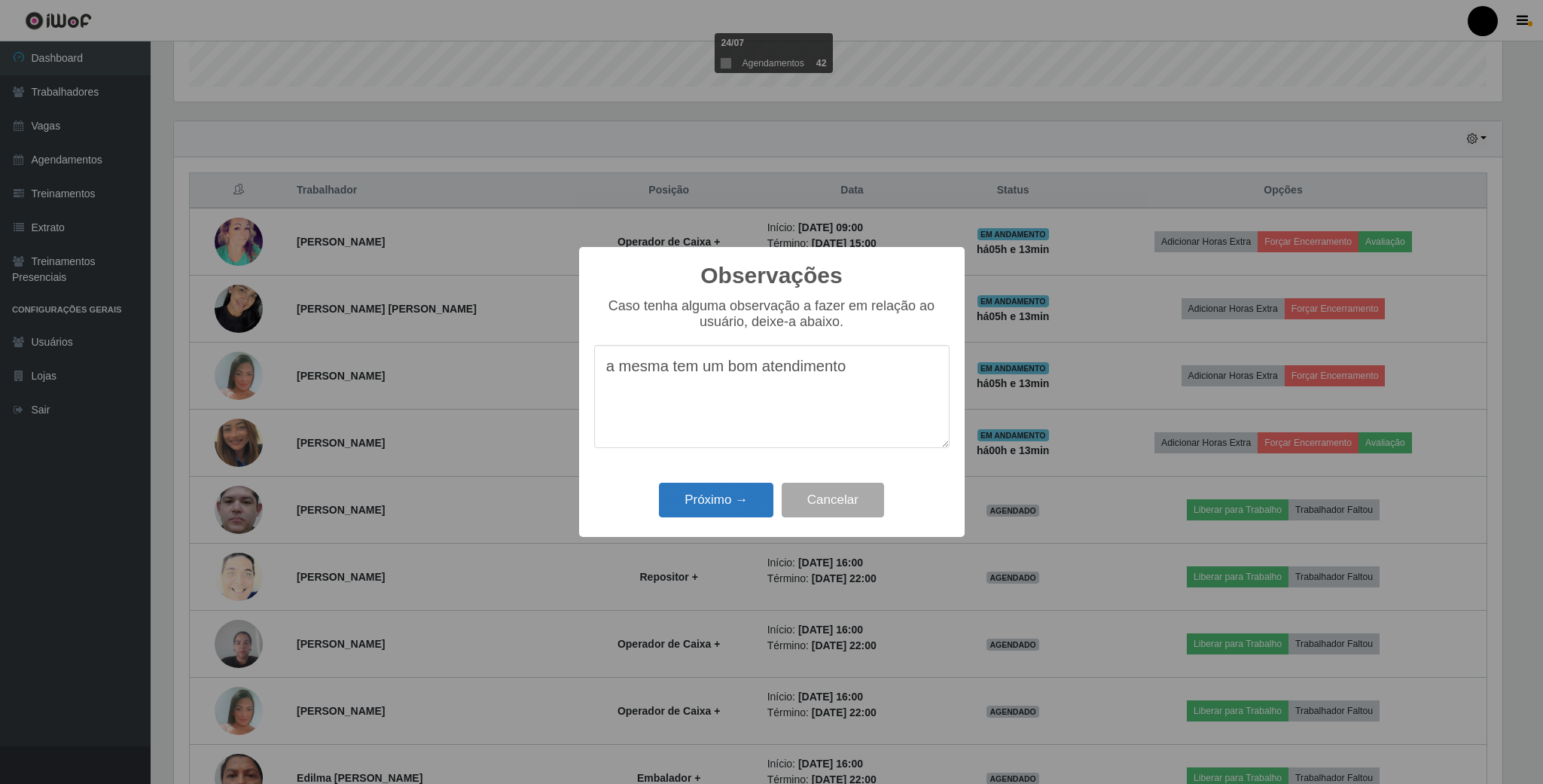
type textarea "a mesma tem um bom atendimento"
click at [708, 499] on button "Próximo →" at bounding box center [716, 500] width 114 height 35
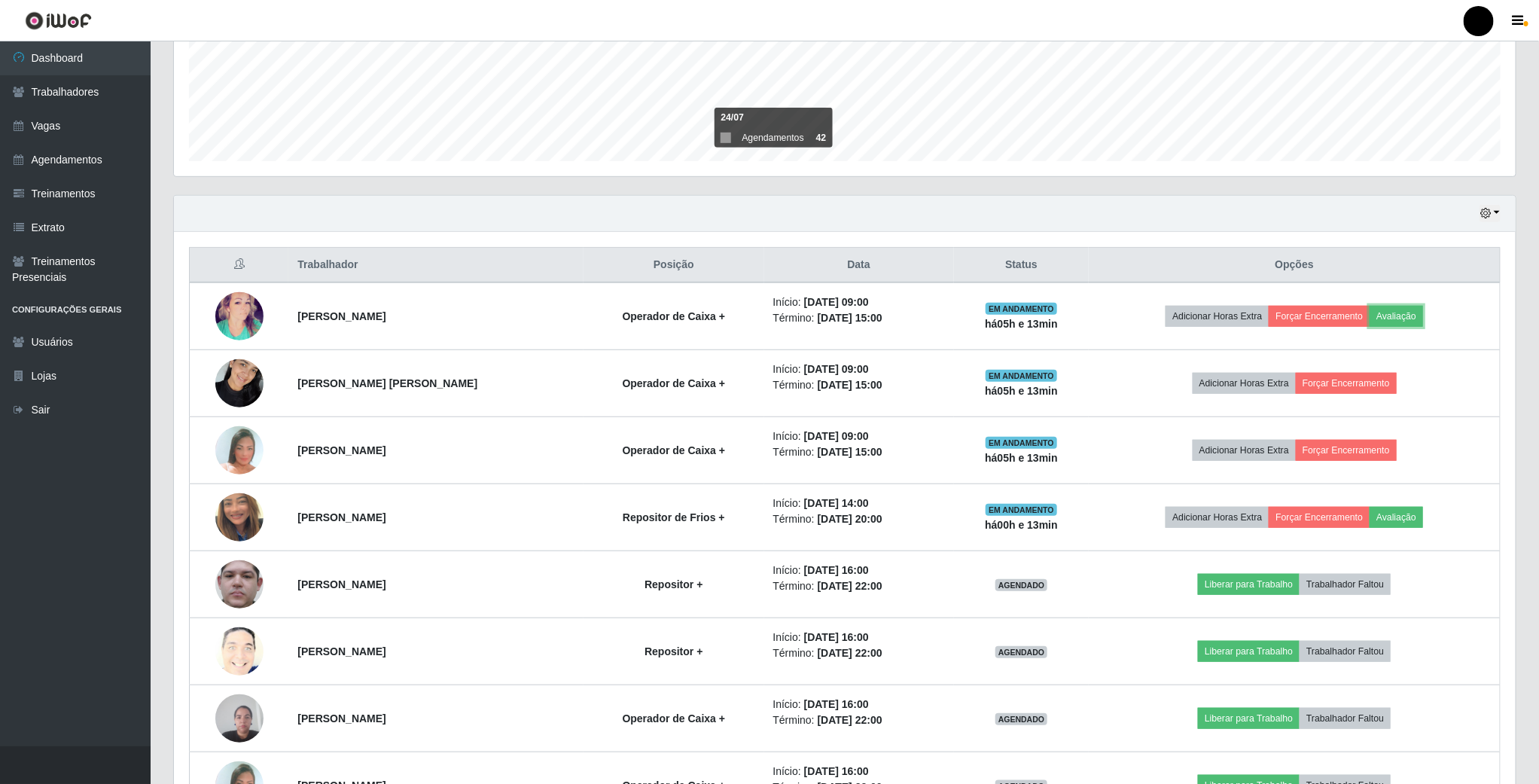
scroll to position [339, 0]
